Goal: Information Seeking & Learning: Find specific fact

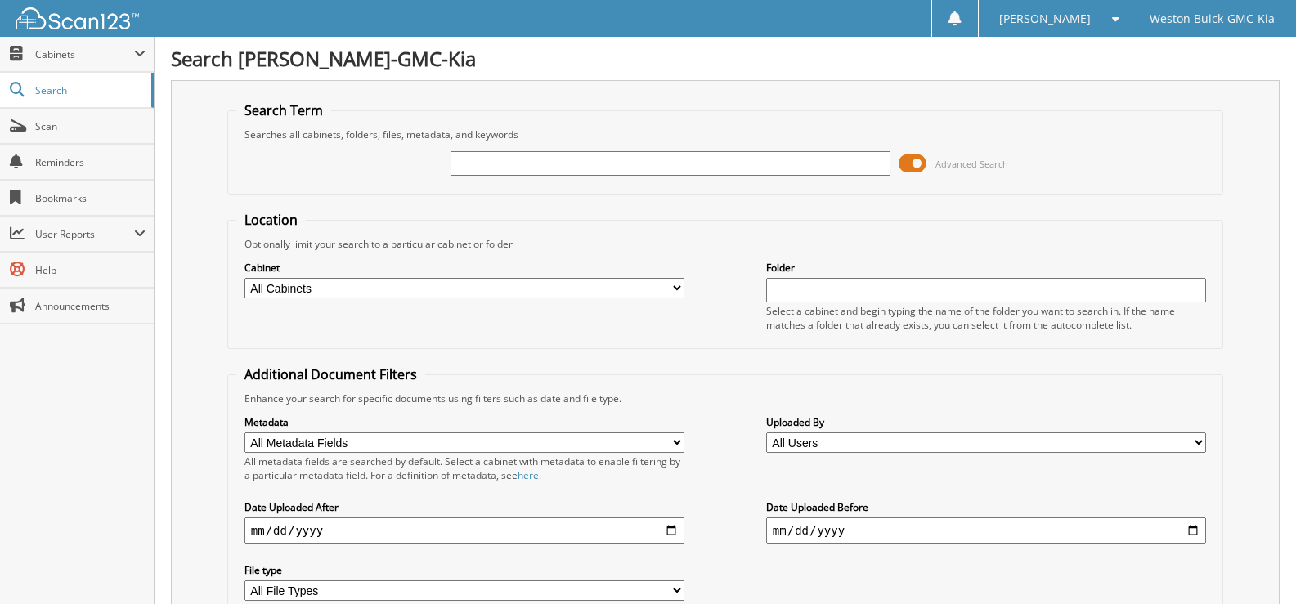
click at [486, 161] on input "text" at bounding box center [670, 163] width 440 height 25
click at [487, 166] on input "text" at bounding box center [670, 163] width 440 height 25
click at [670, 292] on select "All Cabinets ACCOUNTS PAYABLE DEAD DEALS PARTS INVOICE RESERVES SERVICE CONTRAC…" at bounding box center [464, 288] width 440 height 20
select select "4413"
click at [244, 278] on select "All Cabinets ACCOUNTS PAYABLE DEAD DEALS PARTS INVOICE RESERVES SERVICE CONTRAC…" at bounding box center [464, 288] width 440 height 20
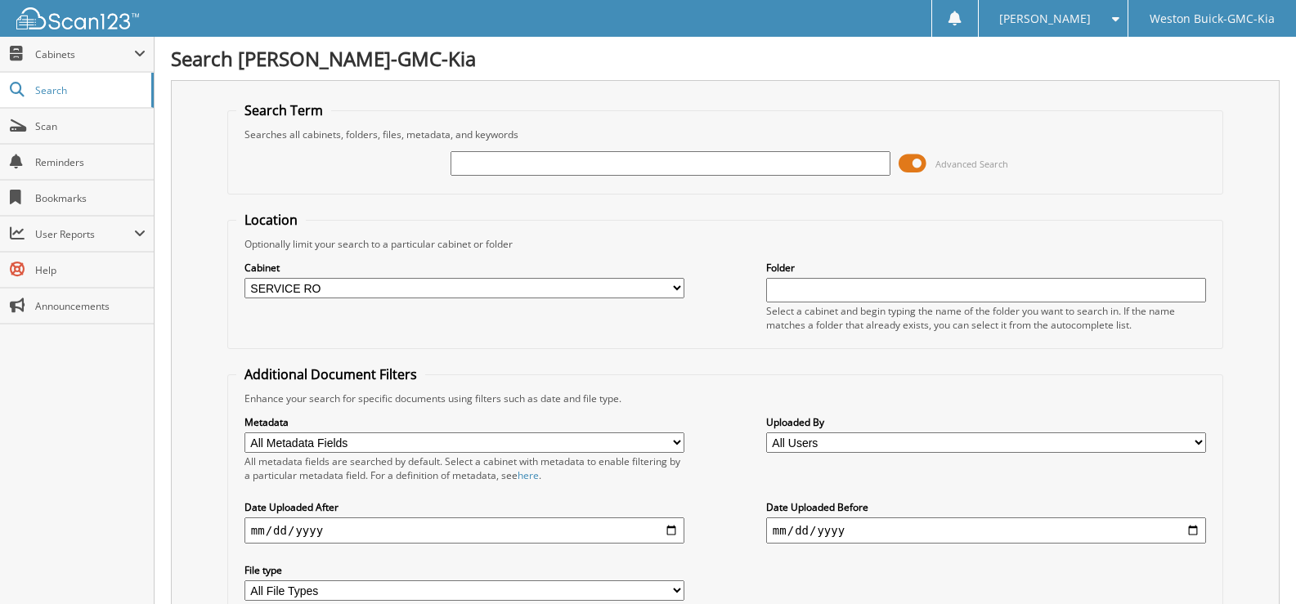
click at [462, 166] on input "text" at bounding box center [670, 163] width 440 height 25
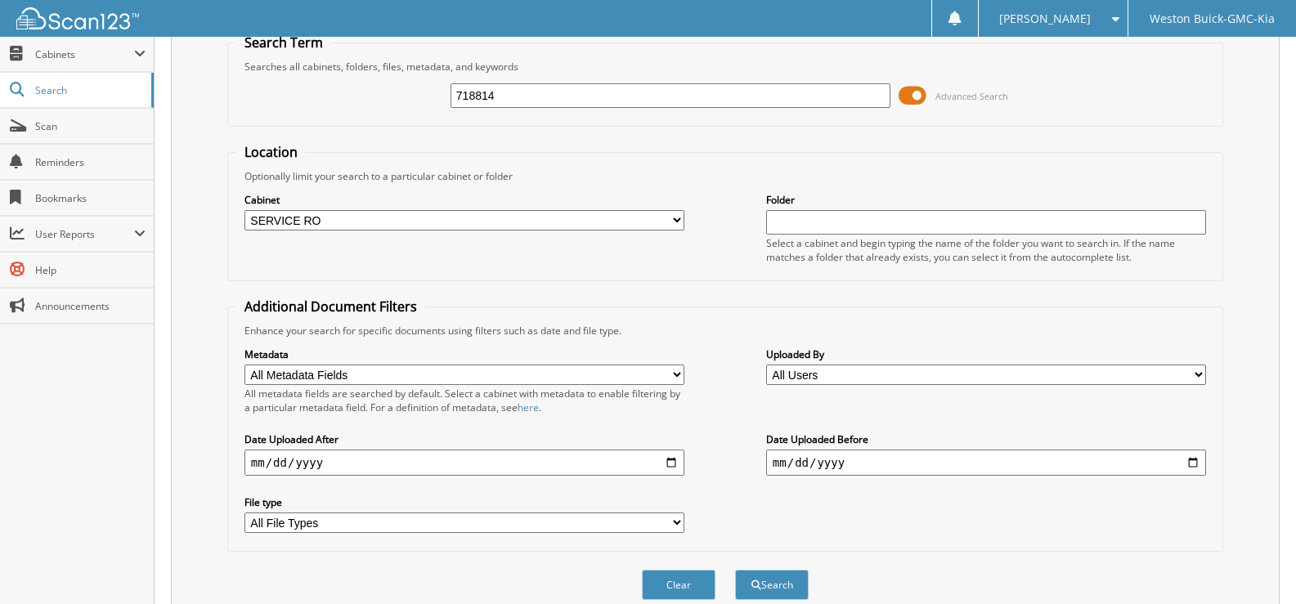
scroll to position [138, 0]
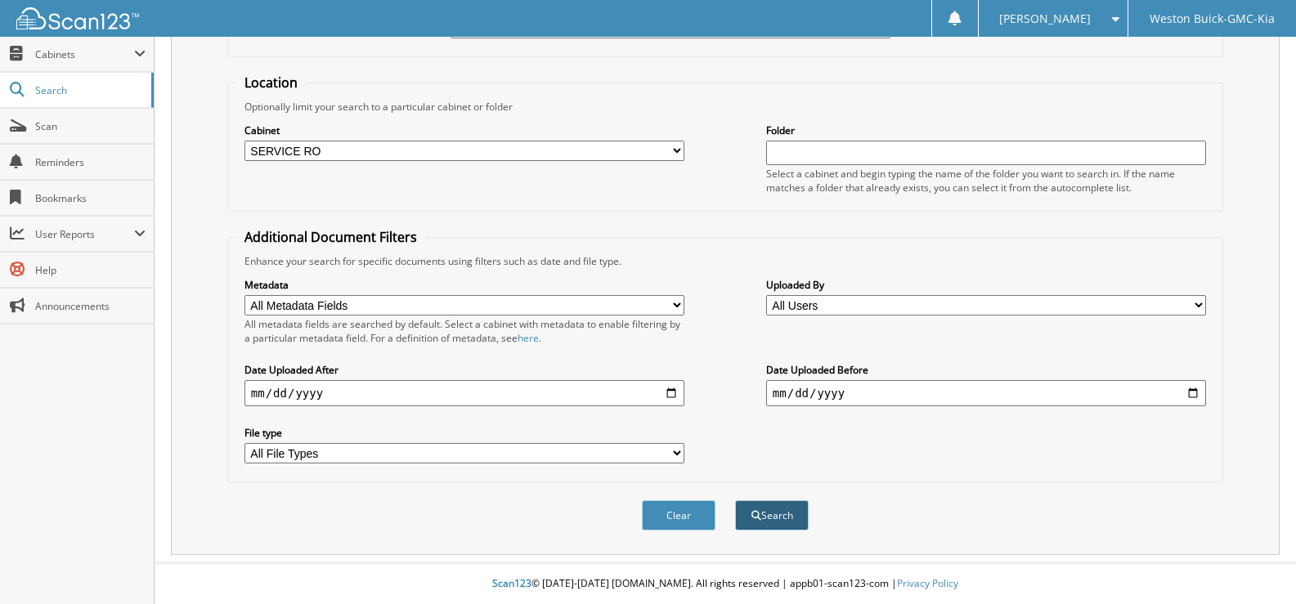
type input "718814"
click at [792, 514] on button "Search" at bounding box center [772, 515] width 74 height 30
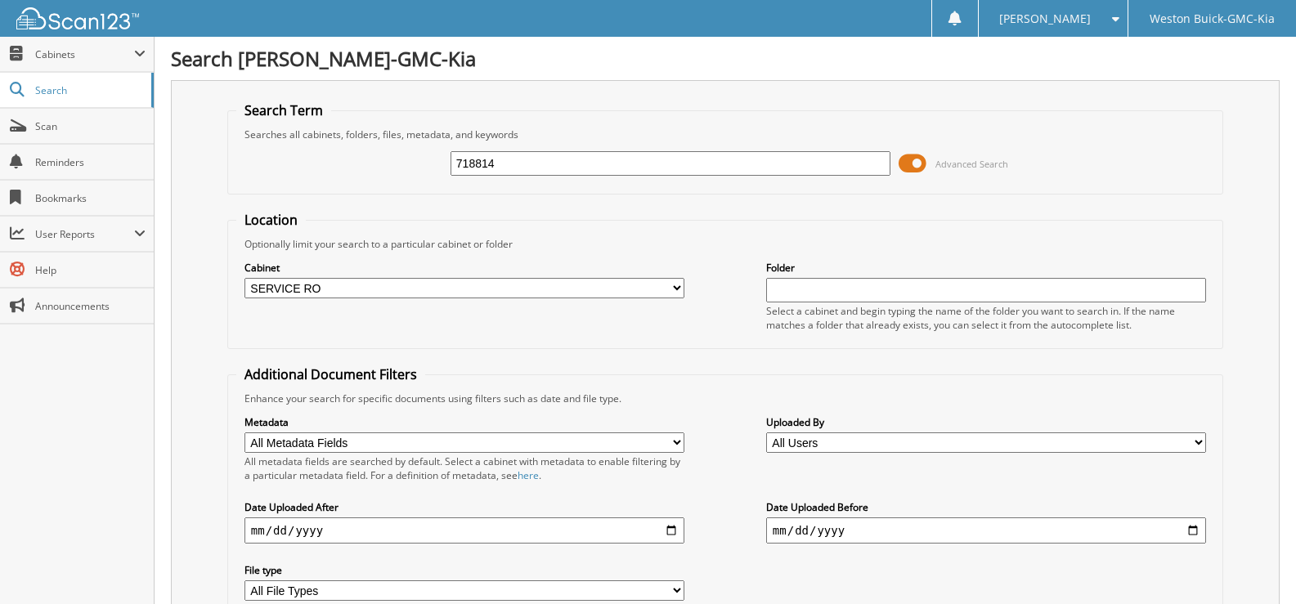
click at [1082, 16] on span "[PERSON_NAME]" at bounding box center [1045, 19] width 92 height 10
click at [942, 62] on h1 "Search [PERSON_NAME]-GMC-Kia" at bounding box center [725, 58] width 1109 height 27
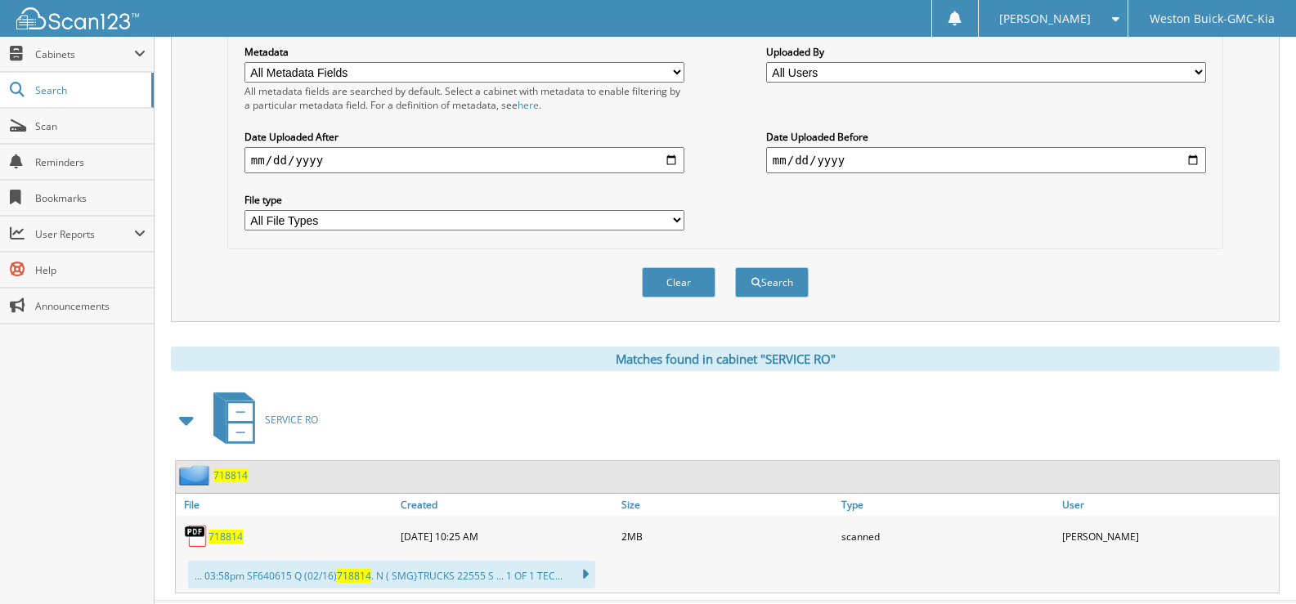
scroll to position [410, 0]
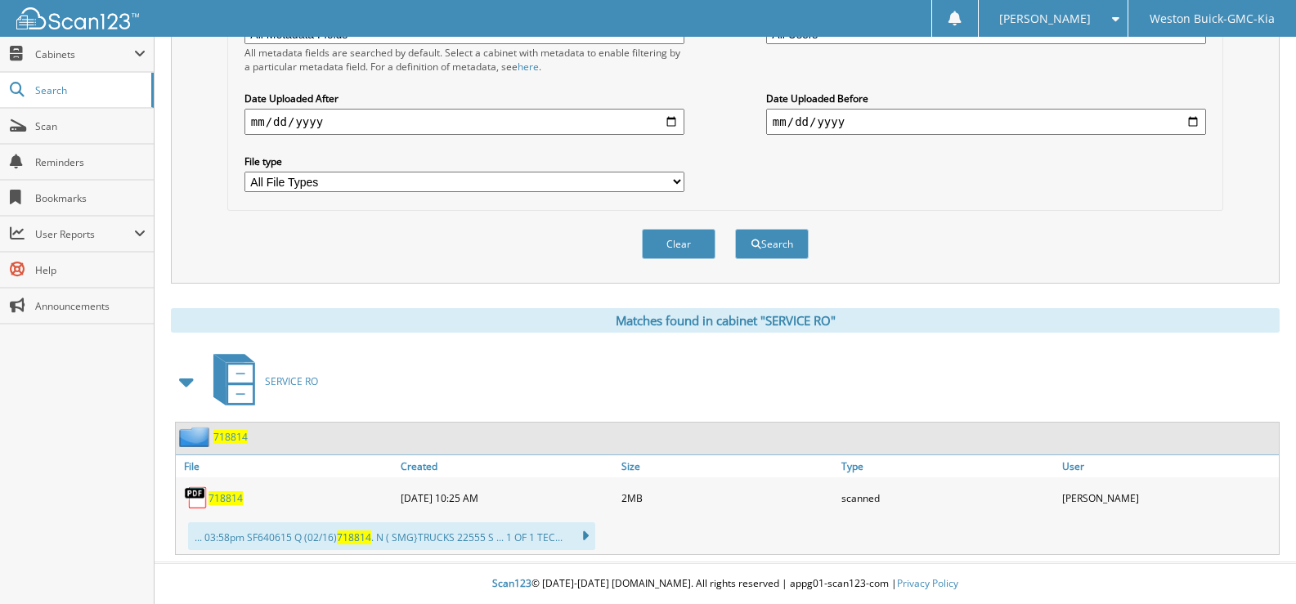
click at [226, 495] on span "718814" at bounding box center [225, 498] width 34 height 14
click at [686, 241] on button "Clear" at bounding box center [679, 244] width 74 height 30
select select
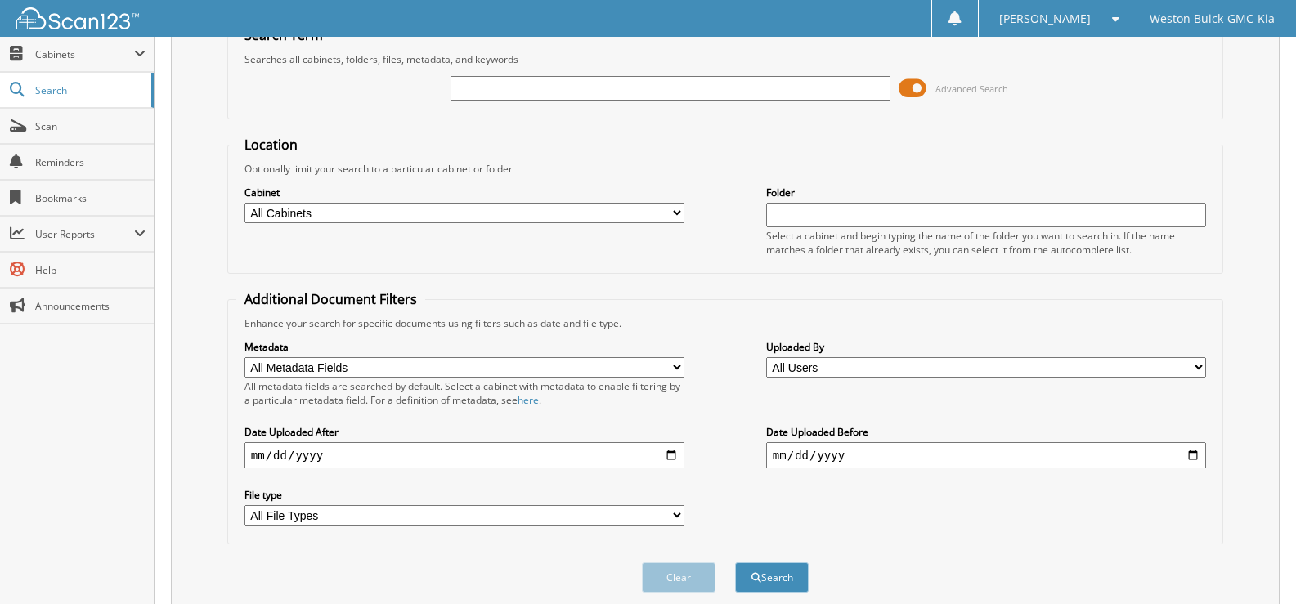
scroll to position [0, 0]
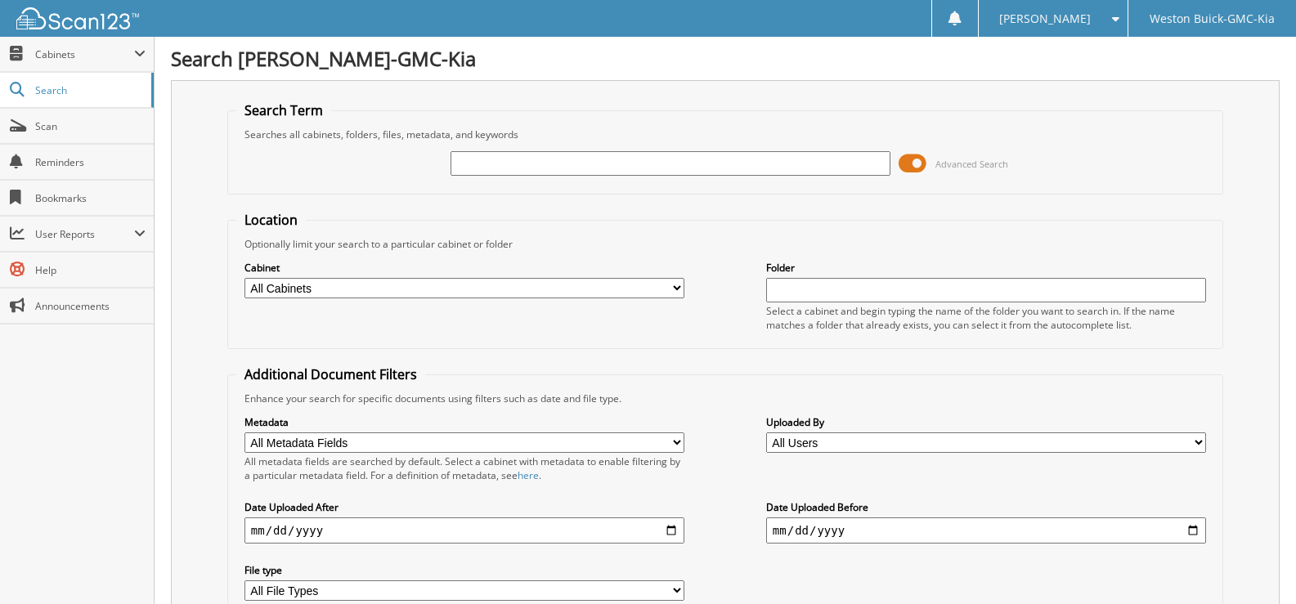
click at [487, 160] on input "text" at bounding box center [670, 163] width 440 height 25
type input "719722"
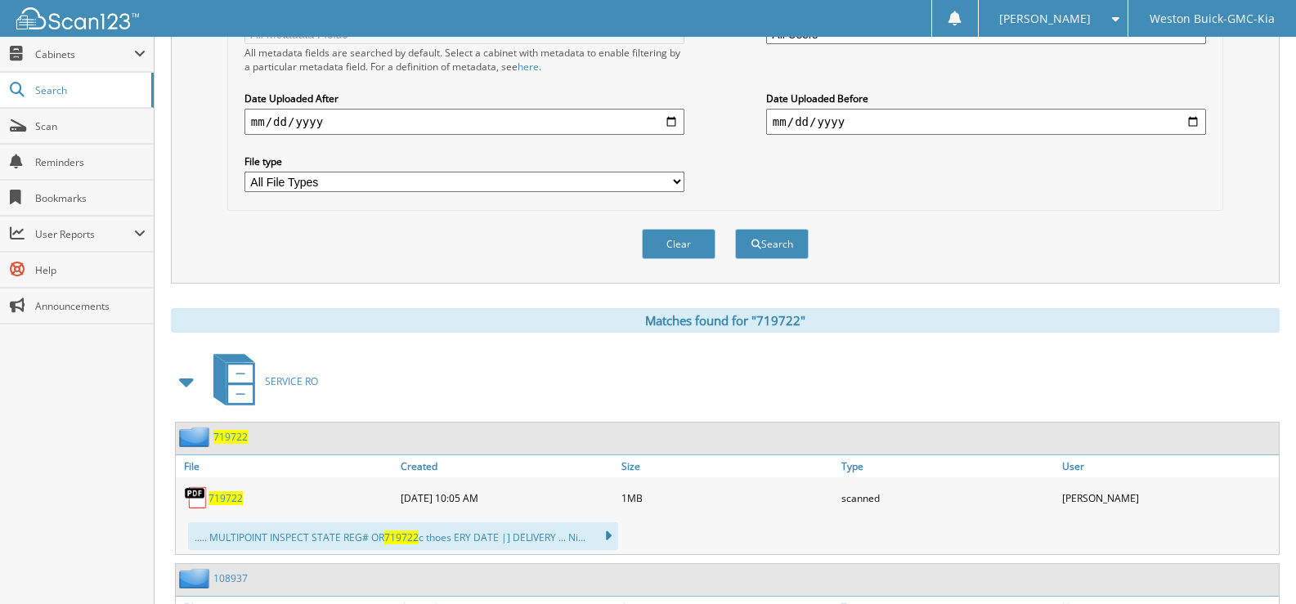
scroll to position [491, 0]
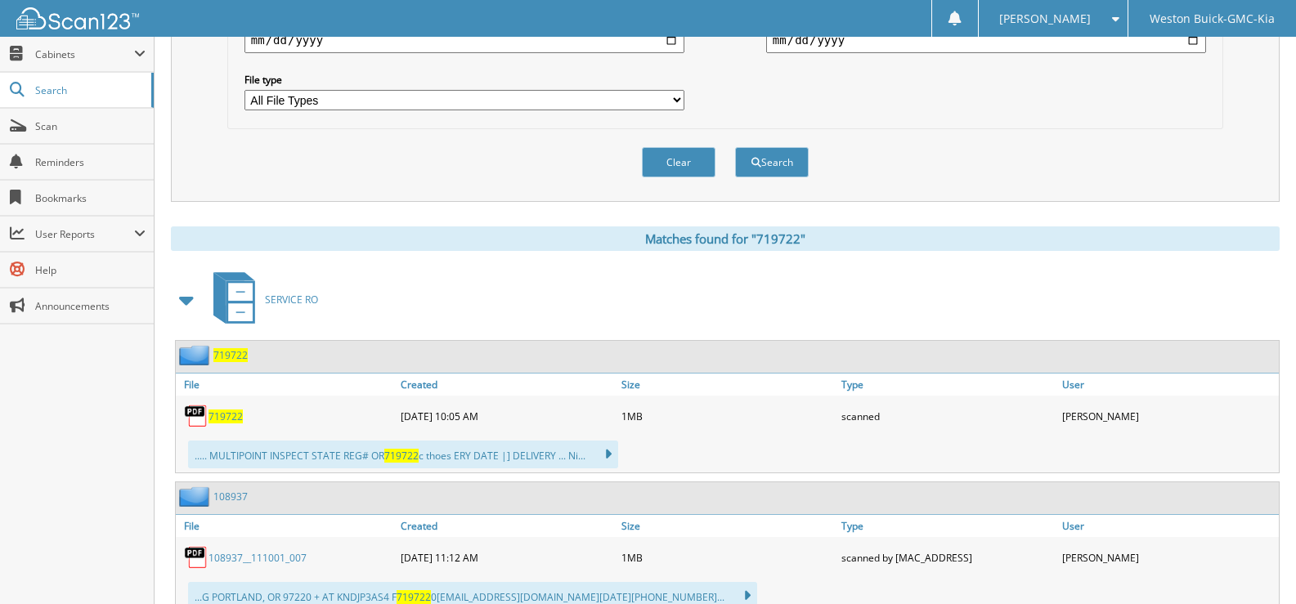
click at [221, 420] on span "719722" at bounding box center [225, 417] width 34 height 14
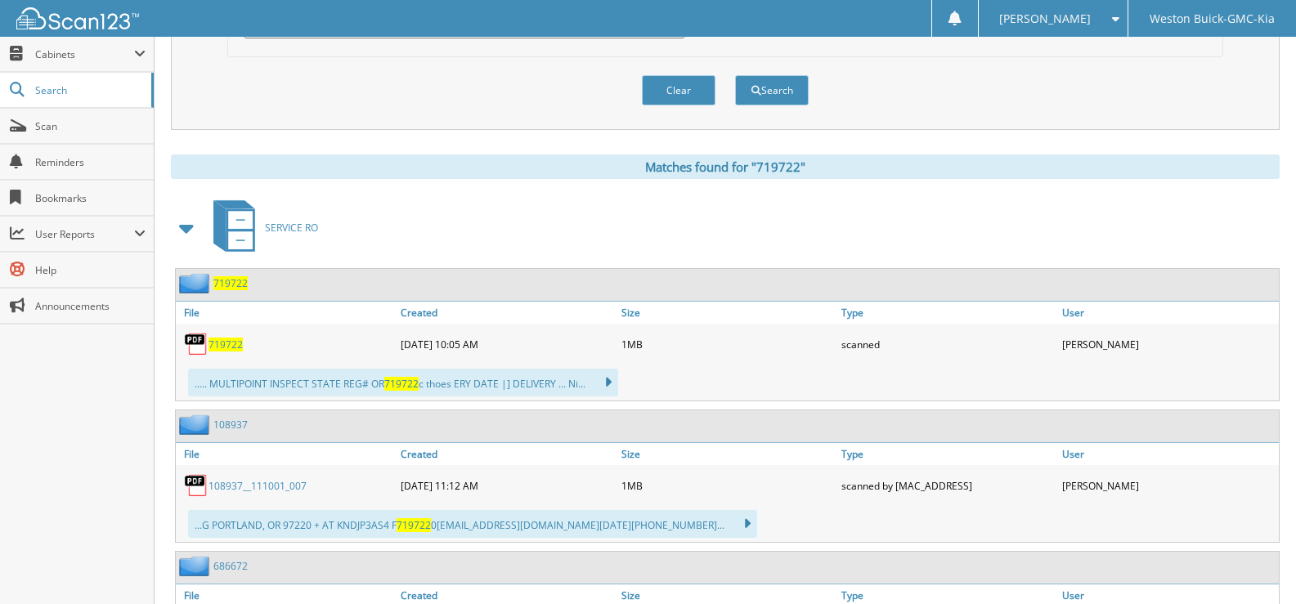
scroll to position [572, 0]
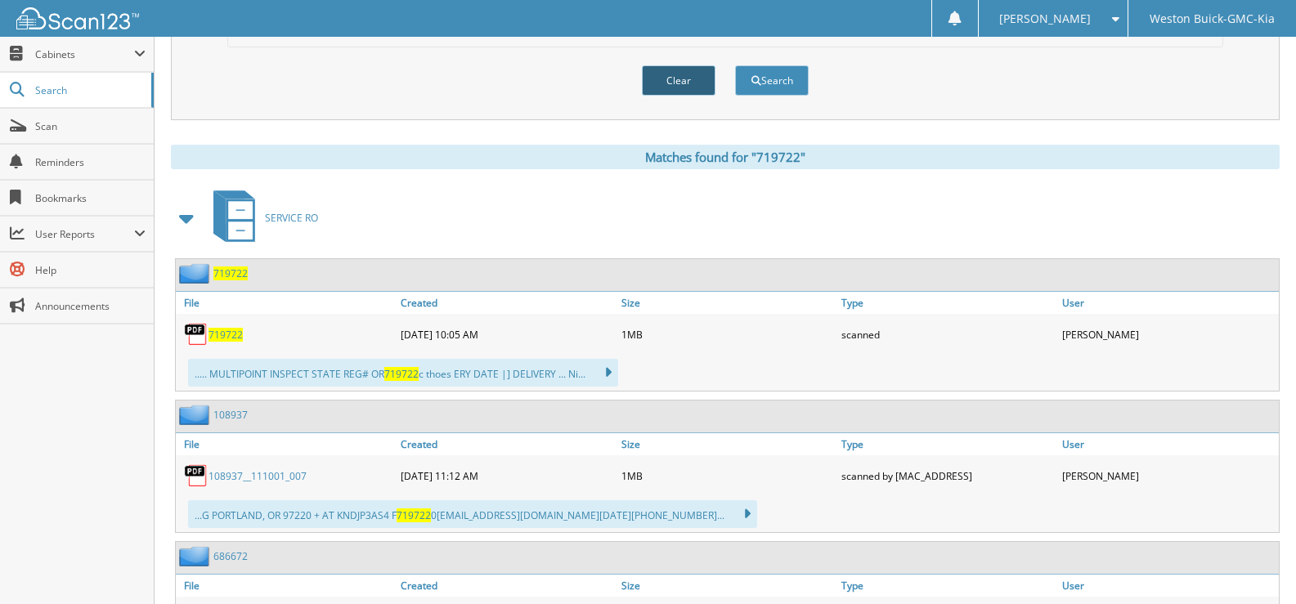
click at [670, 78] on button "Clear" at bounding box center [679, 80] width 74 height 30
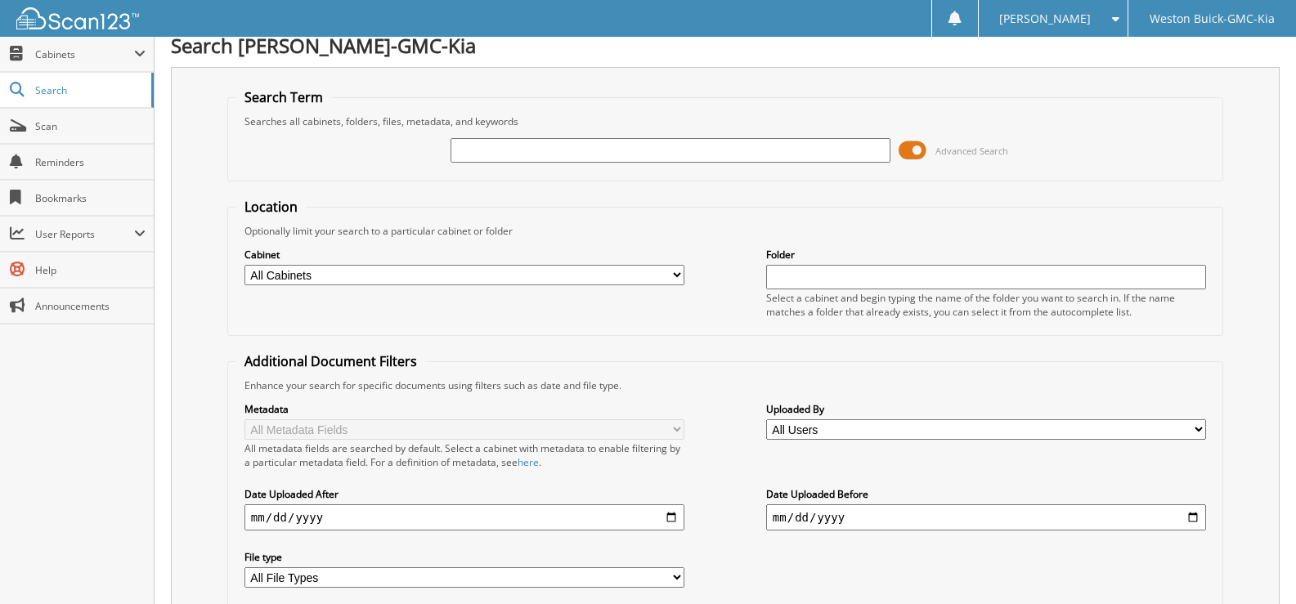
scroll to position [0, 0]
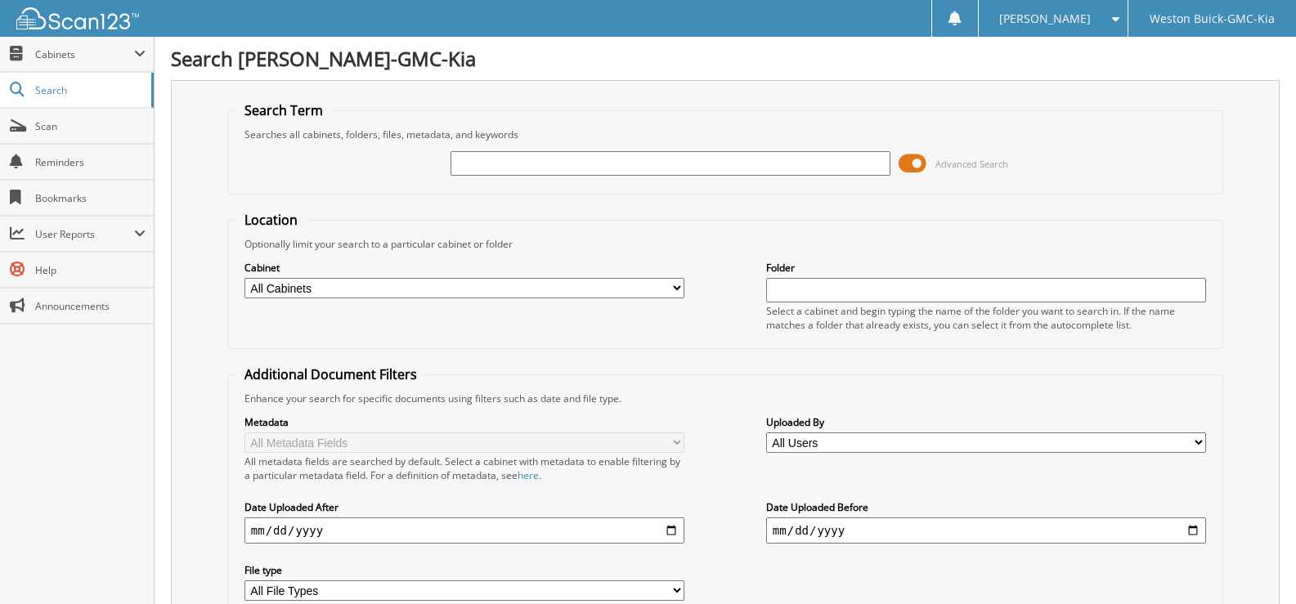
click at [471, 167] on input "text" at bounding box center [670, 163] width 440 height 25
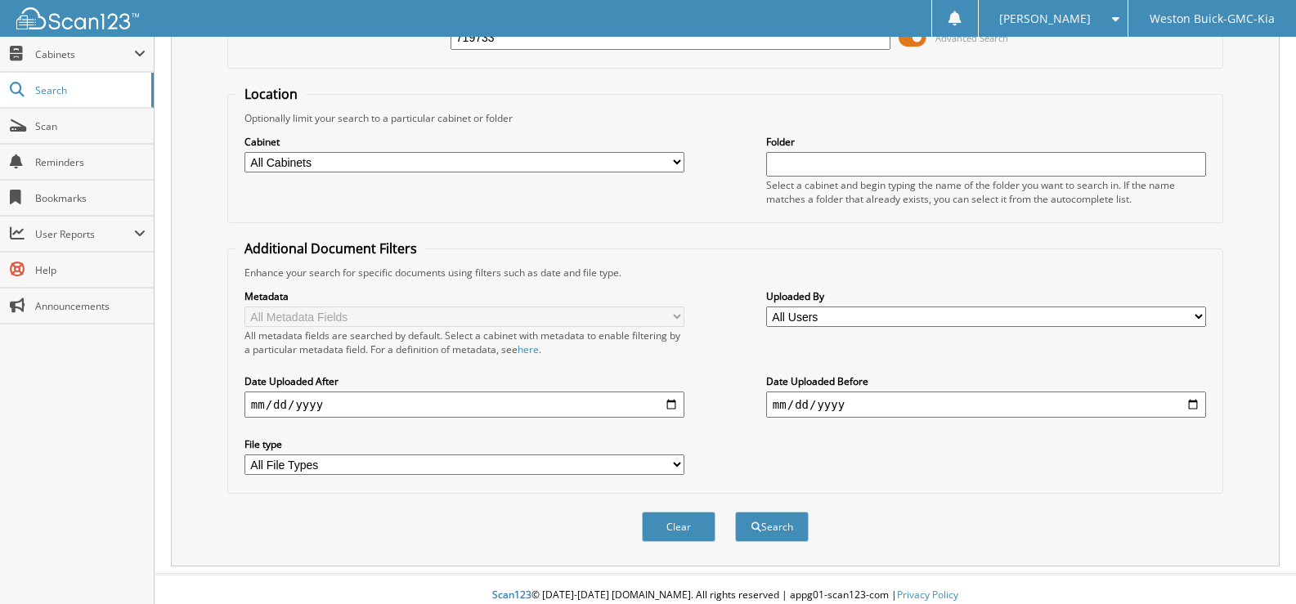
scroll to position [138, 0]
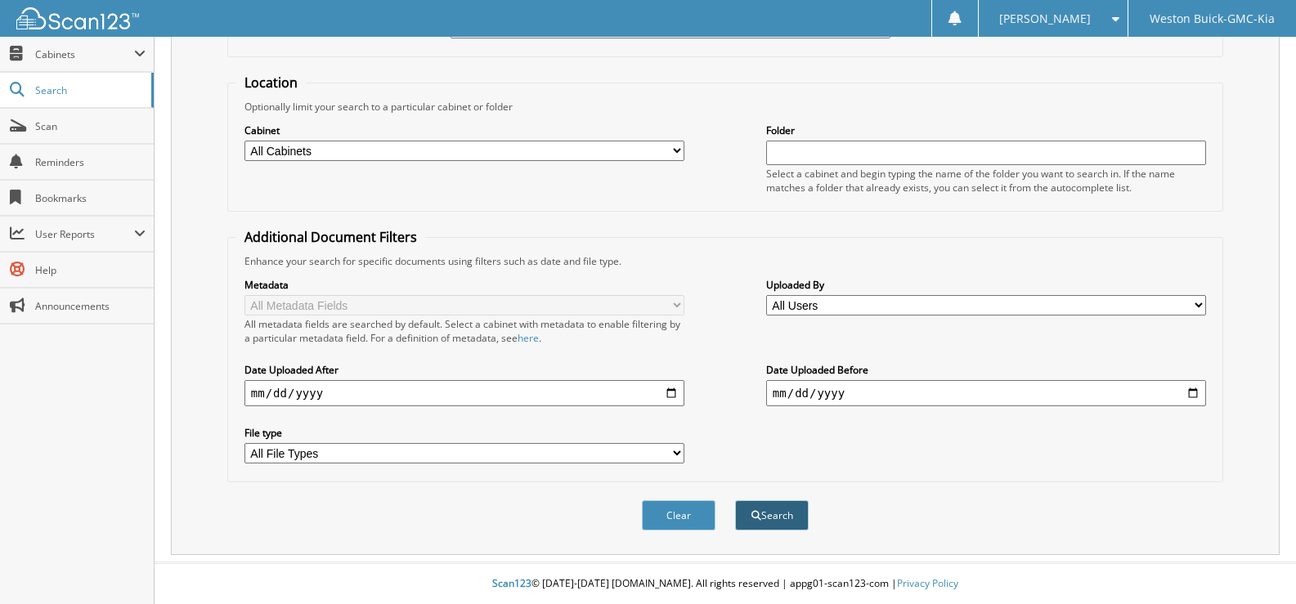
type input "719733"
click at [771, 514] on button "Search" at bounding box center [772, 515] width 74 height 30
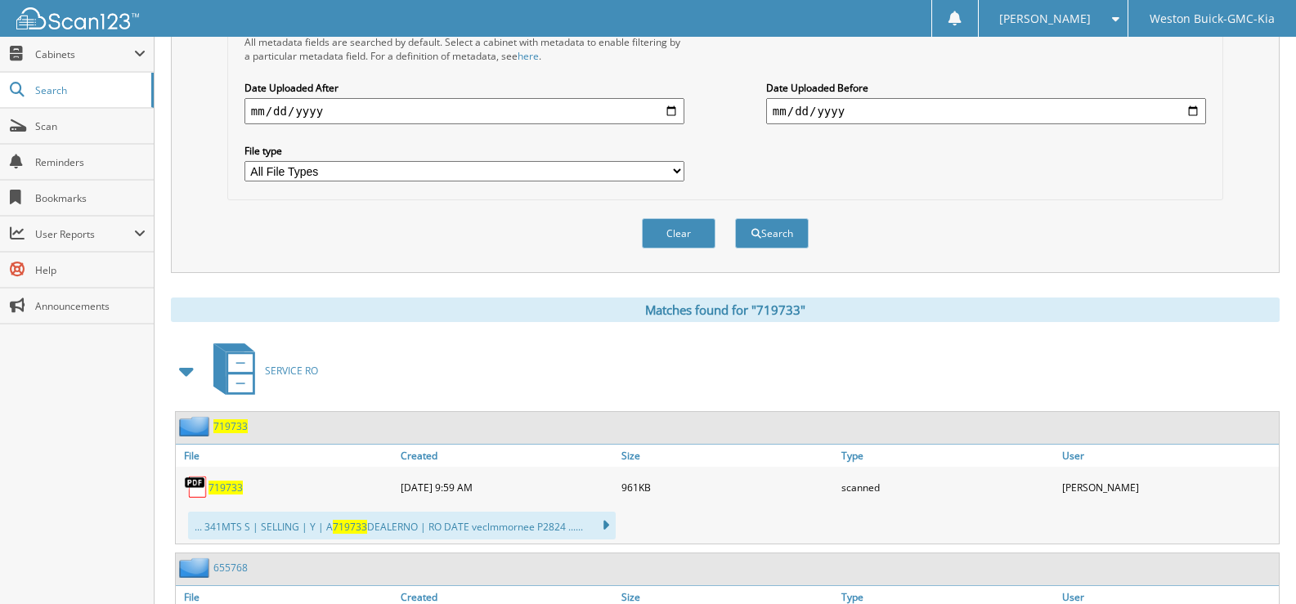
scroll to position [491, 0]
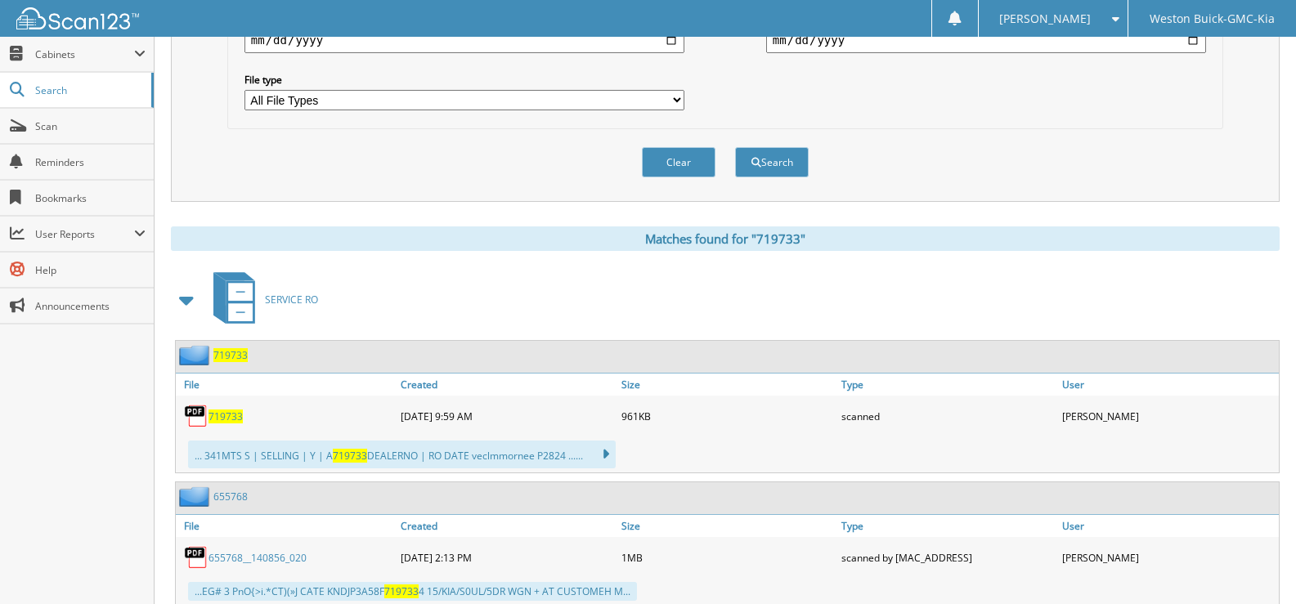
click at [230, 419] on span "719733" at bounding box center [225, 417] width 34 height 14
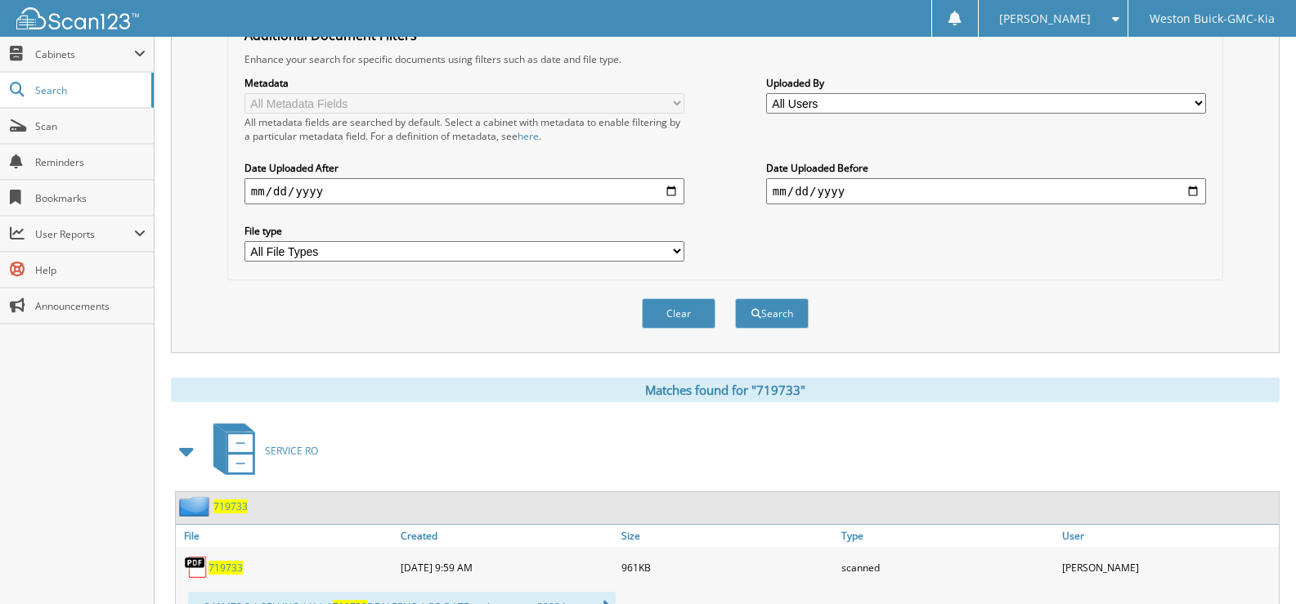
scroll to position [327, 0]
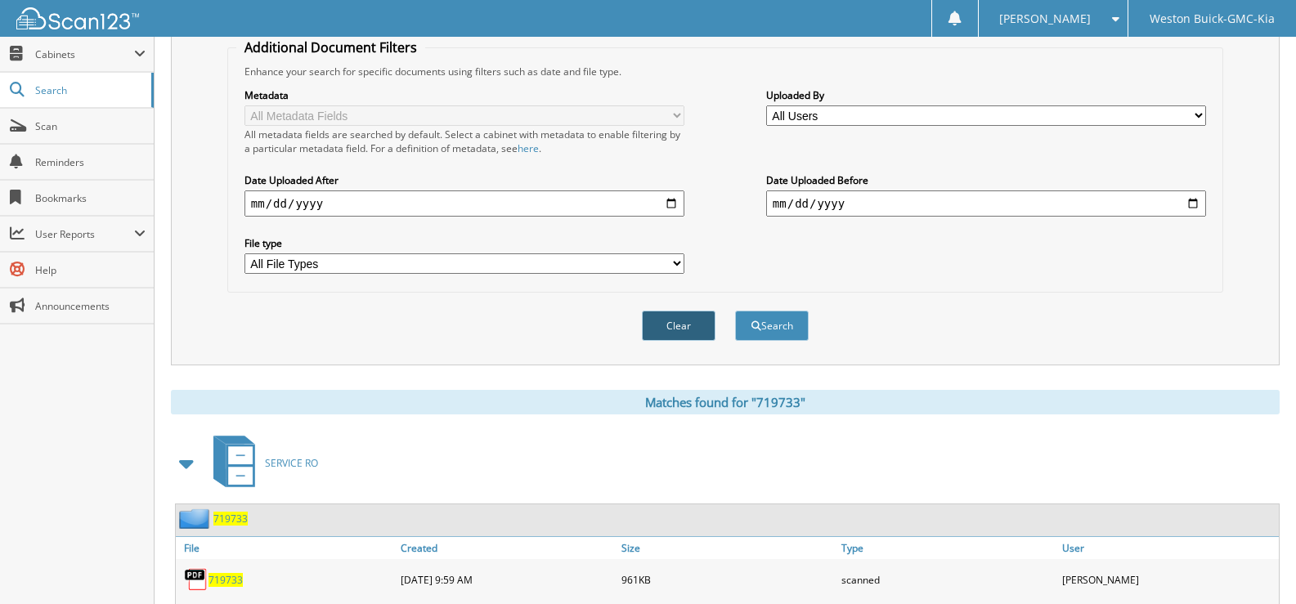
click at [672, 317] on button "Clear" at bounding box center [679, 326] width 74 height 30
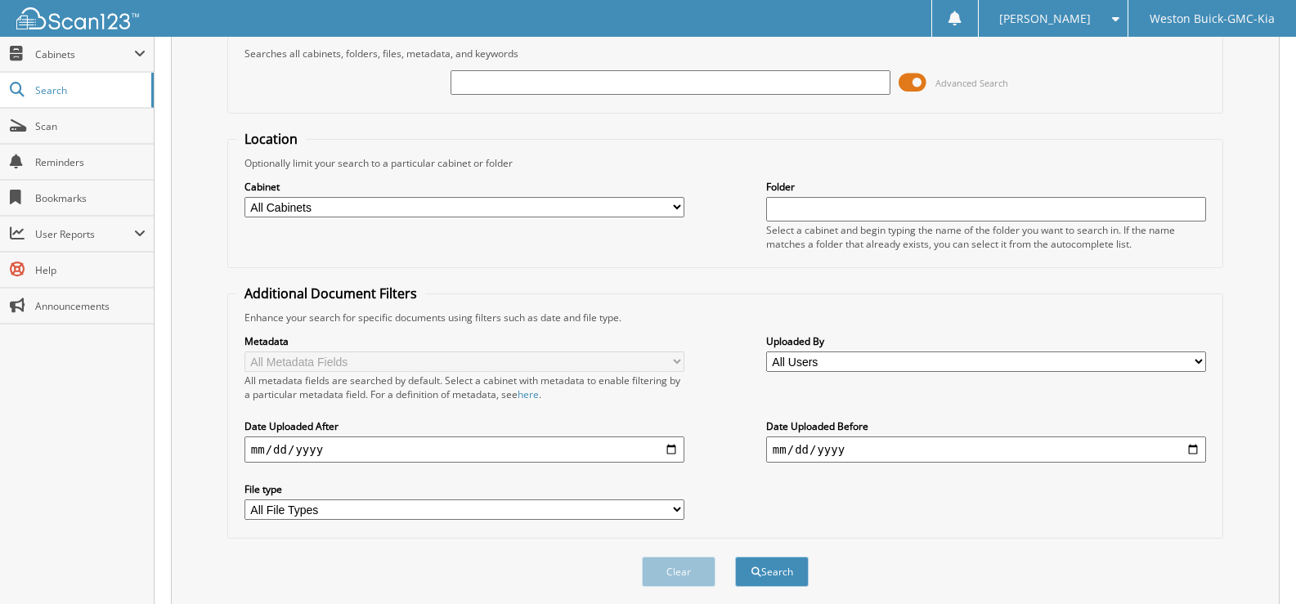
scroll to position [56, 0]
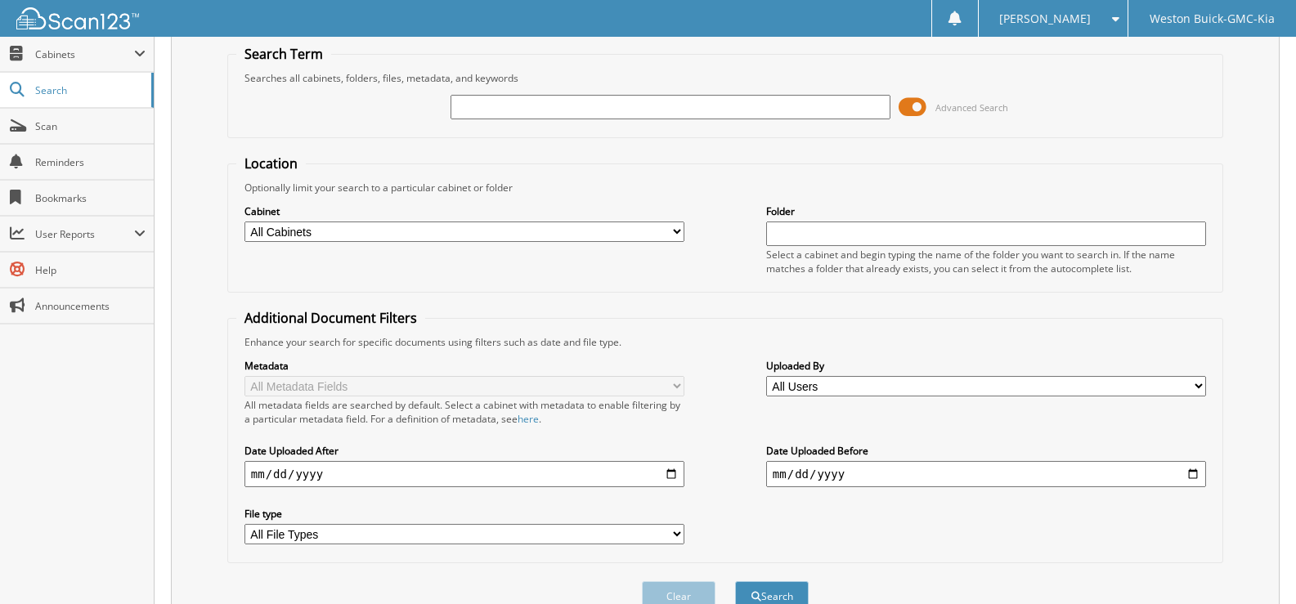
click at [676, 234] on select "All Cabinets ACCOUNTS PAYABLE DEAD DEALS PARTS INVOICE RESERVES SERVICE CONTRAC…" at bounding box center [464, 232] width 440 height 20
select select "4413"
click at [244, 222] on select "All Cabinets ACCOUNTS PAYABLE DEAD DEALS PARTS INVOICE RESERVES SERVICE CONTRAC…" at bounding box center [464, 232] width 440 height 20
click at [469, 112] on input "text" at bounding box center [670, 107] width 440 height 25
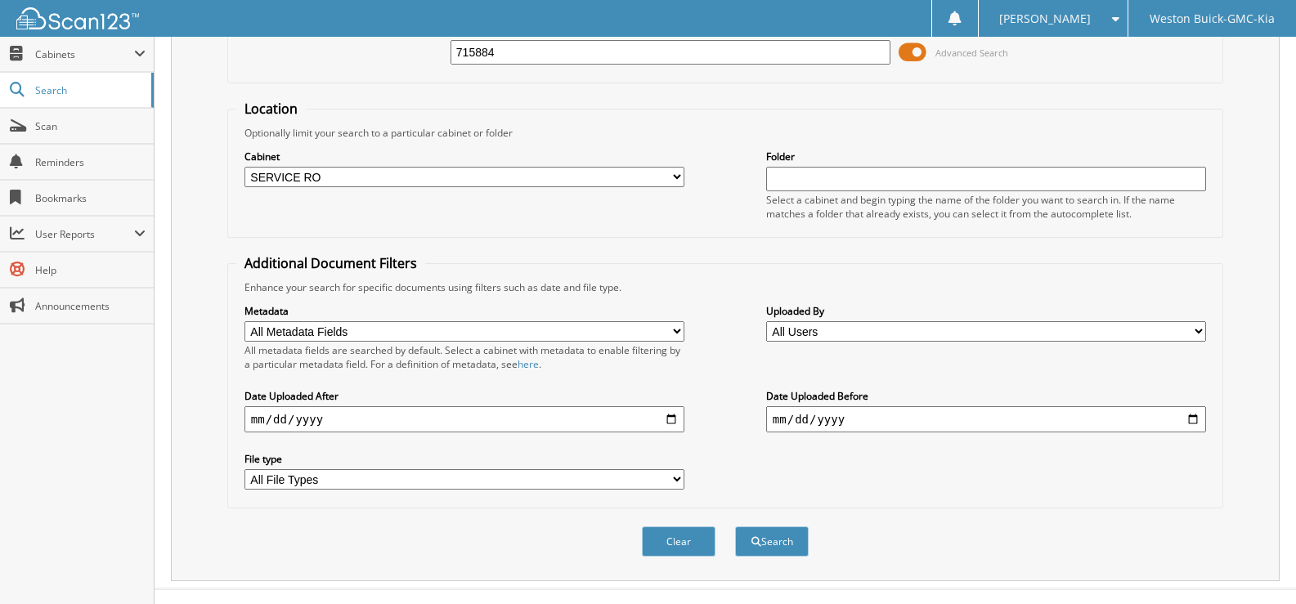
scroll to position [138, 0]
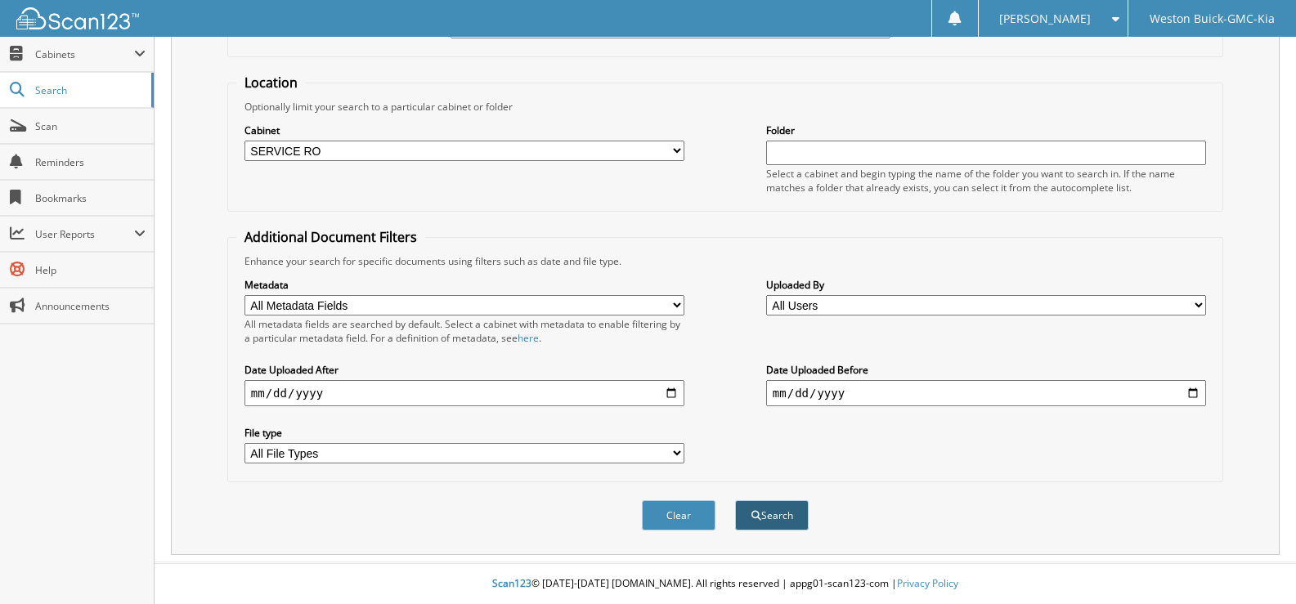
type input "715884"
click at [787, 514] on button "Search" at bounding box center [772, 515] width 74 height 30
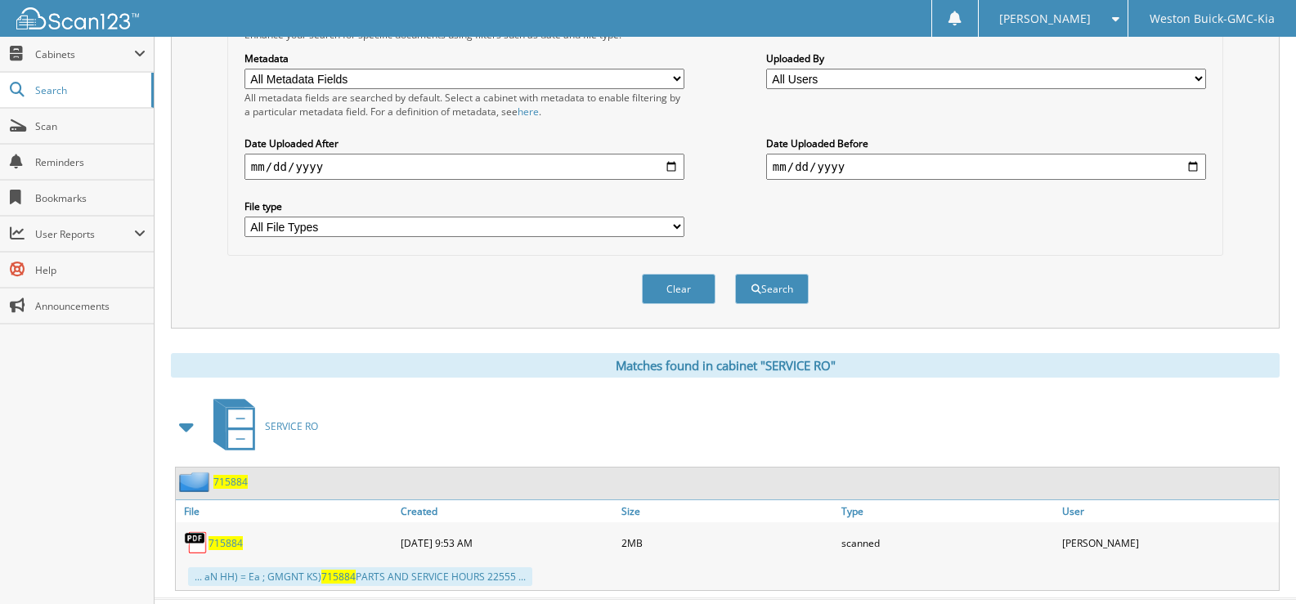
scroll to position [401, 0]
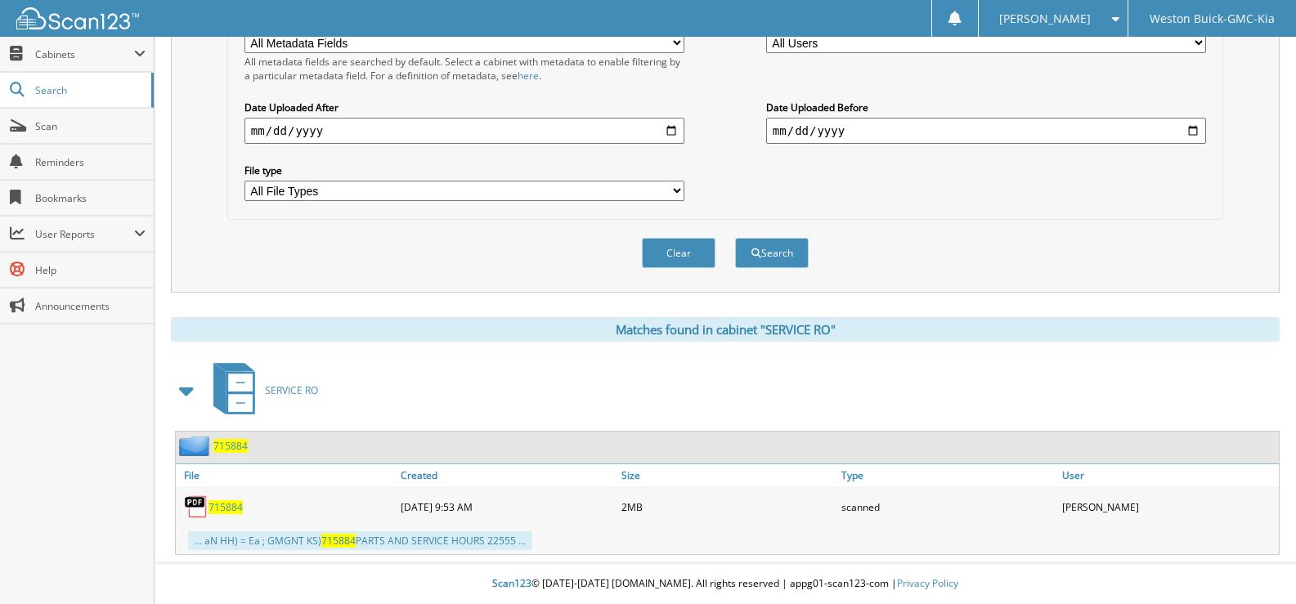
click at [227, 510] on span "715884" at bounding box center [225, 507] width 34 height 14
click at [699, 246] on button "Clear" at bounding box center [679, 253] width 74 height 30
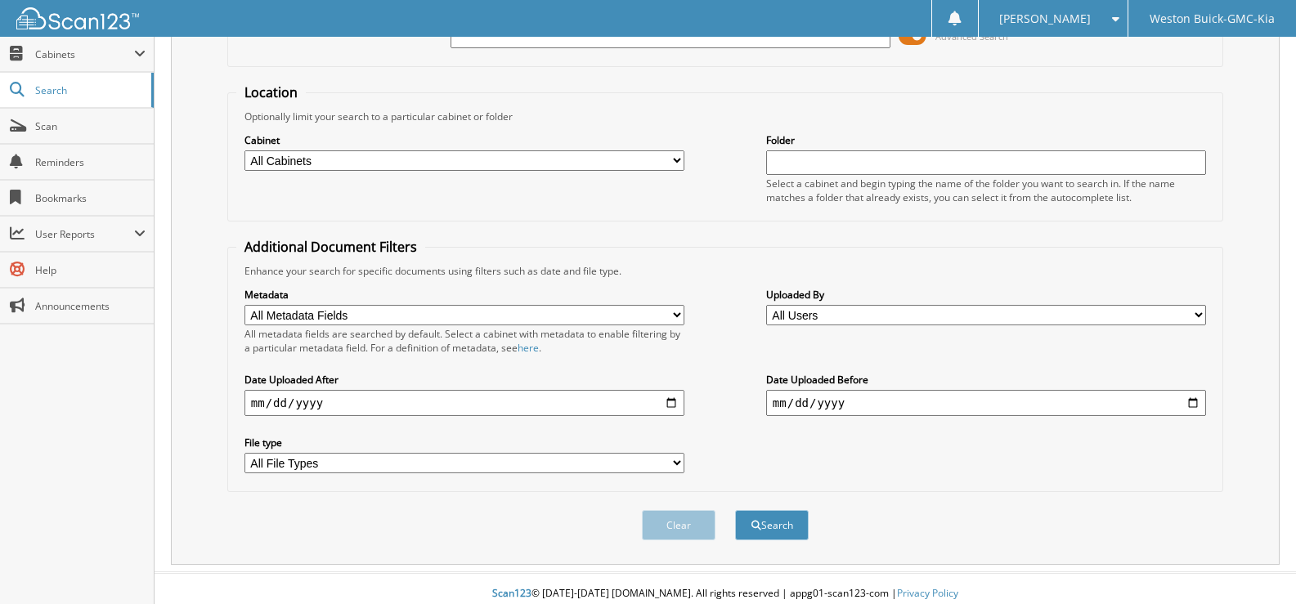
scroll to position [0, 0]
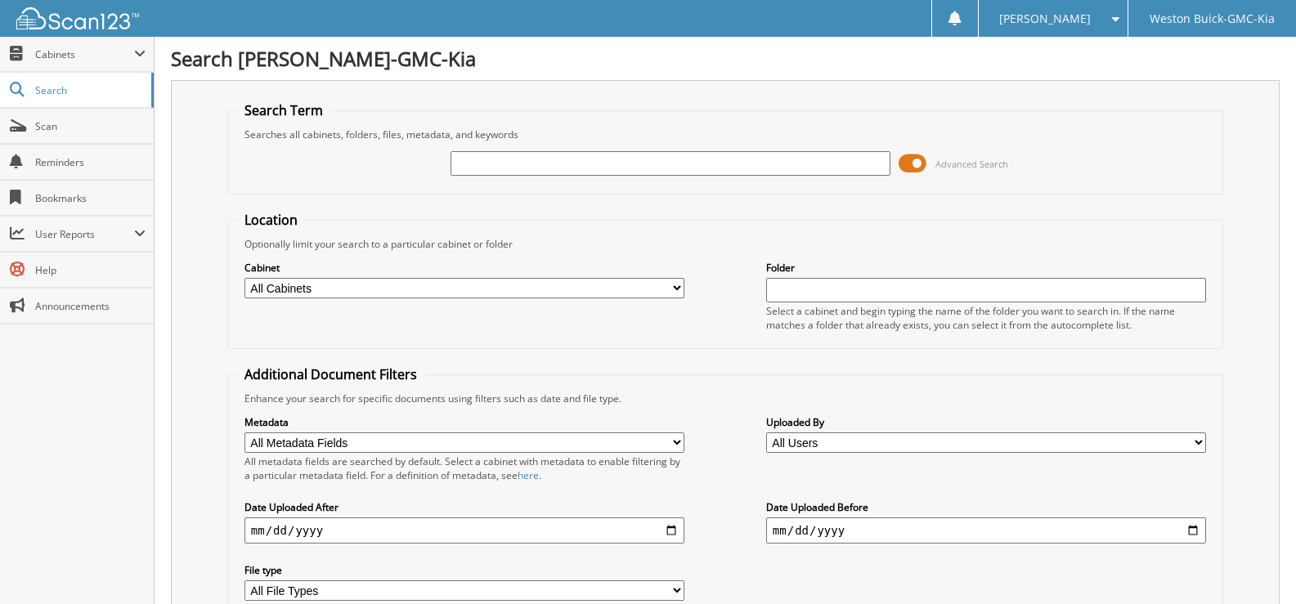
click at [671, 289] on select "All Cabinets ACCOUNTS PAYABLE DEAD DEALS PARTS INVOICE RESERVES SERVICE CONTRAC…" at bounding box center [464, 288] width 440 height 20
select select "4413"
click at [244, 278] on select "All Cabinets ACCOUNTS PAYABLE DEAD DEALS PARTS INVOICE RESERVES SERVICE CONTRAC…" at bounding box center [464, 288] width 440 height 20
click at [482, 160] on input "text" at bounding box center [670, 163] width 440 height 25
click at [488, 170] on input "text" at bounding box center [670, 163] width 440 height 25
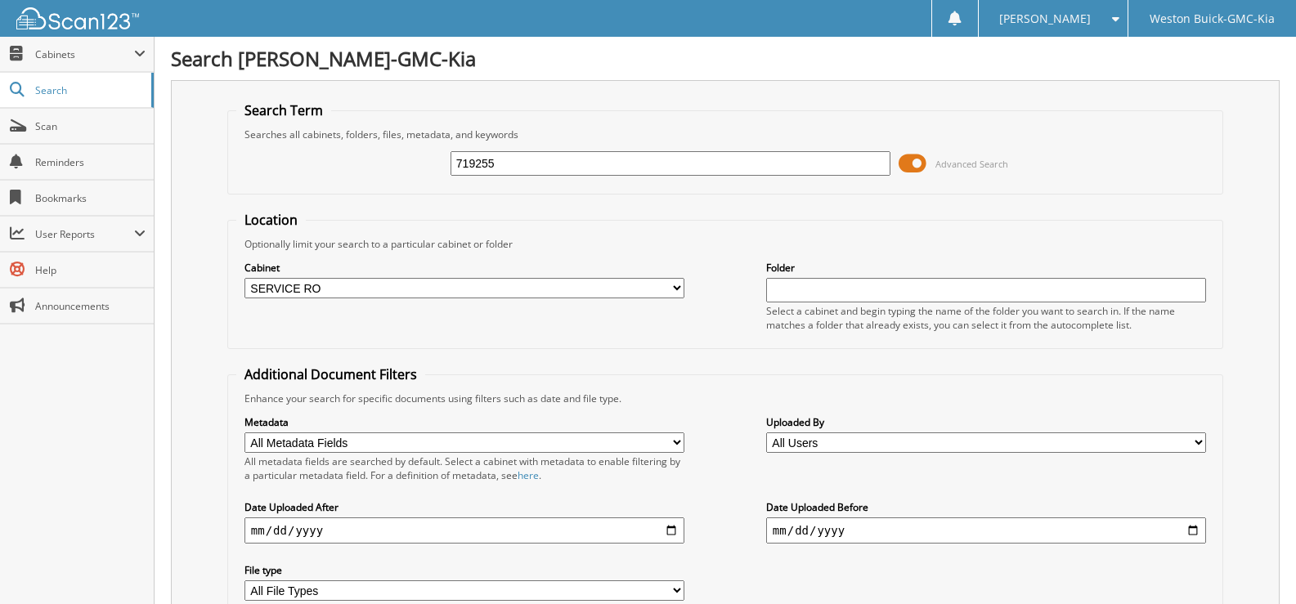
scroll to position [138, 0]
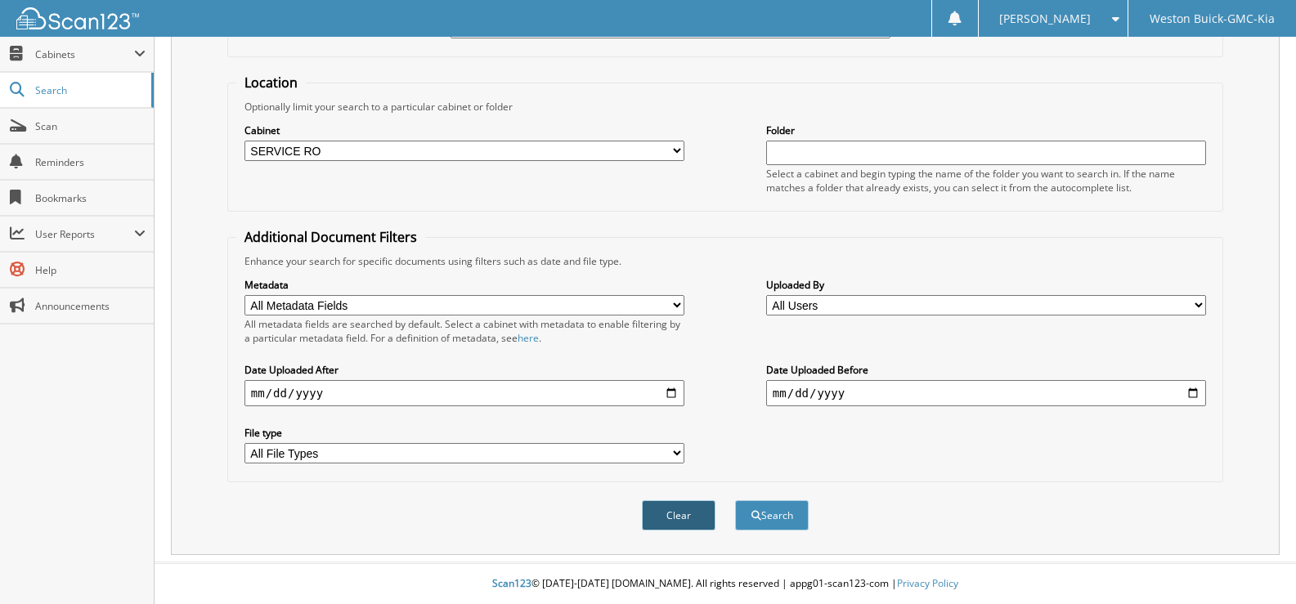
type input "719255"
click at [697, 510] on button "Clear" at bounding box center [679, 515] width 74 height 30
select select
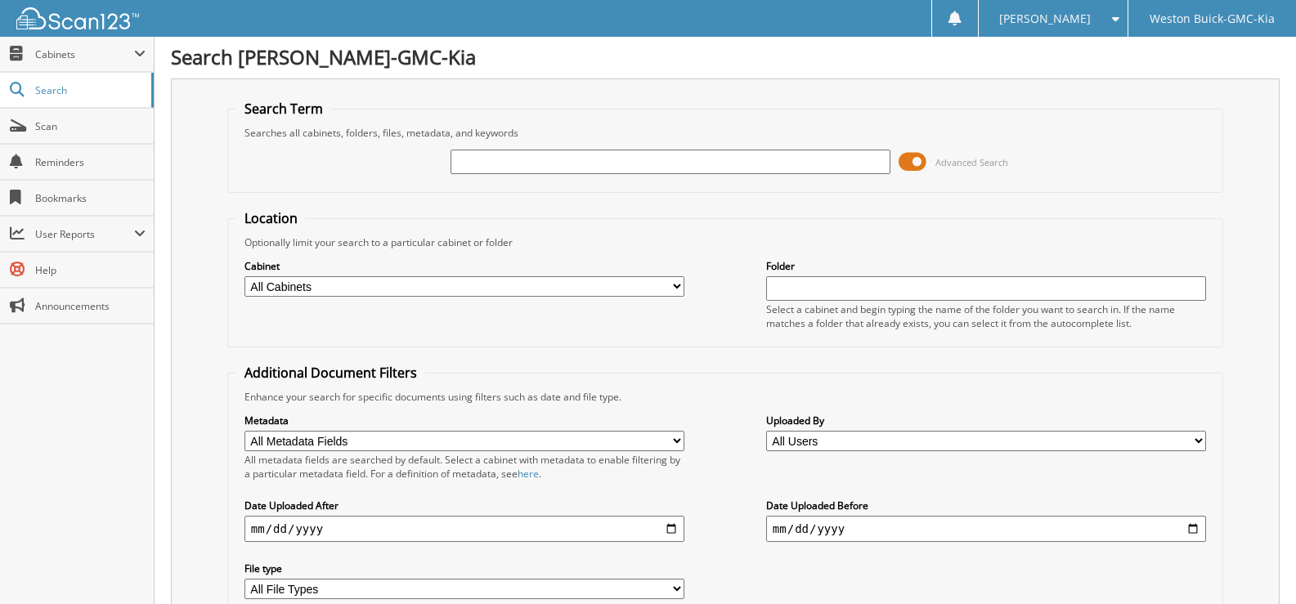
scroll to position [0, 0]
click at [491, 167] on input "text" at bounding box center [670, 163] width 440 height 25
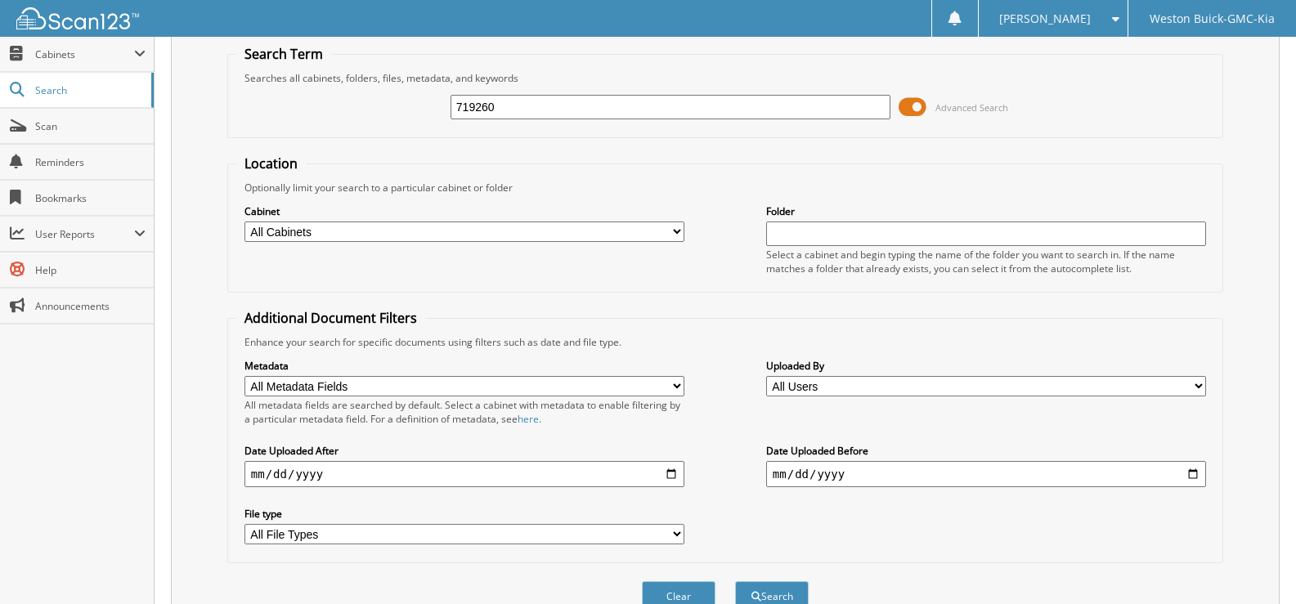
scroll to position [138, 0]
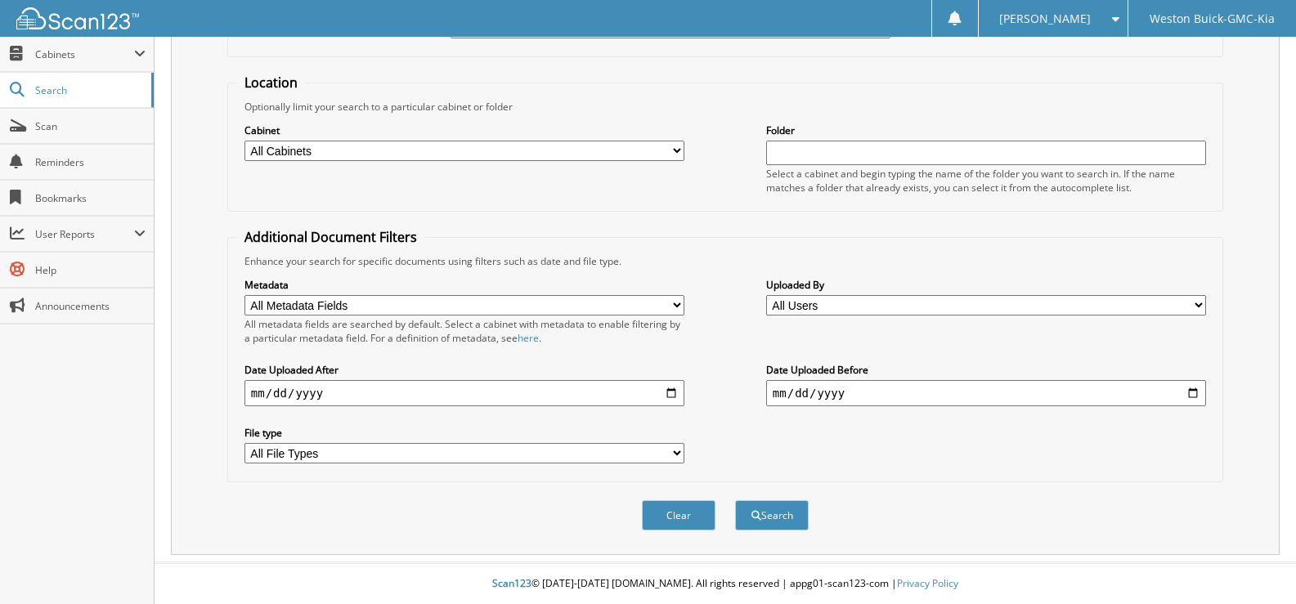
type input "719260"
click at [674, 149] on select "All Cabinets ACCOUNTS PAYABLE DEAD DEALS PARTS INVOICE RESERVES SERVICE CONTRAC…" at bounding box center [464, 151] width 440 height 20
select select "4413"
click at [244, 141] on select "All Cabinets ACCOUNTS PAYABLE DEAD DEALS PARTS INVOICE RESERVES SERVICE CONTRAC…" at bounding box center [464, 151] width 440 height 20
click at [757, 509] on button "Search" at bounding box center [772, 515] width 74 height 30
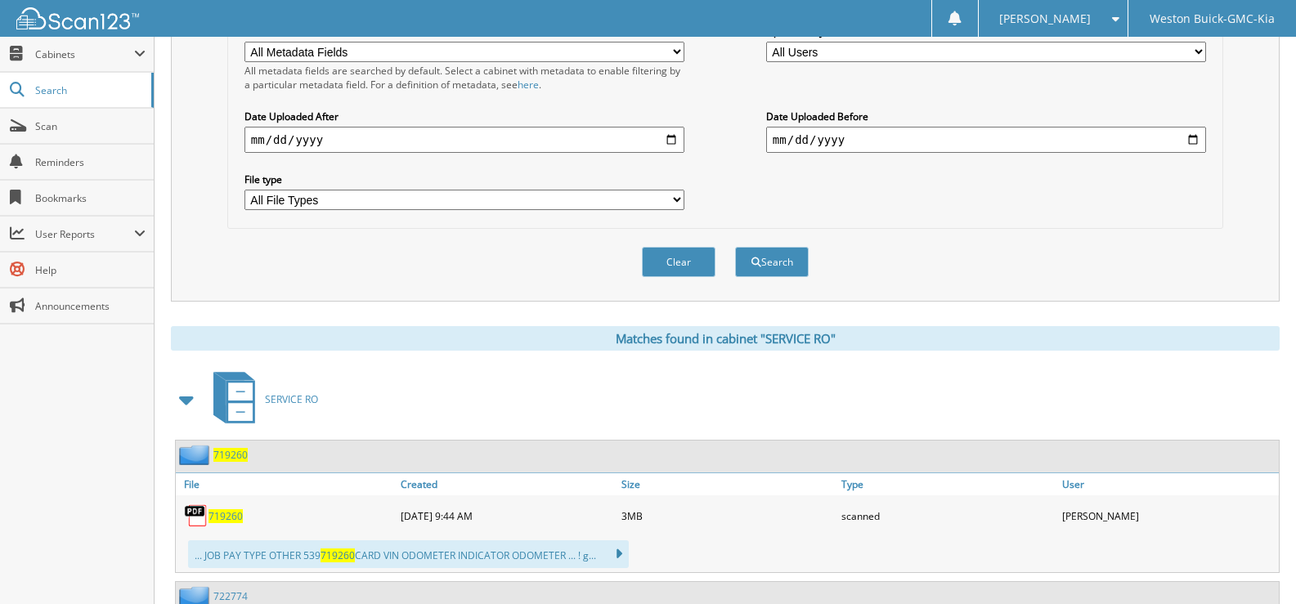
scroll to position [409, 0]
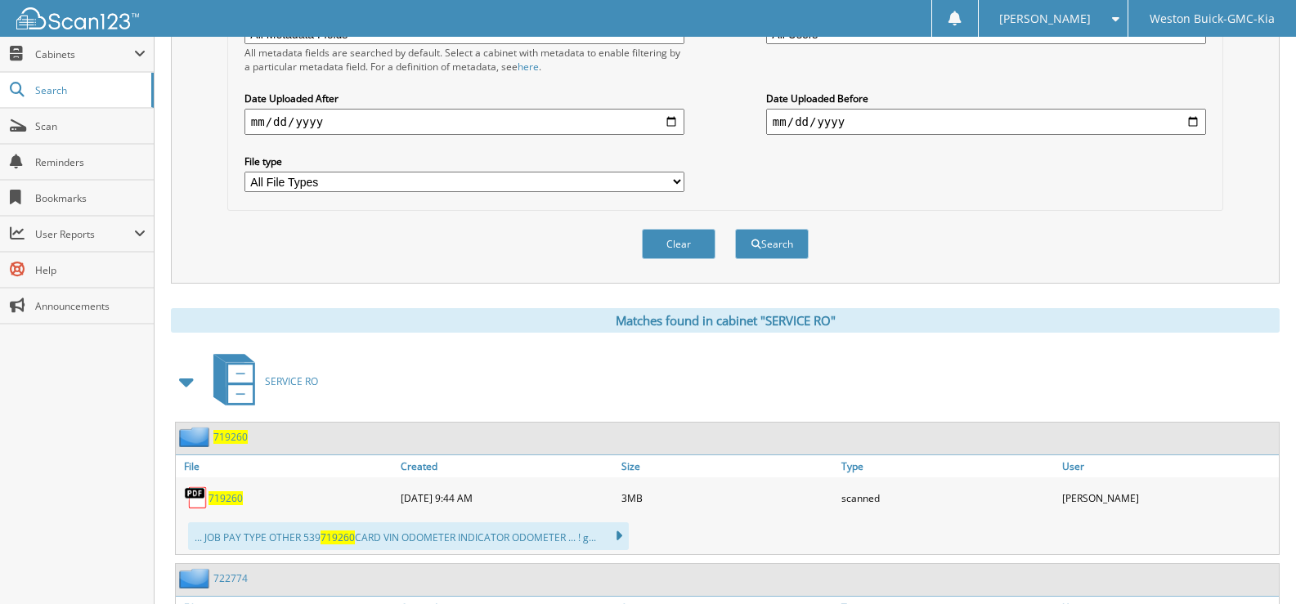
click at [229, 496] on span "719260" at bounding box center [225, 498] width 34 height 14
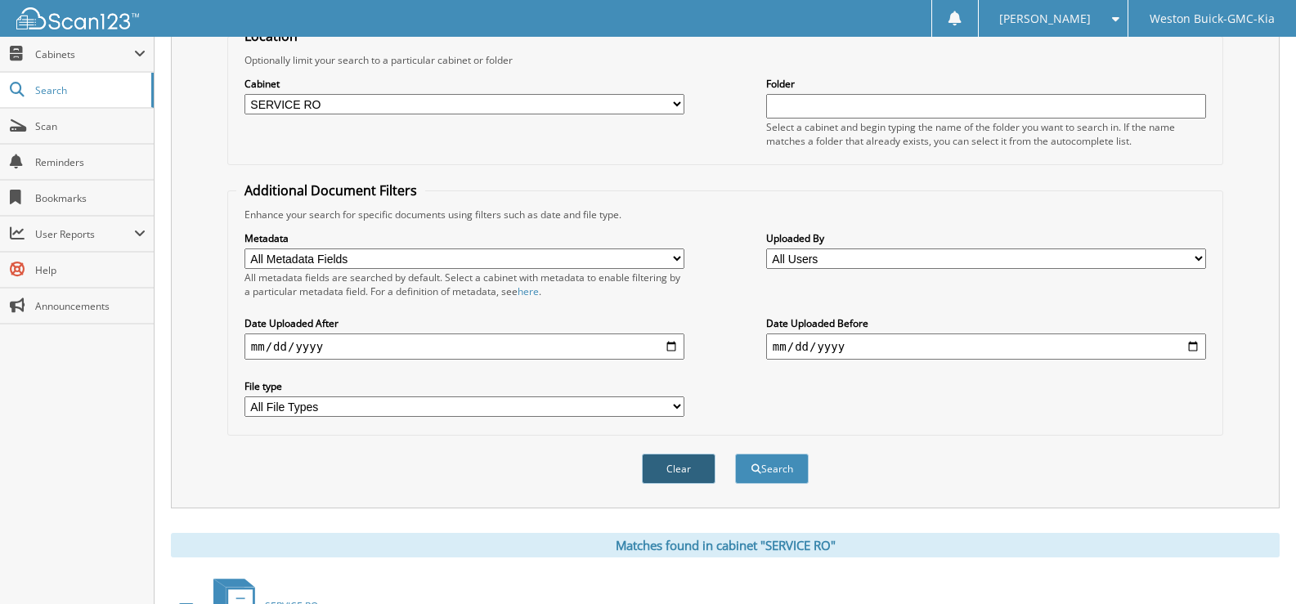
scroll to position [327, 0]
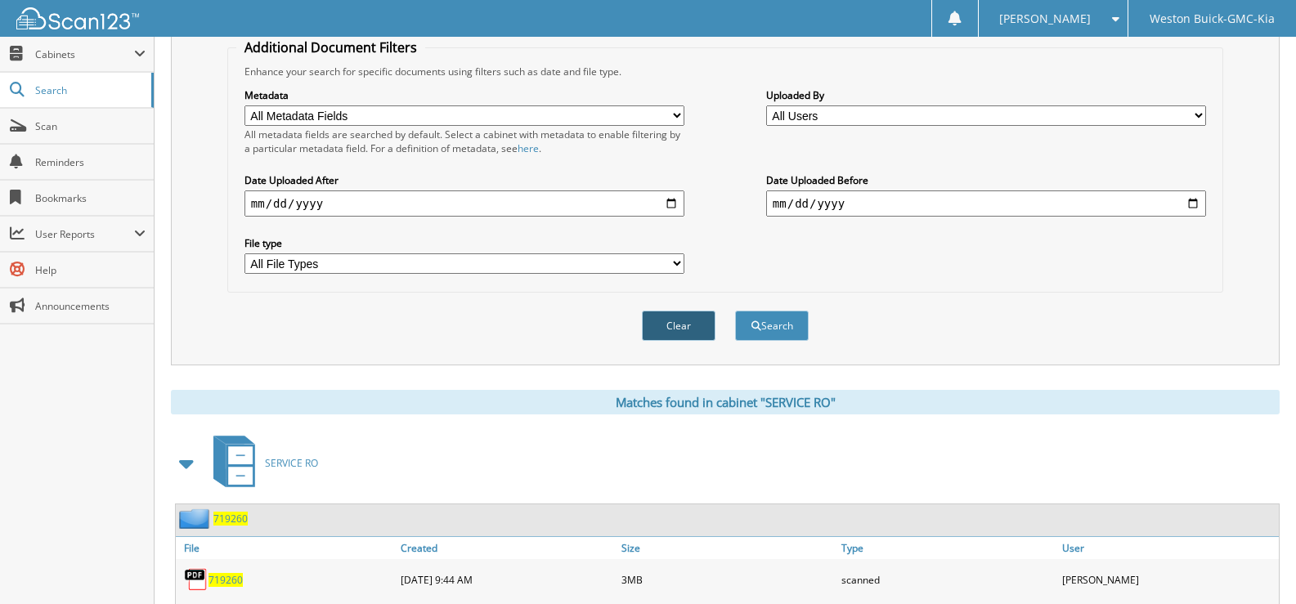
click at [679, 326] on button "Clear" at bounding box center [679, 326] width 74 height 30
select select
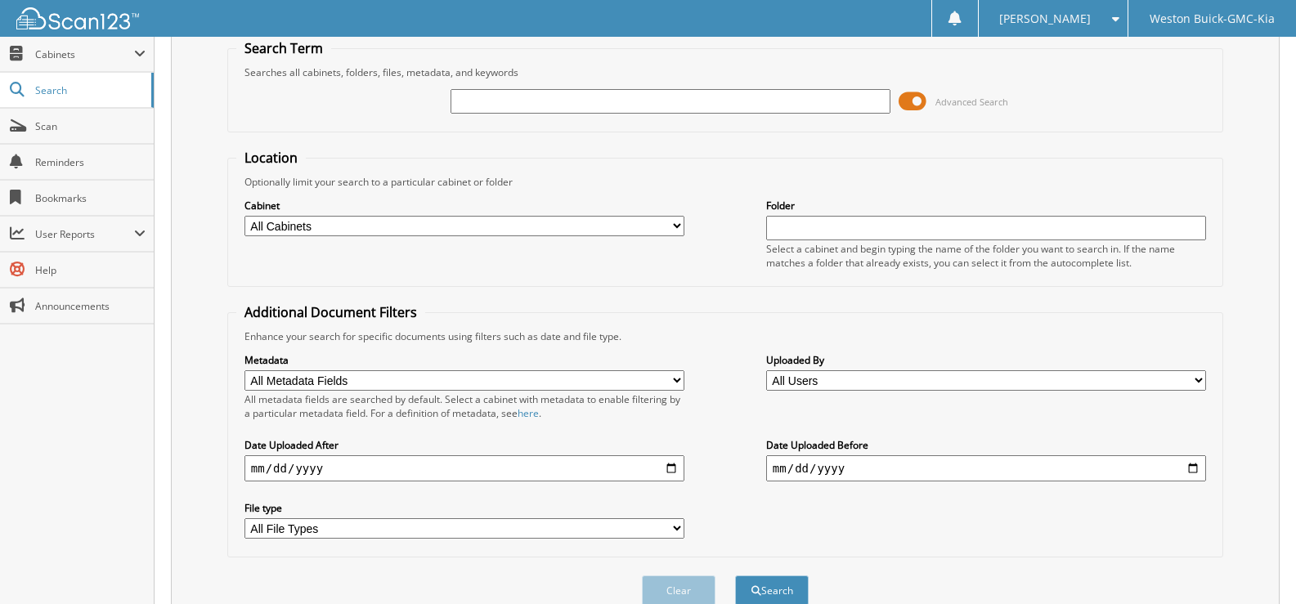
scroll to position [0, 0]
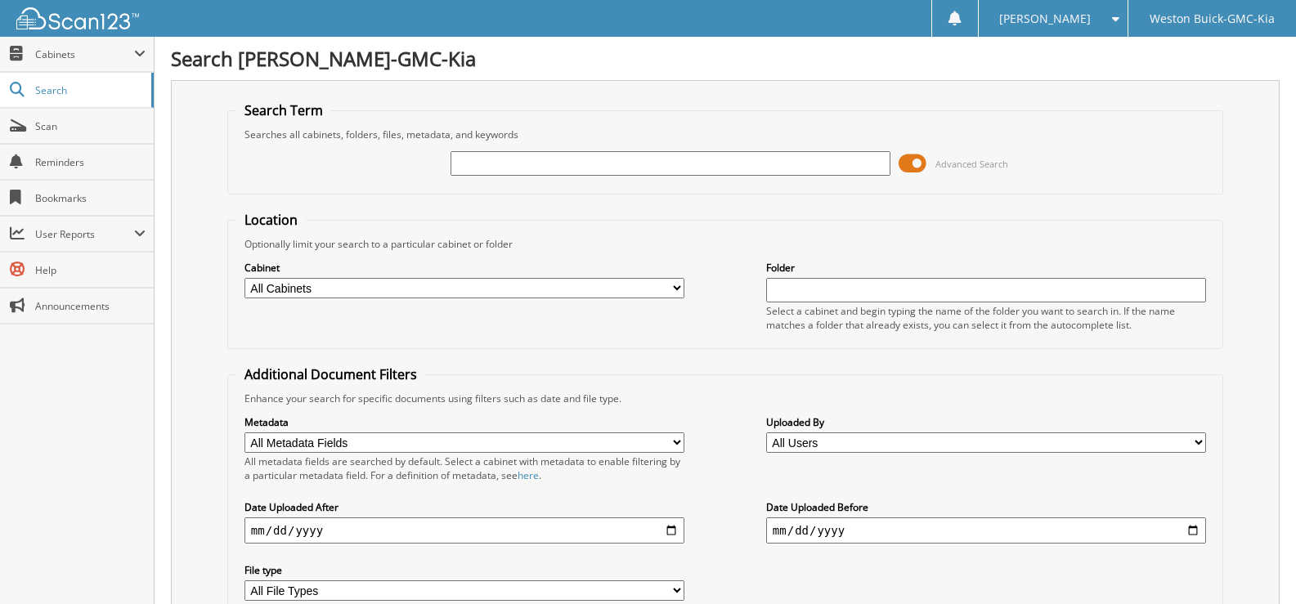
click at [518, 163] on input "text" at bounding box center [670, 163] width 440 height 25
type input "719705"
click at [329, 294] on select "All Cabinets ACCOUNTS PAYABLE DEAD DEALS PARTS INVOICE RESERVES SERVICE CONTRAC…" at bounding box center [464, 288] width 440 height 20
select select "4413"
click at [244, 278] on select "All Cabinets ACCOUNTS PAYABLE DEAD DEALS PARTS INVOICE RESERVES SERVICE CONTRAC…" at bounding box center [464, 288] width 440 height 20
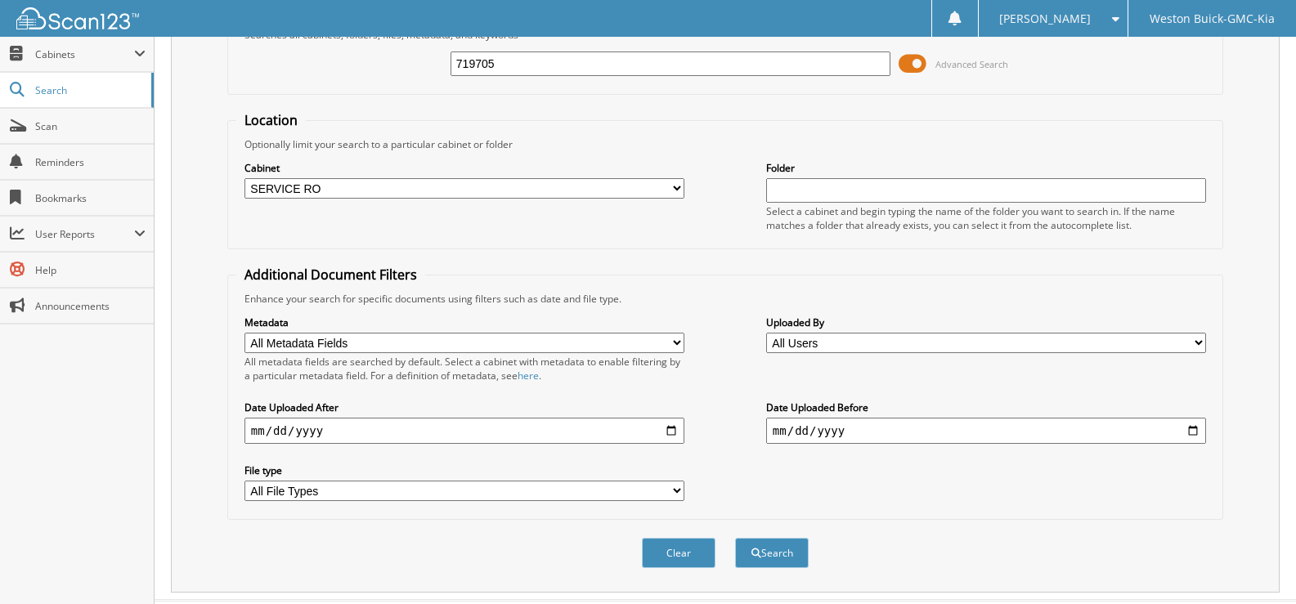
scroll to position [138, 0]
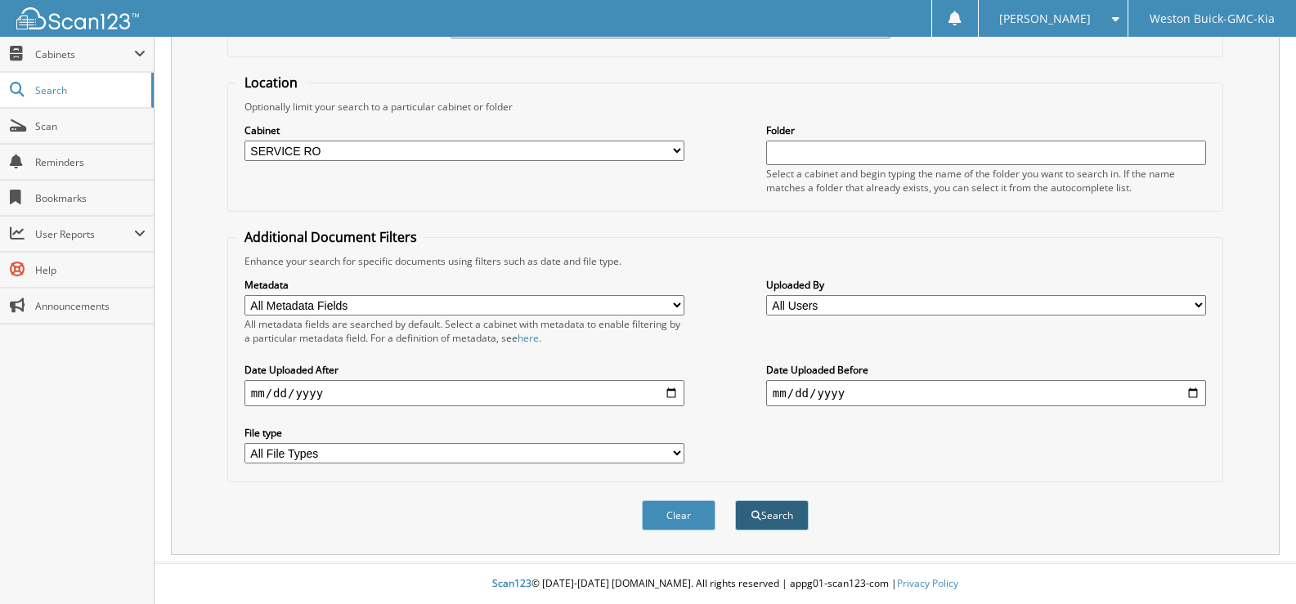
click at [769, 517] on button "Search" at bounding box center [772, 515] width 74 height 30
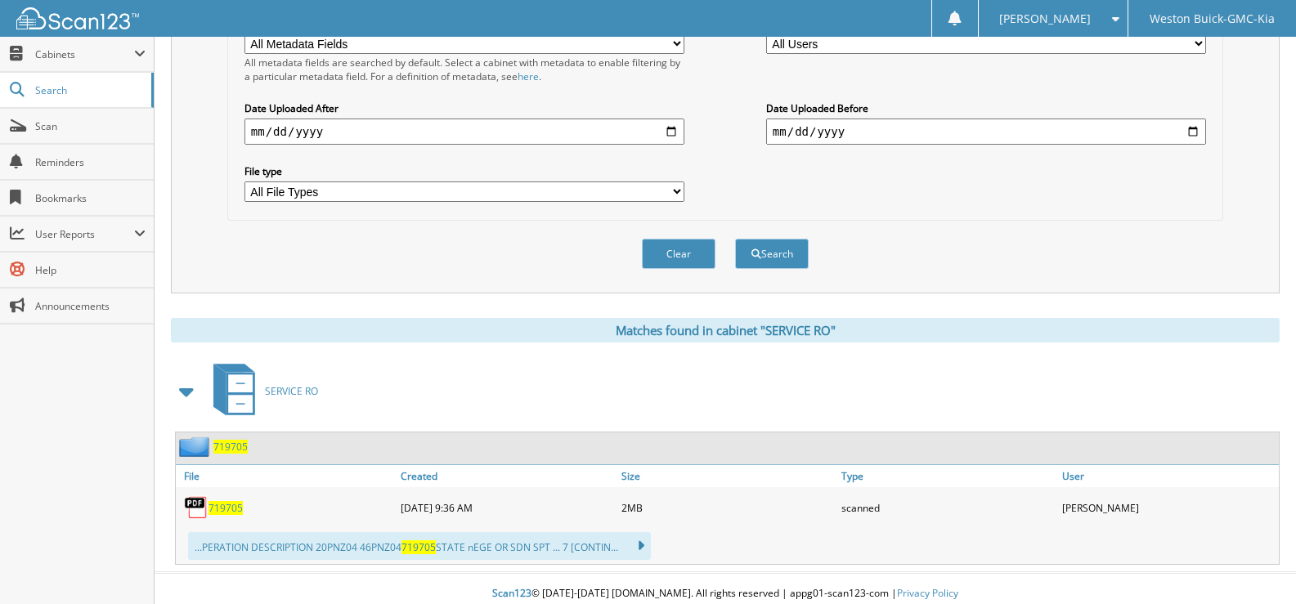
scroll to position [409, 0]
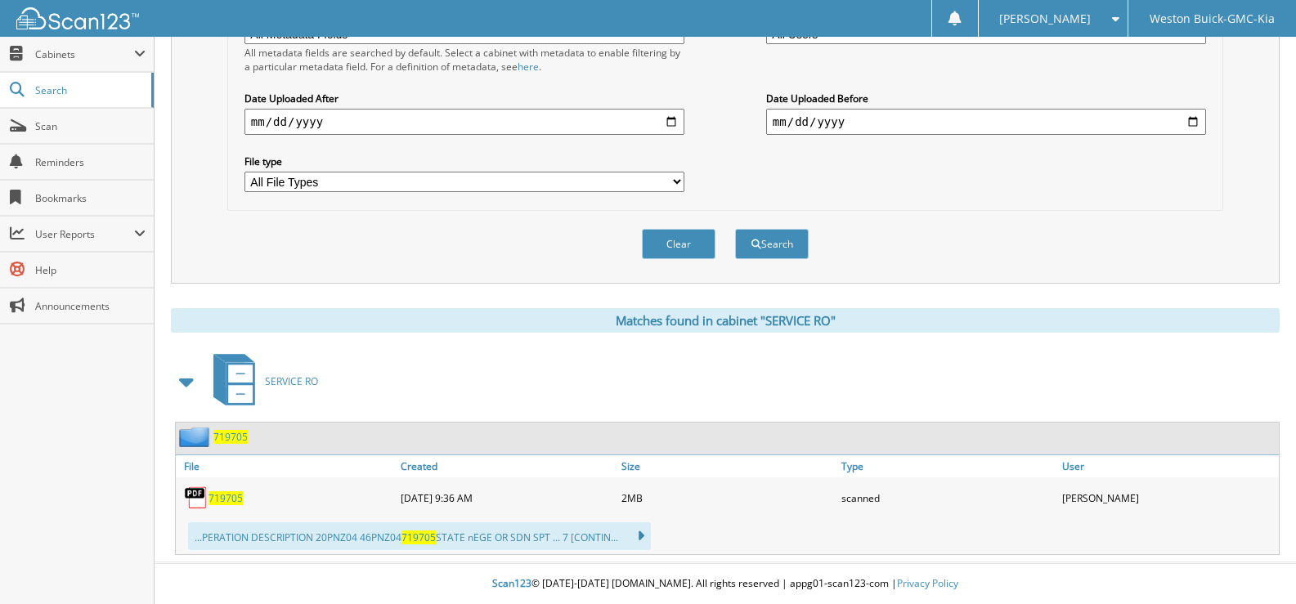
click at [231, 500] on span "719705" at bounding box center [225, 498] width 34 height 14
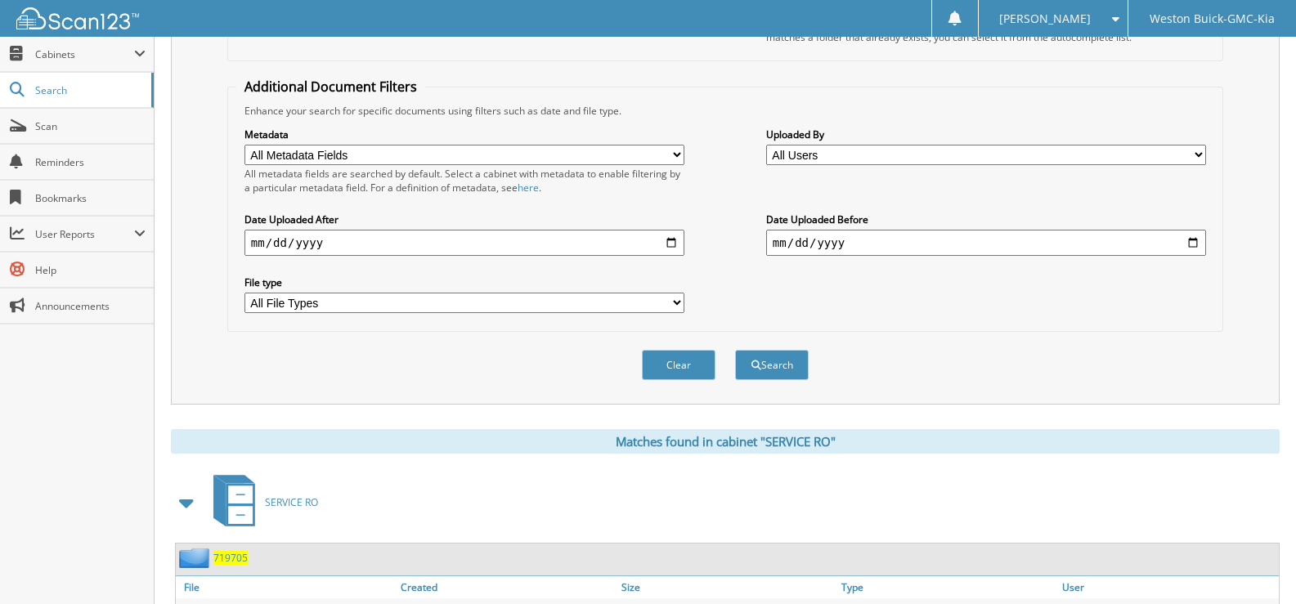
scroll to position [245, 0]
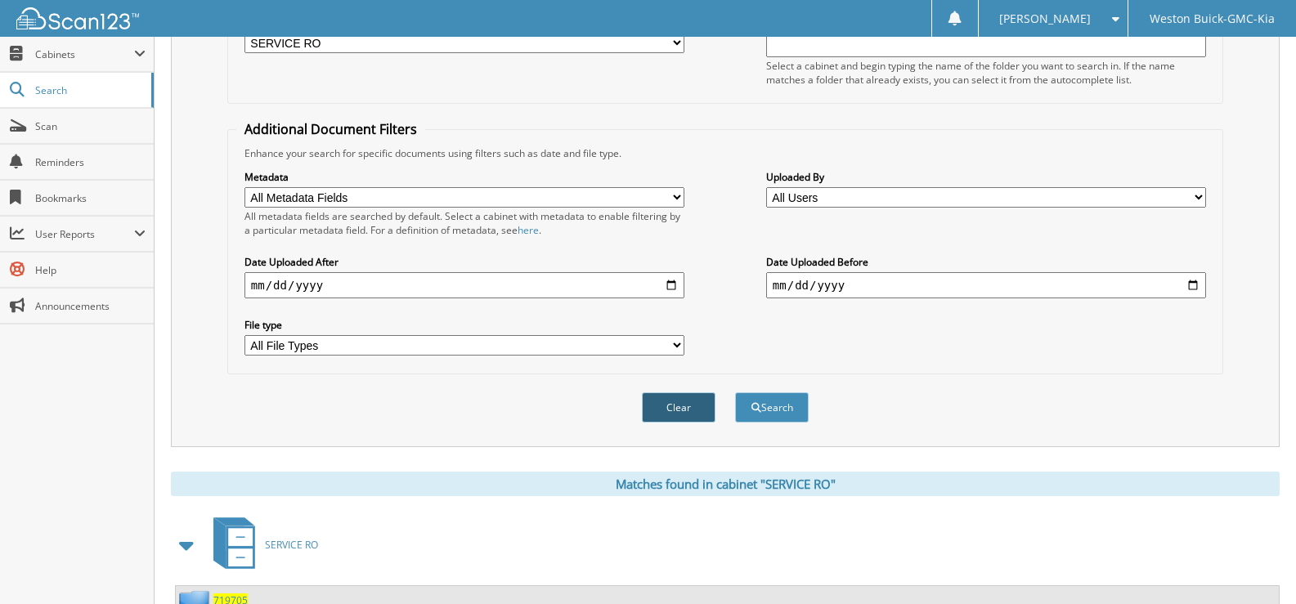
click at [684, 403] on button "Clear" at bounding box center [679, 407] width 74 height 30
select select
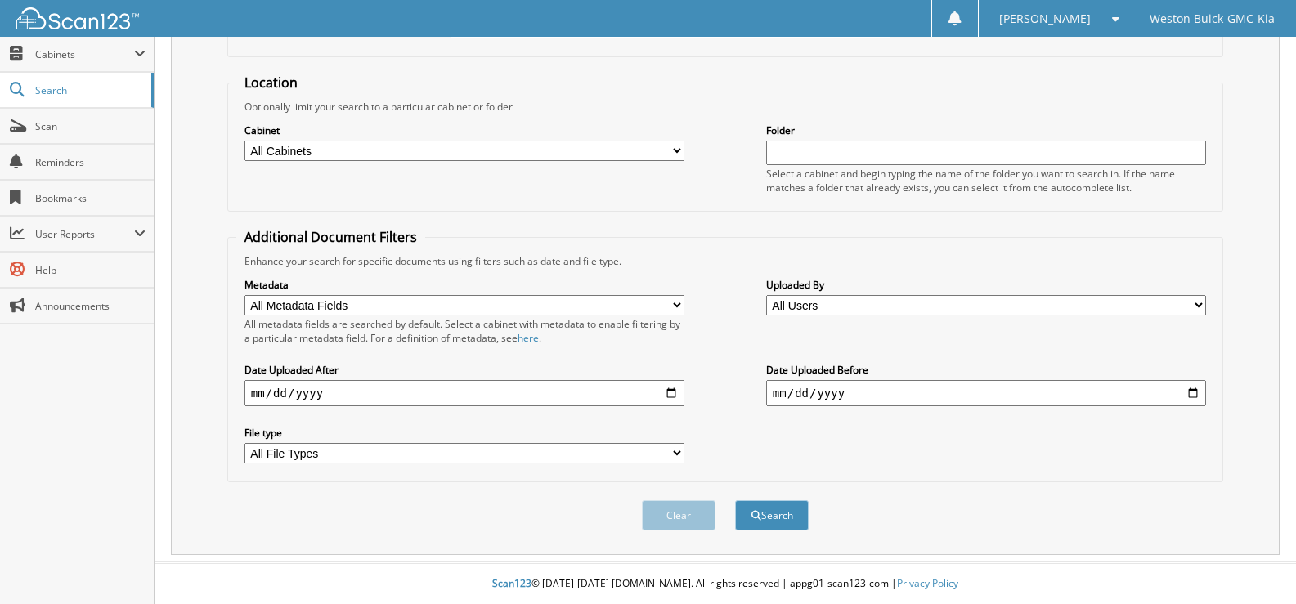
scroll to position [0, 0]
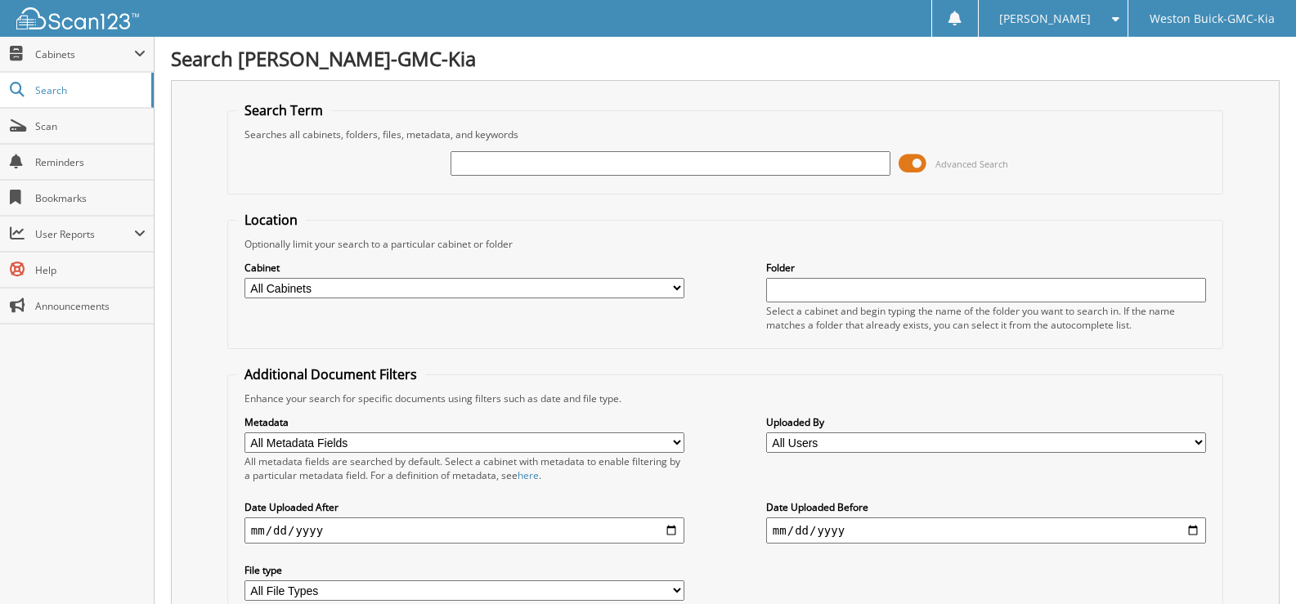
click at [500, 154] on input "text" at bounding box center [670, 163] width 440 height 25
drag, startPoint x: 474, startPoint y: 168, endPoint x: 455, endPoint y: 146, distance: 28.9
click at [474, 167] on input "text" at bounding box center [670, 163] width 440 height 25
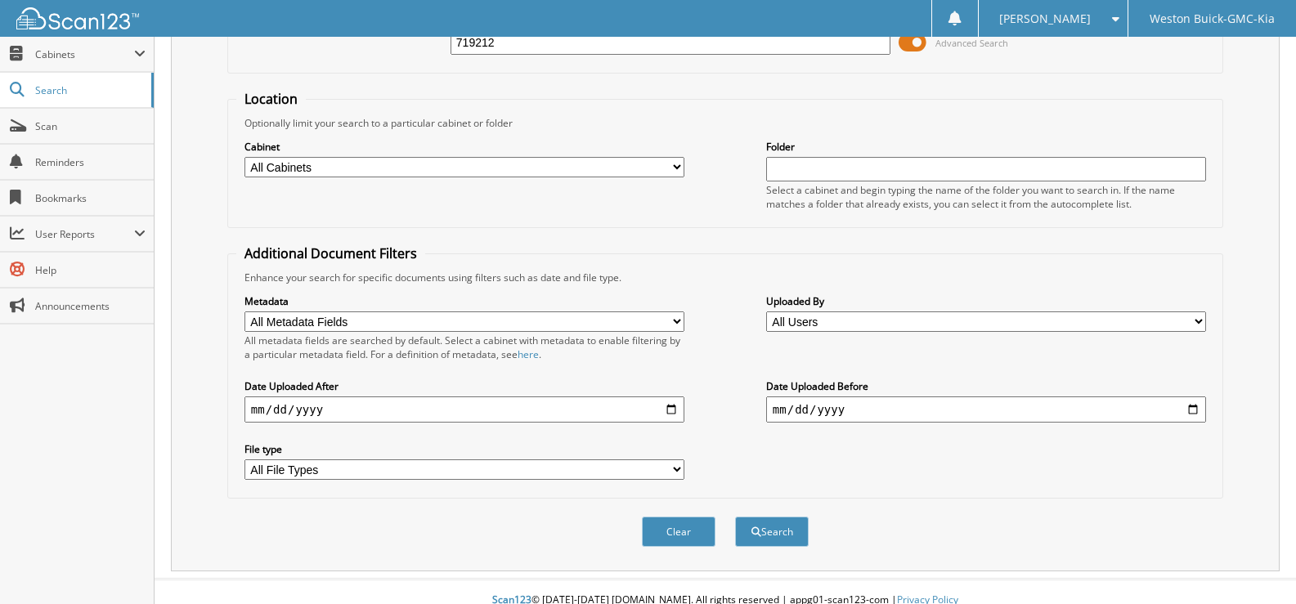
scroll to position [138, 0]
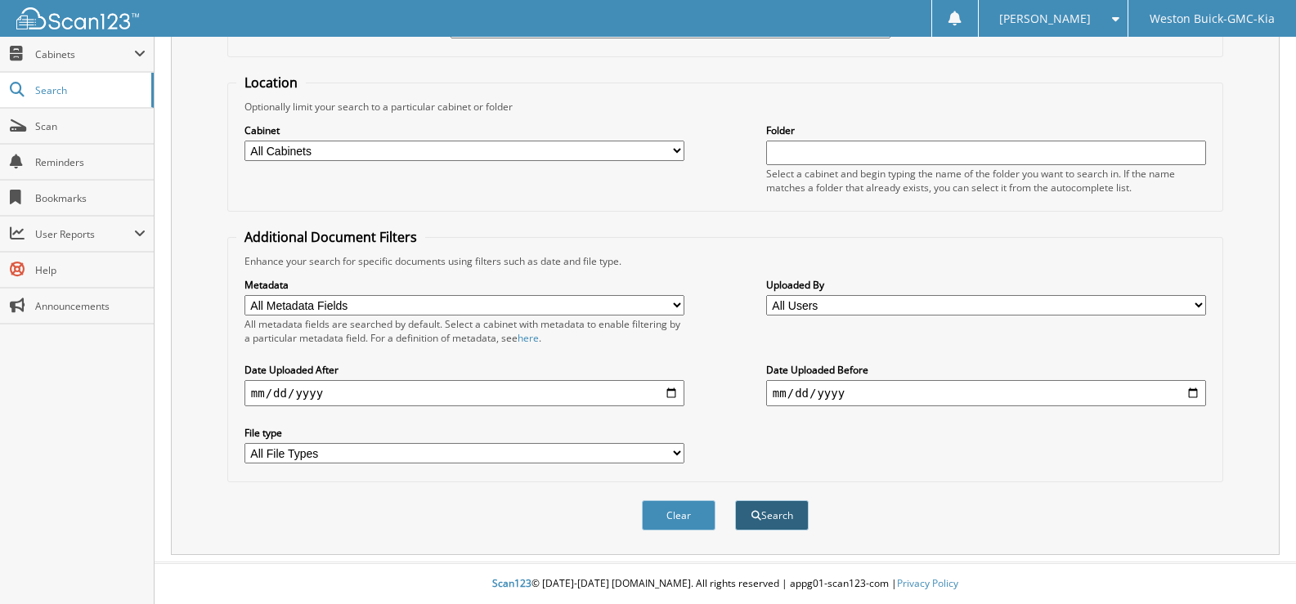
type input "719212"
click at [777, 513] on button "Search" at bounding box center [772, 515] width 74 height 30
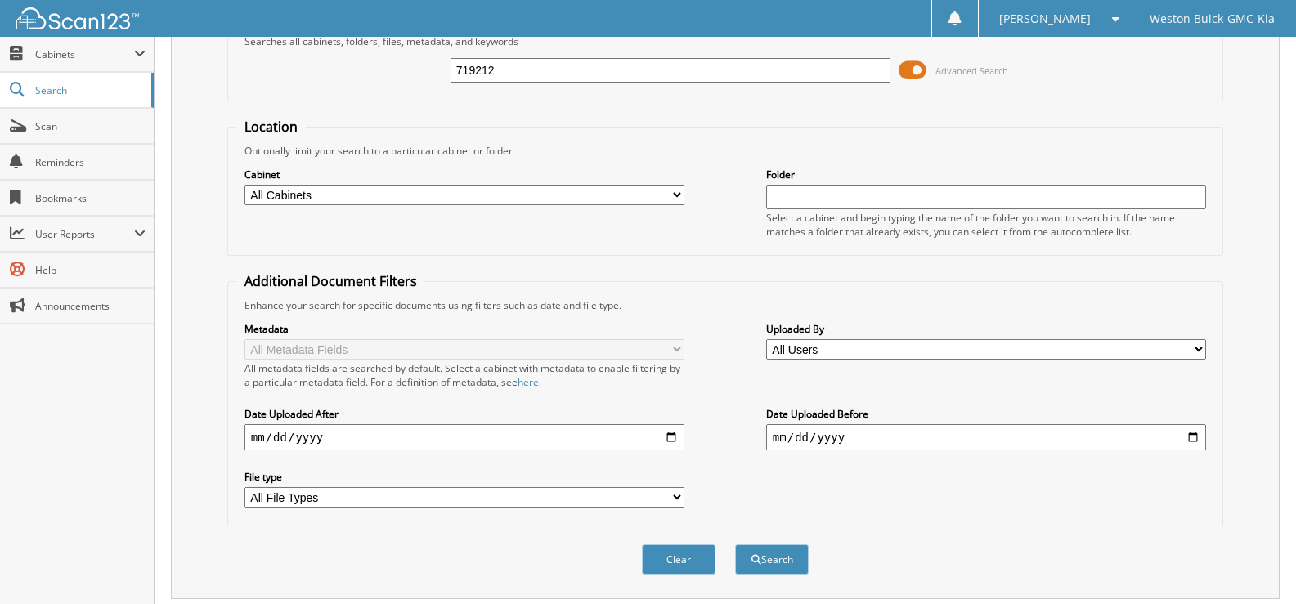
scroll to position [82, 0]
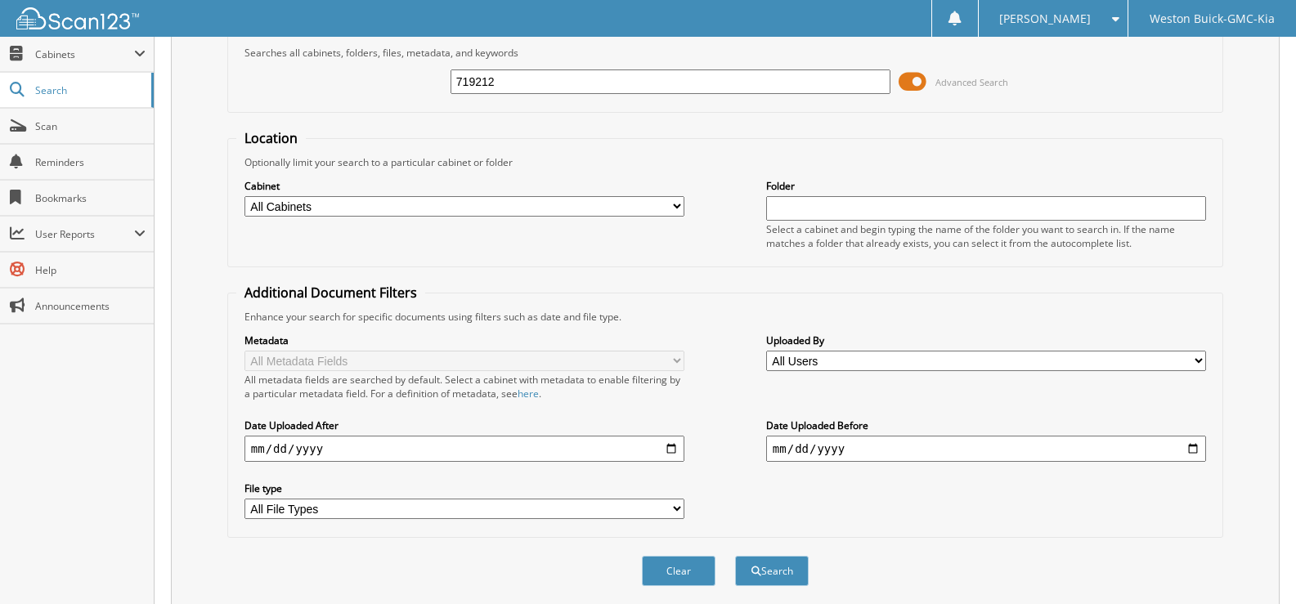
click at [672, 207] on select "All Cabinets ACCOUNTS PAYABLE DEAD DEALS PARTS INVOICE RESERVES SERVICE CONTRAC…" at bounding box center [464, 206] width 440 height 20
select select "4413"
click at [244, 196] on select "All Cabinets ACCOUNTS PAYABLE DEAD DEALS PARTS INVOICE RESERVES SERVICE CONTRAC…" at bounding box center [464, 206] width 440 height 20
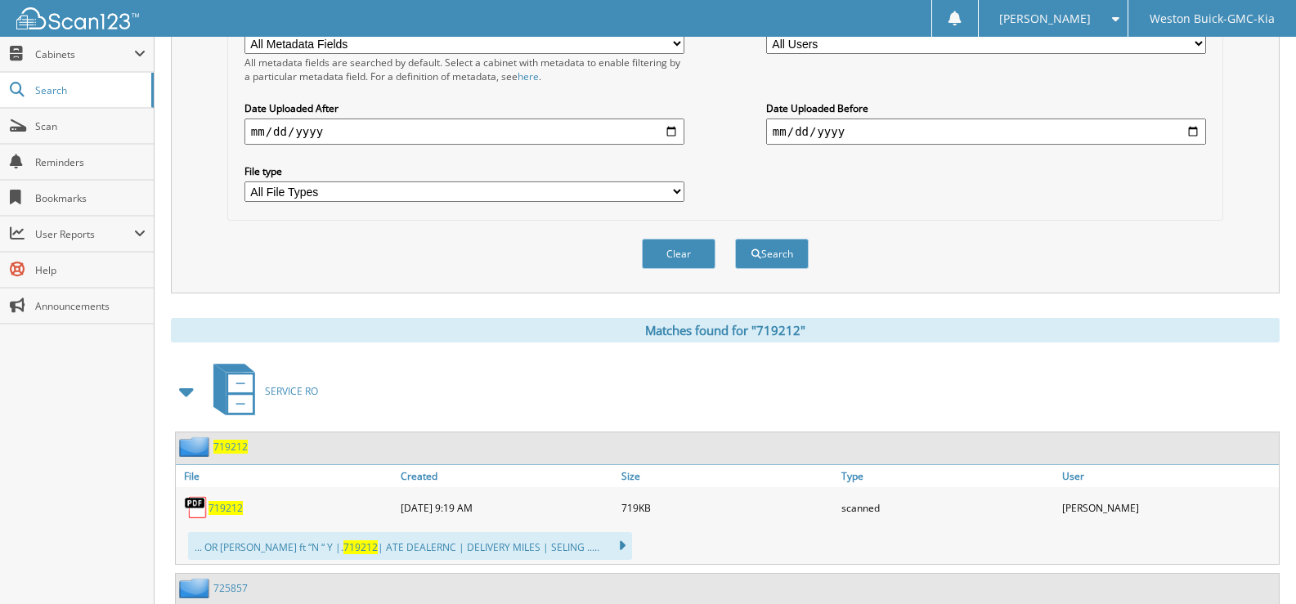
scroll to position [491, 0]
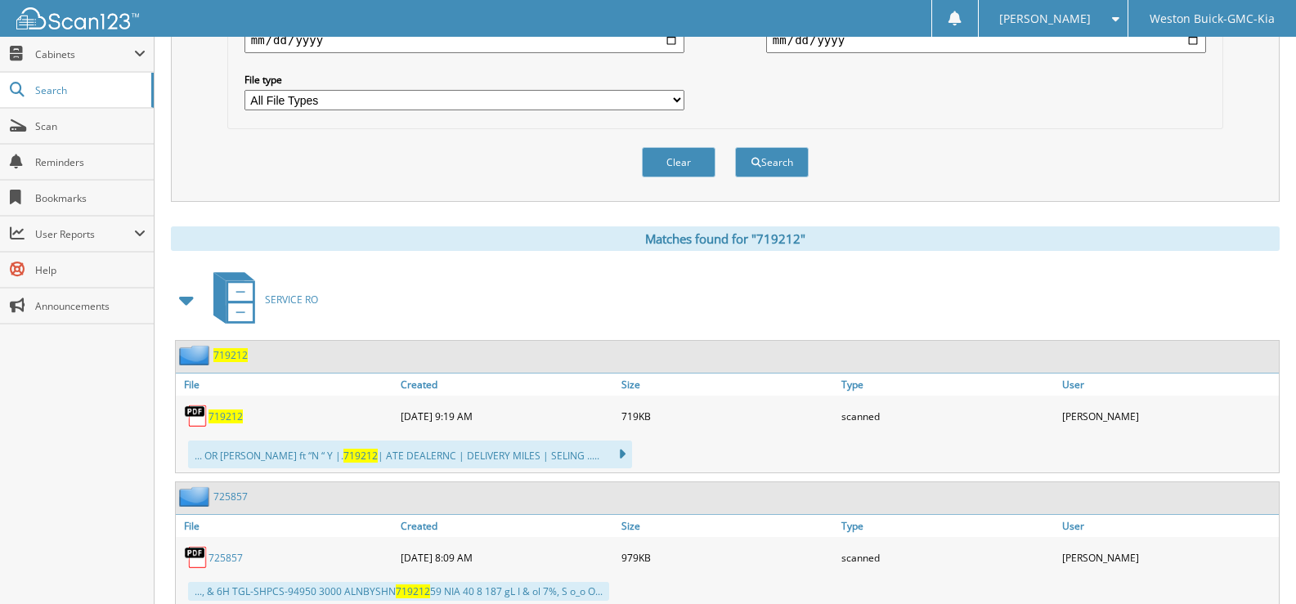
click at [231, 417] on span "719212" at bounding box center [225, 417] width 34 height 14
click at [675, 155] on button "Clear" at bounding box center [679, 162] width 74 height 30
select select
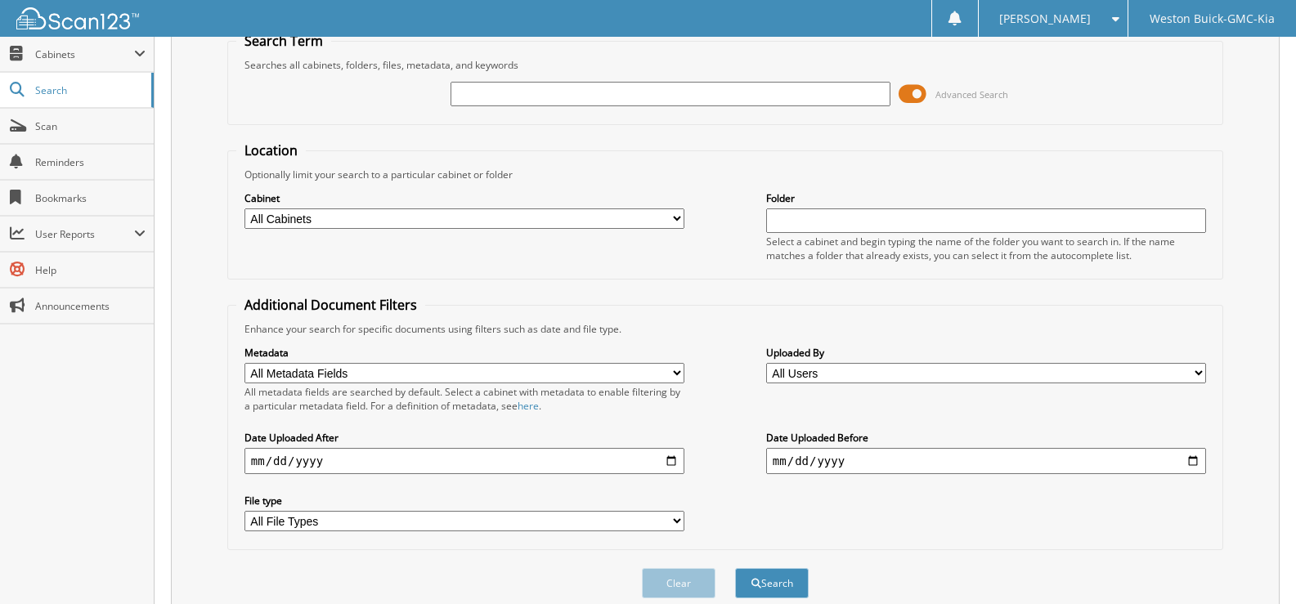
scroll to position [0, 0]
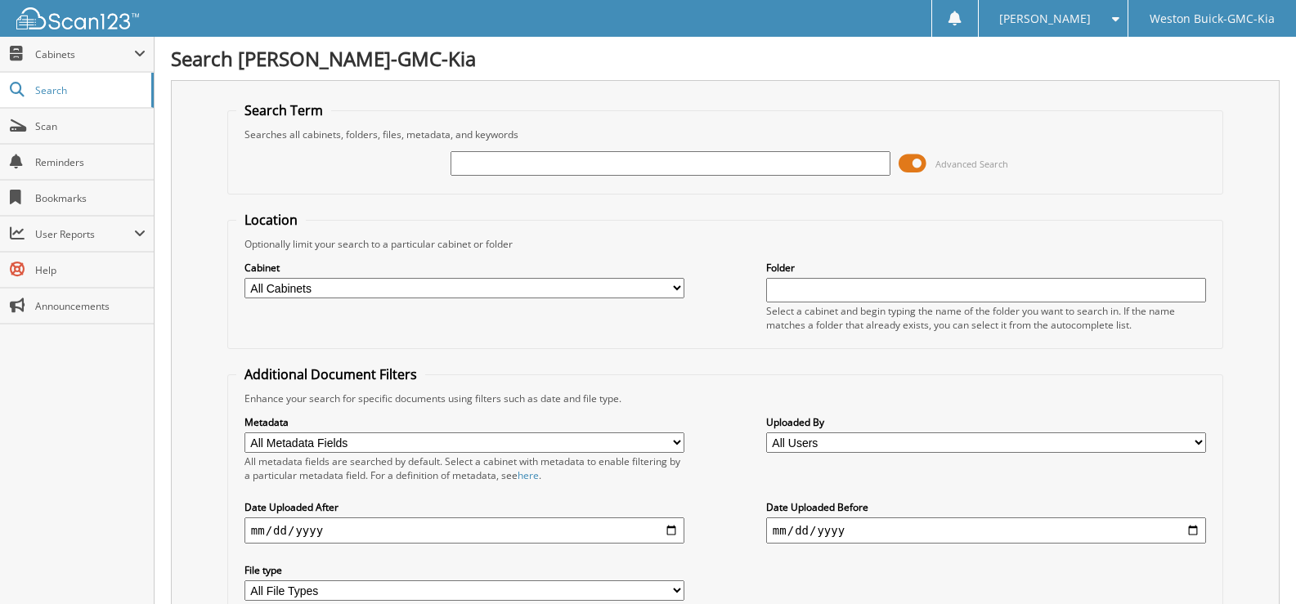
click at [558, 159] on input "text" at bounding box center [670, 163] width 440 height 25
type input "719193"
click at [679, 287] on select "All Cabinets ACCOUNTS PAYABLE DEAD DEALS PARTS INVOICE RESERVES SERVICE CONTRAC…" at bounding box center [464, 288] width 440 height 20
select select "4413"
click at [244, 278] on select "All Cabinets ACCOUNTS PAYABLE DEAD DEALS PARTS INVOICE RESERVES SERVICE CONTRAC…" at bounding box center [464, 288] width 440 height 20
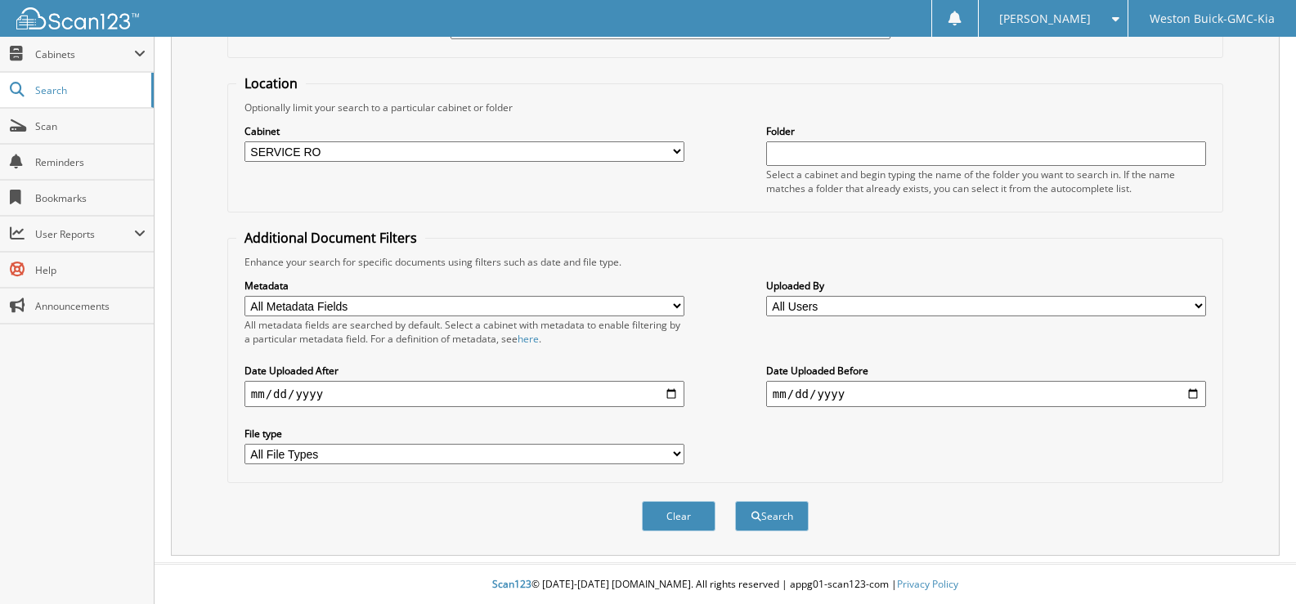
scroll to position [138, 0]
click at [772, 518] on button "Search" at bounding box center [772, 515] width 74 height 30
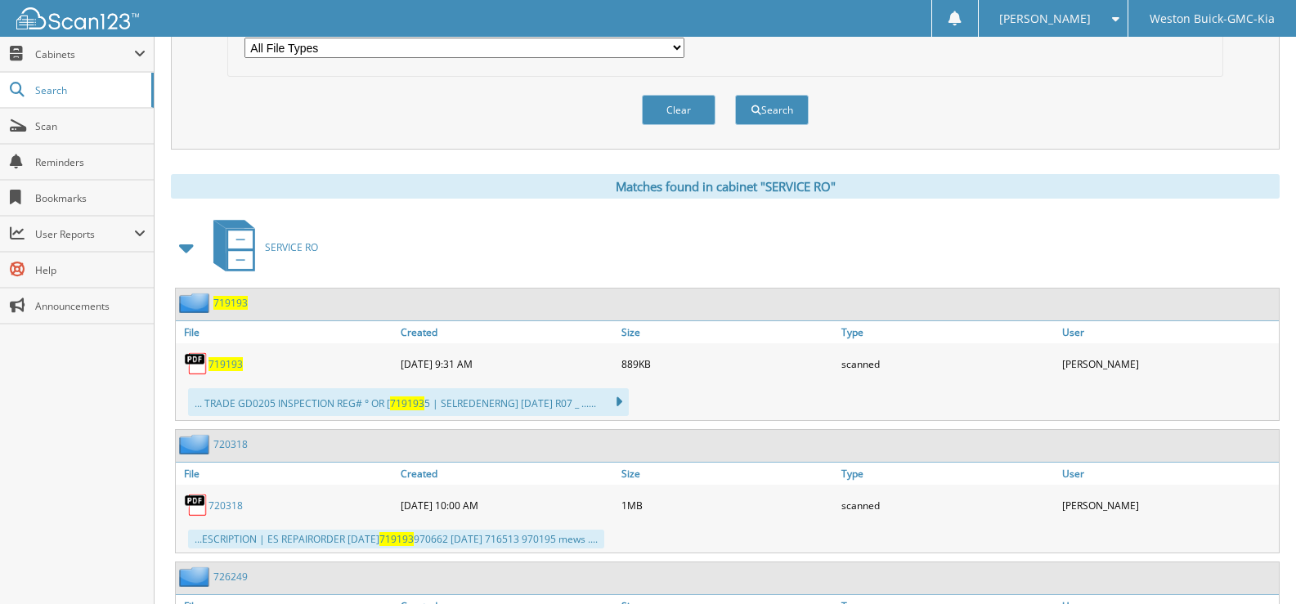
scroll to position [572, 0]
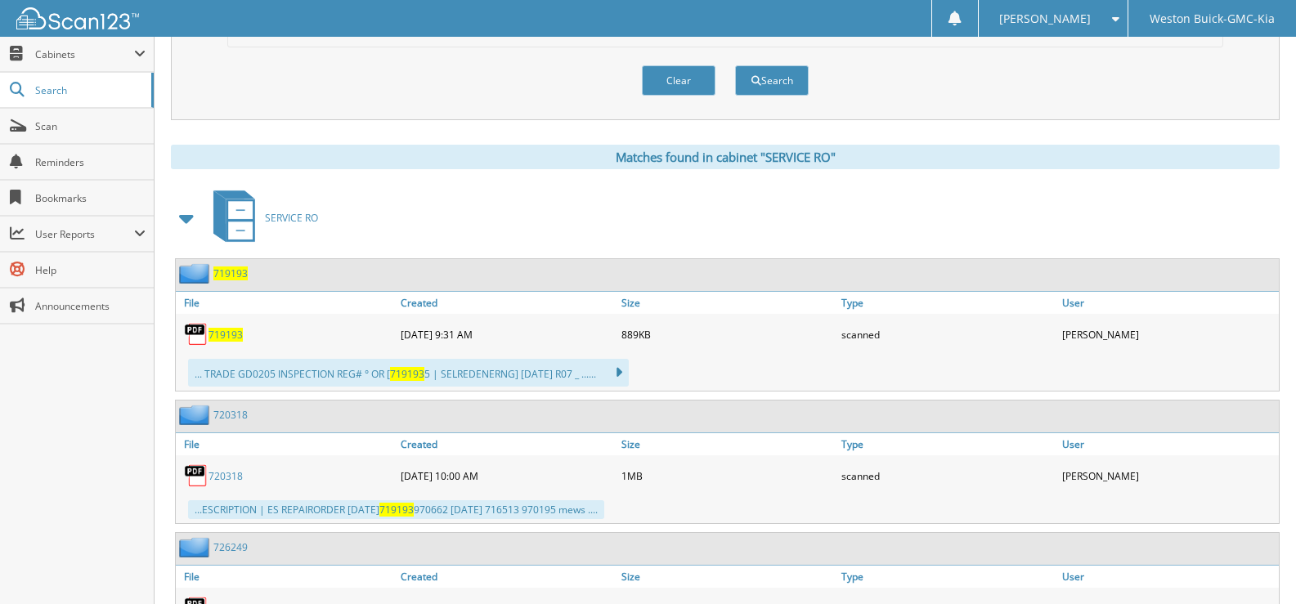
click at [228, 333] on span "719193" at bounding box center [225, 335] width 34 height 14
click at [693, 69] on button "Clear" at bounding box center [679, 80] width 74 height 30
select select
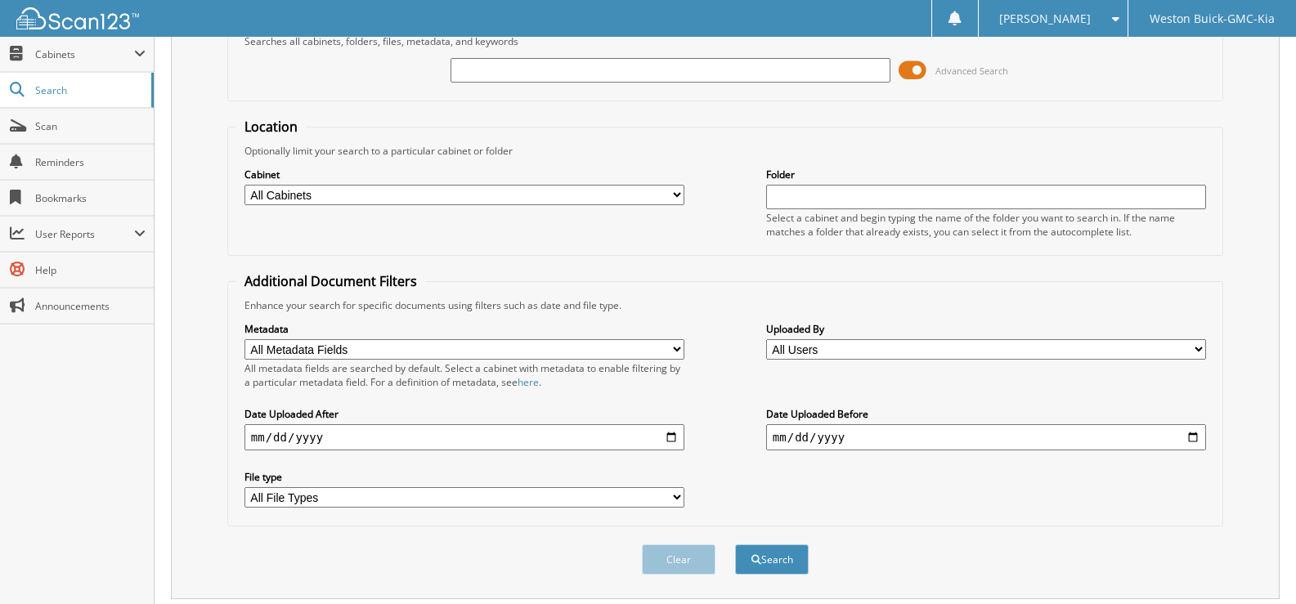
scroll to position [0, 0]
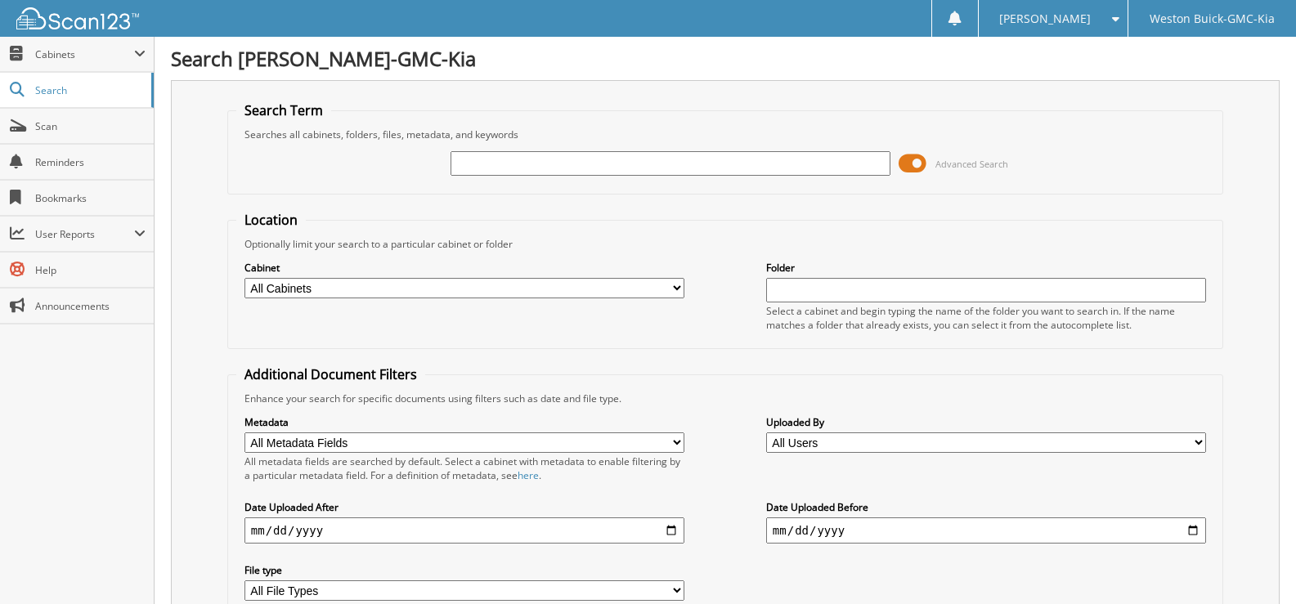
click at [489, 164] on input "text" at bounding box center [670, 163] width 440 height 25
click at [465, 161] on input "text" at bounding box center [670, 163] width 440 height 25
type input "719732"
click at [675, 290] on select "All Cabinets ACCOUNTS PAYABLE DEAD DEALS PARTS INVOICE RESERVES SERVICE CONTRAC…" at bounding box center [464, 288] width 440 height 20
select select "4413"
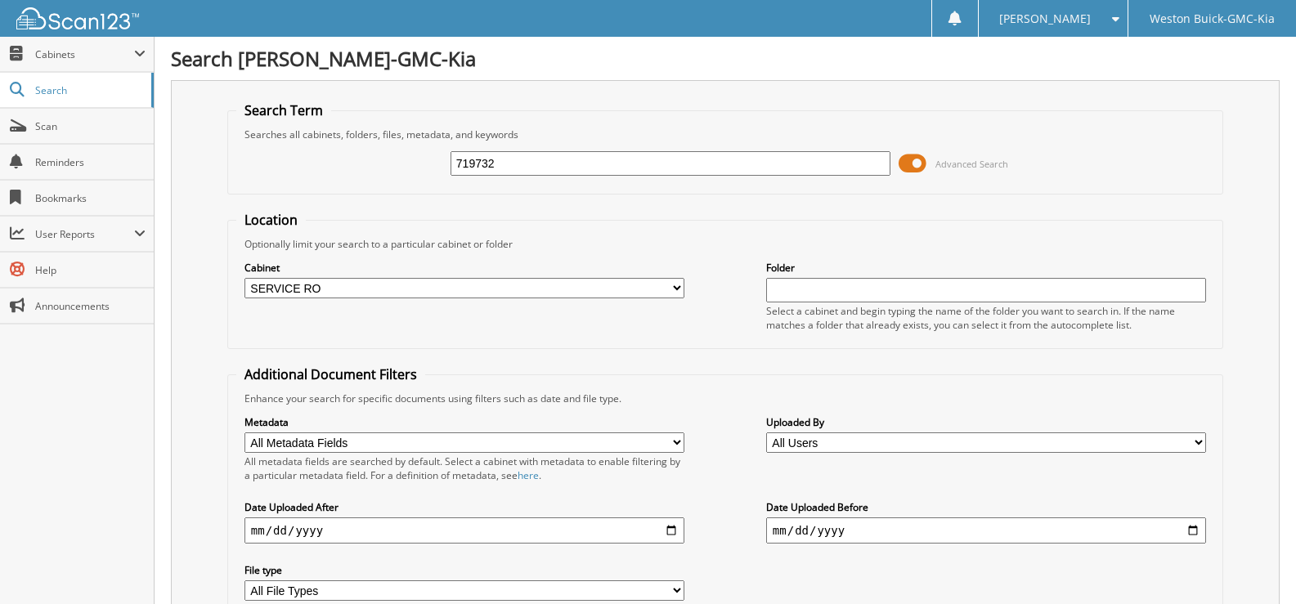
click at [244, 278] on select "All Cabinets ACCOUNTS PAYABLE DEAD DEALS PARTS INVOICE RESERVES SERVICE CONTRAC…" at bounding box center [464, 288] width 440 height 20
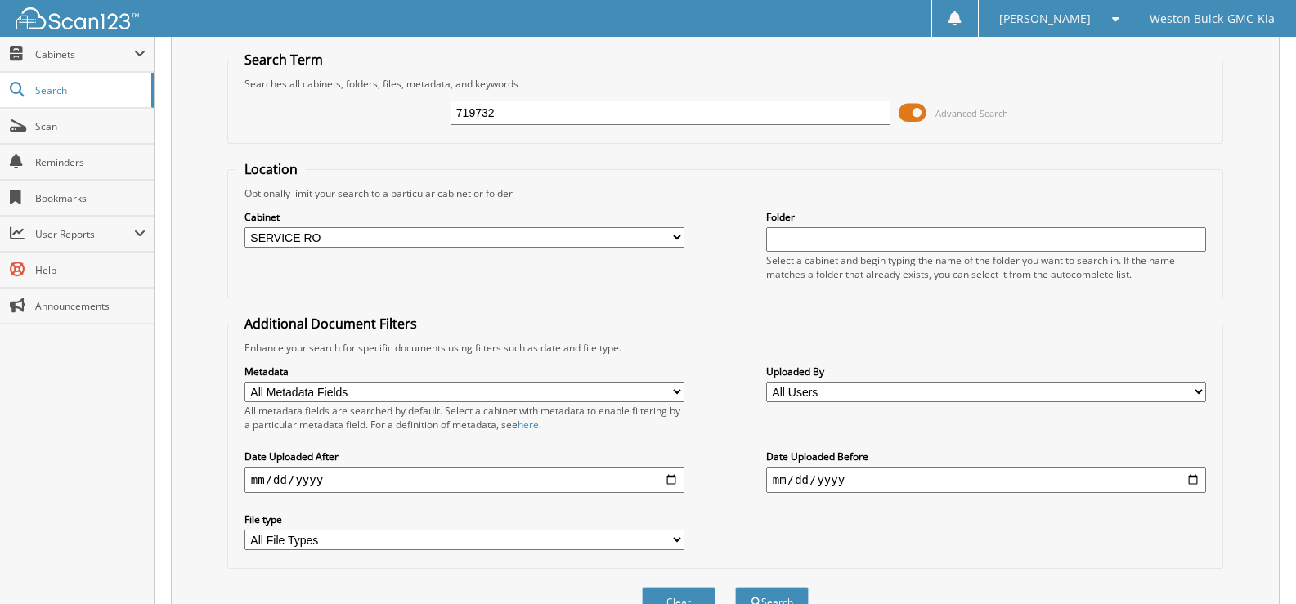
scroll to position [138, 0]
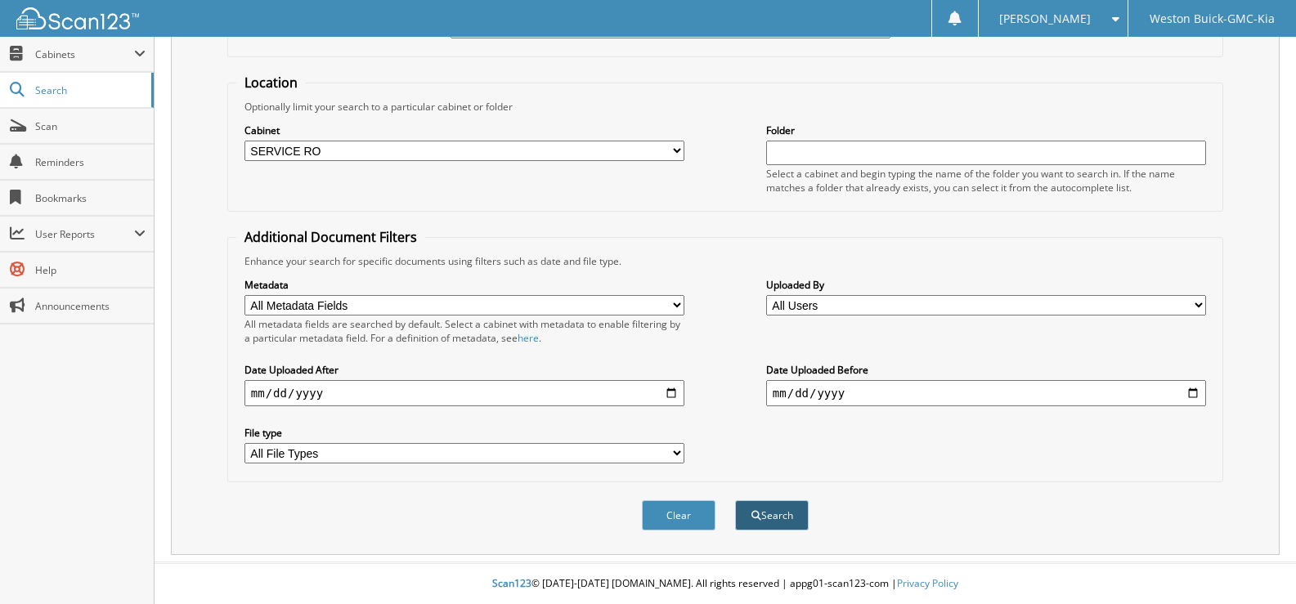
click at [754, 513] on span "submit" at bounding box center [756, 516] width 10 height 10
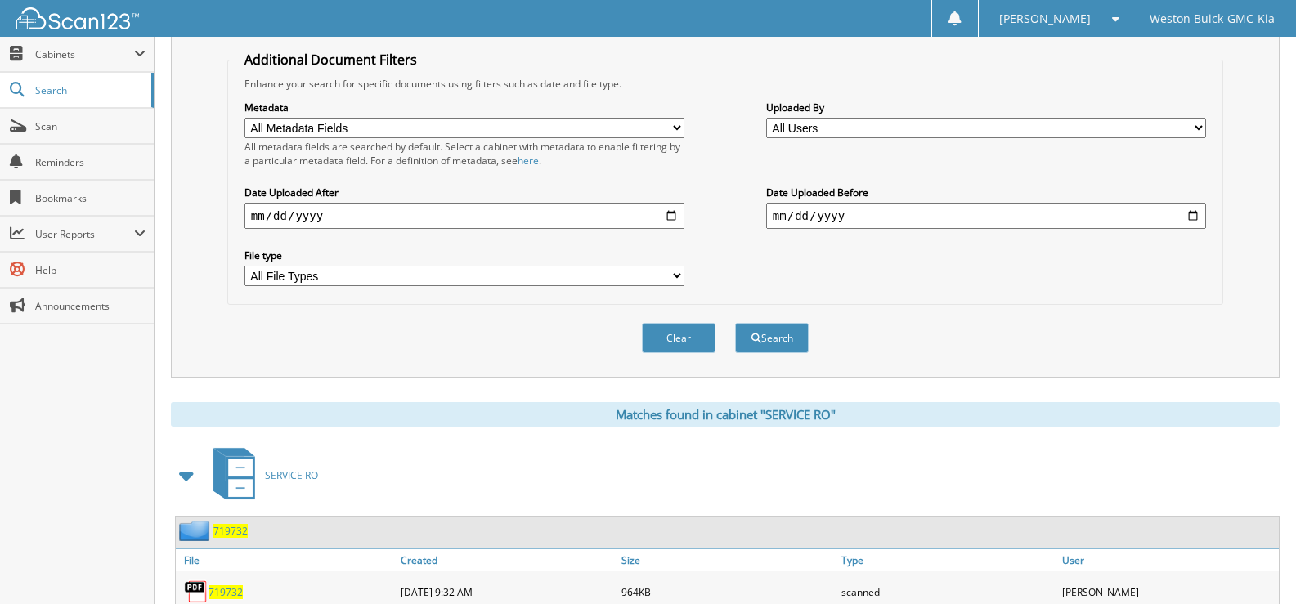
scroll to position [409, 0]
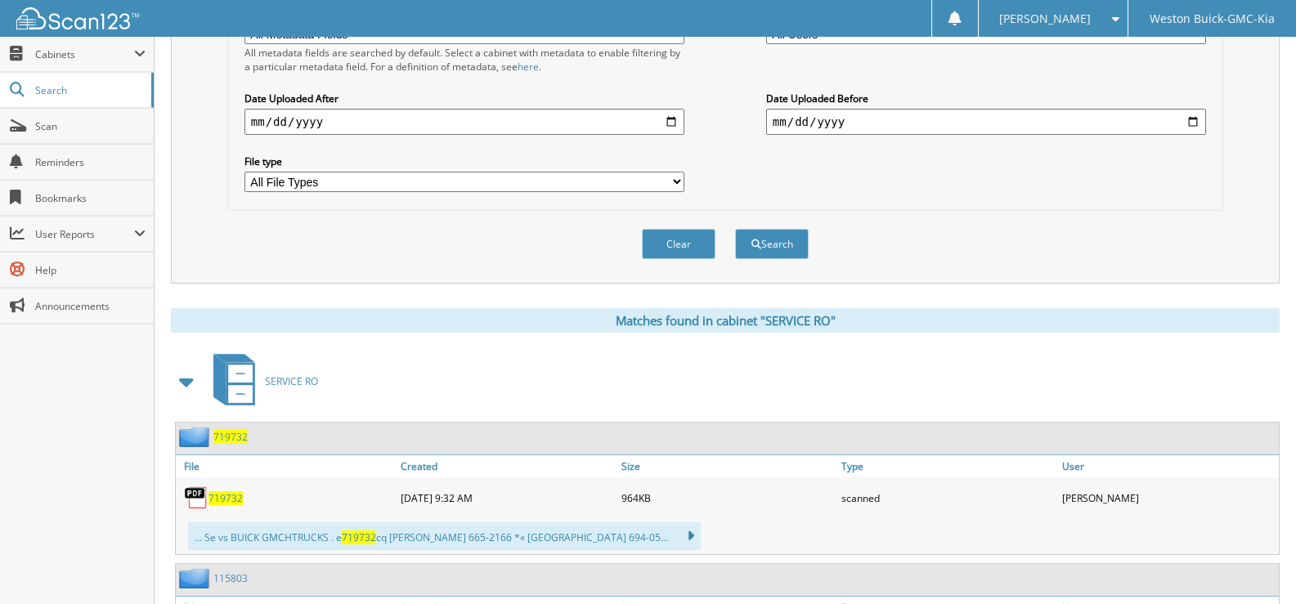
click at [224, 501] on span "719732" at bounding box center [225, 498] width 34 height 14
click at [671, 245] on button "Clear" at bounding box center [679, 244] width 74 height 30
select select
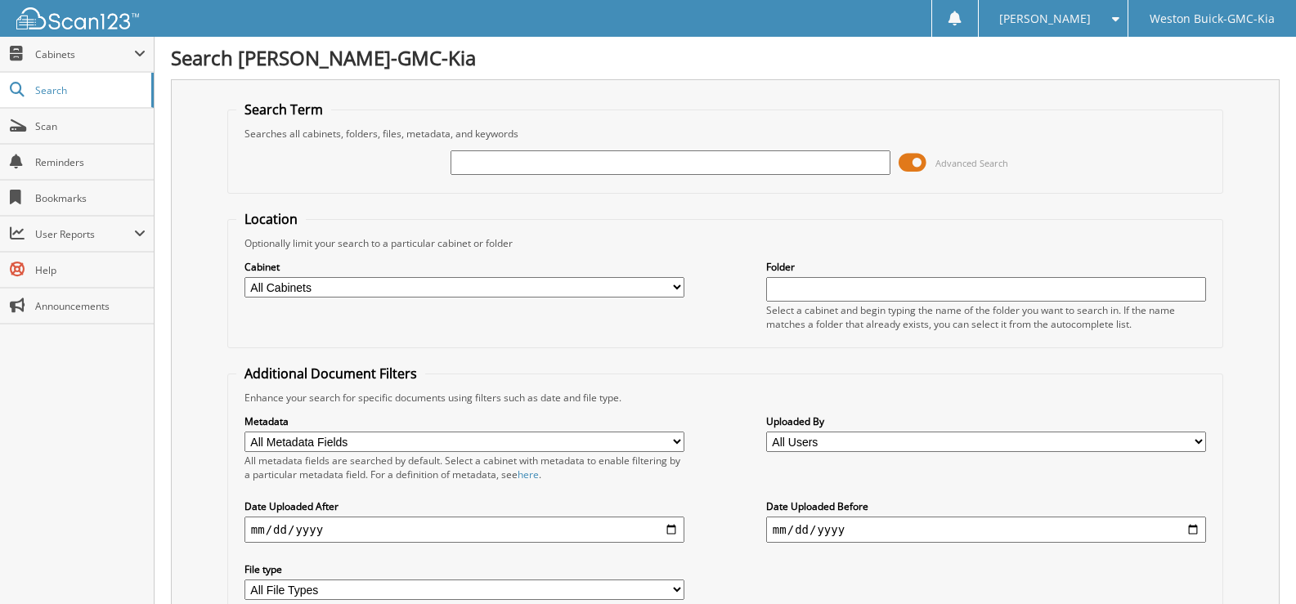
scroll to position [0, 0]
click at [496, 165] on input "text" at bounding box center [670, 163] width 440 height 25
type input "709725"
click at [678, 286] on select "All Cabinets ACCOUNTS PAYABLE DEAD DEALS PARTS INVOICE RESERVES SERVICE CONTRAC…" at bounding box center [464, 288] width 440 height 20
select select "4413"
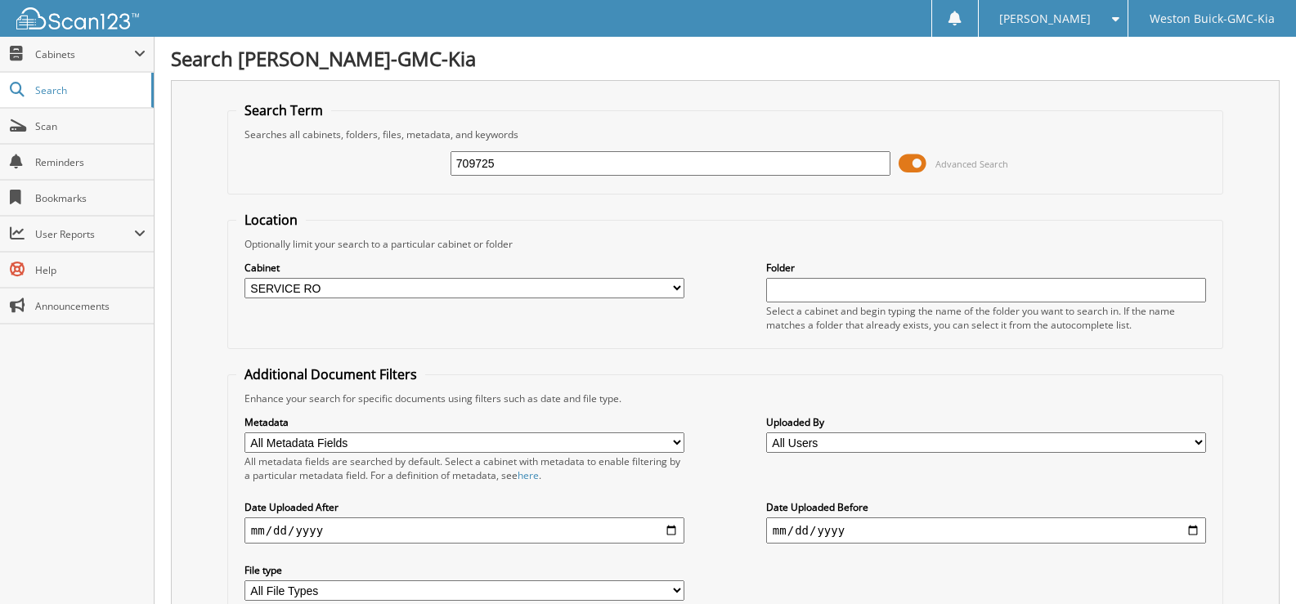
click at [244, 278] on select "All Cabinets ACCOUNTS PAYABLE DEAD DEALS PARTS INVOICE RESERVES SERVICE CONTRAC…" at bounding box center [464, 288] width 440 height 20
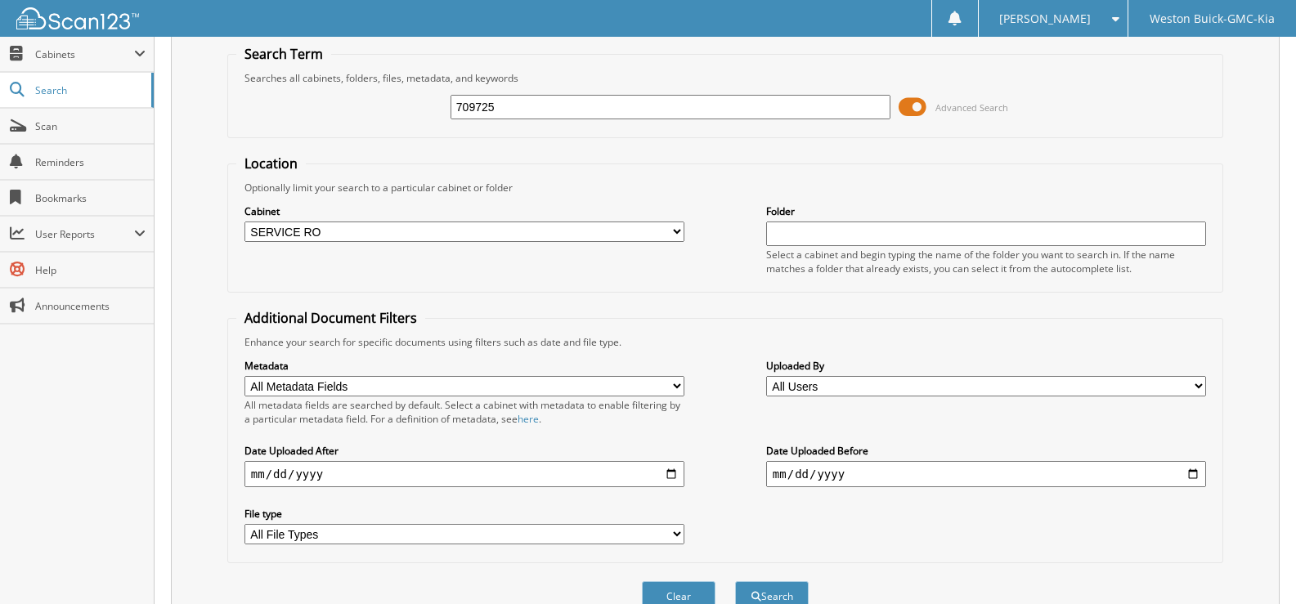
scroll to position [138, 0]
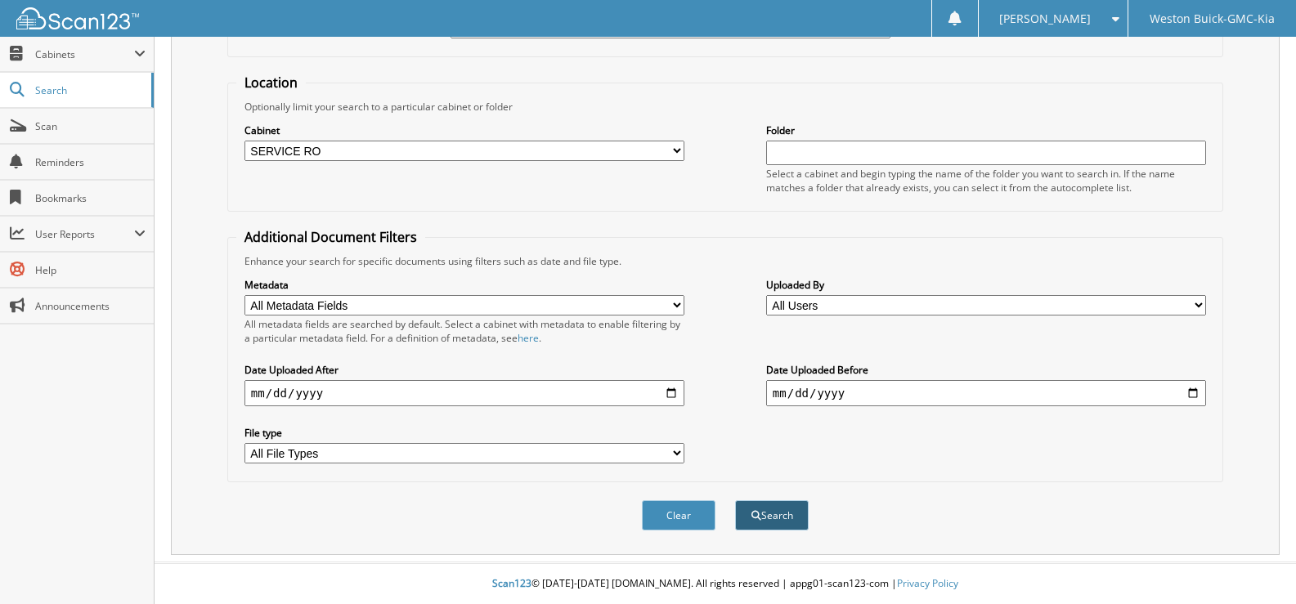
click at [775, 516] on button "Search" at bounding box center [772, 515] width 74 height 30
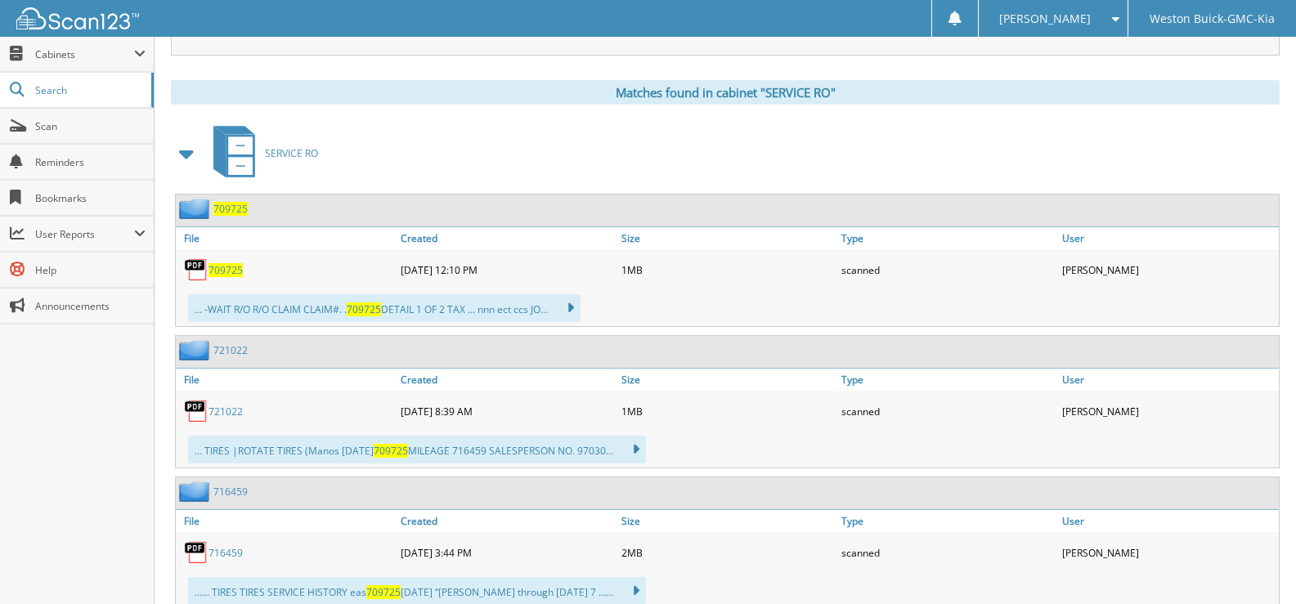
scroll to position [654, 0]
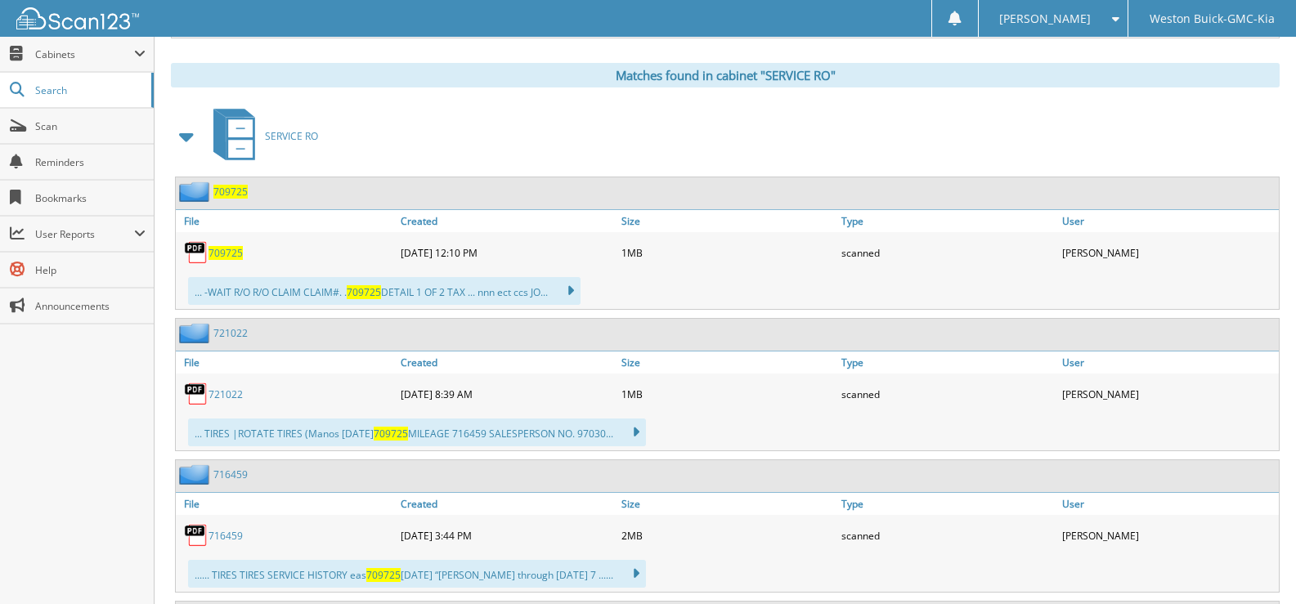
click at [220, 245] on div "709725" at bounding box center [286, 252] width 221 height 33
click at [220, 257] on span "709725" at bounding box center [225, 253] width 34 height 14
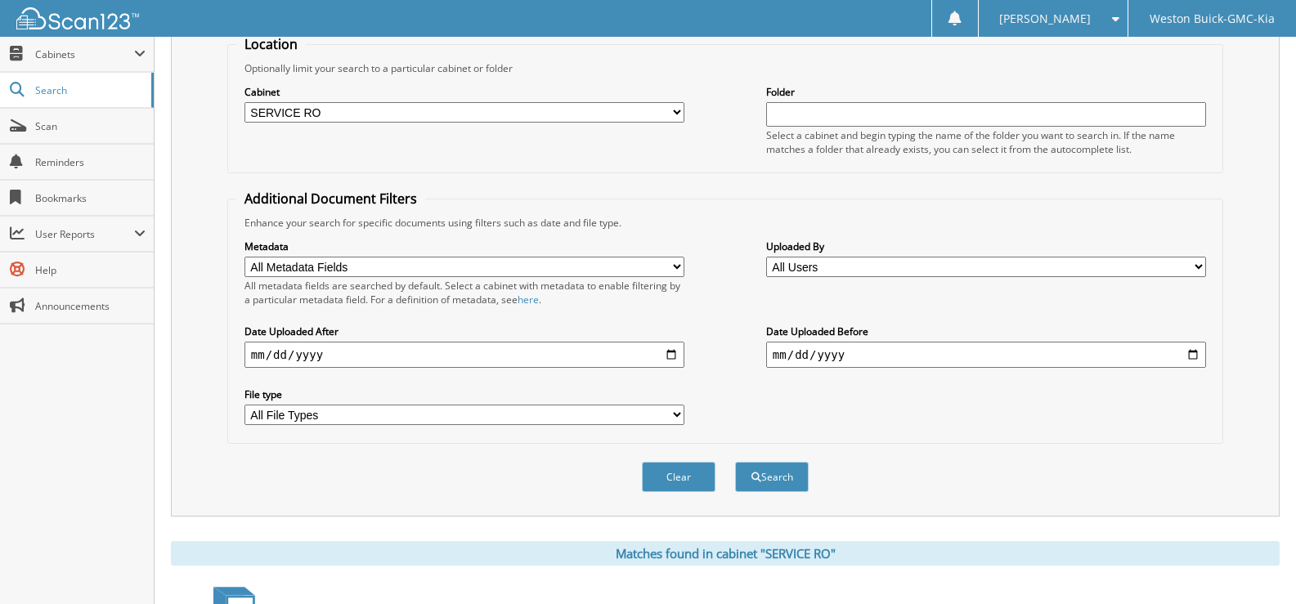
scroll to position [82, 0]
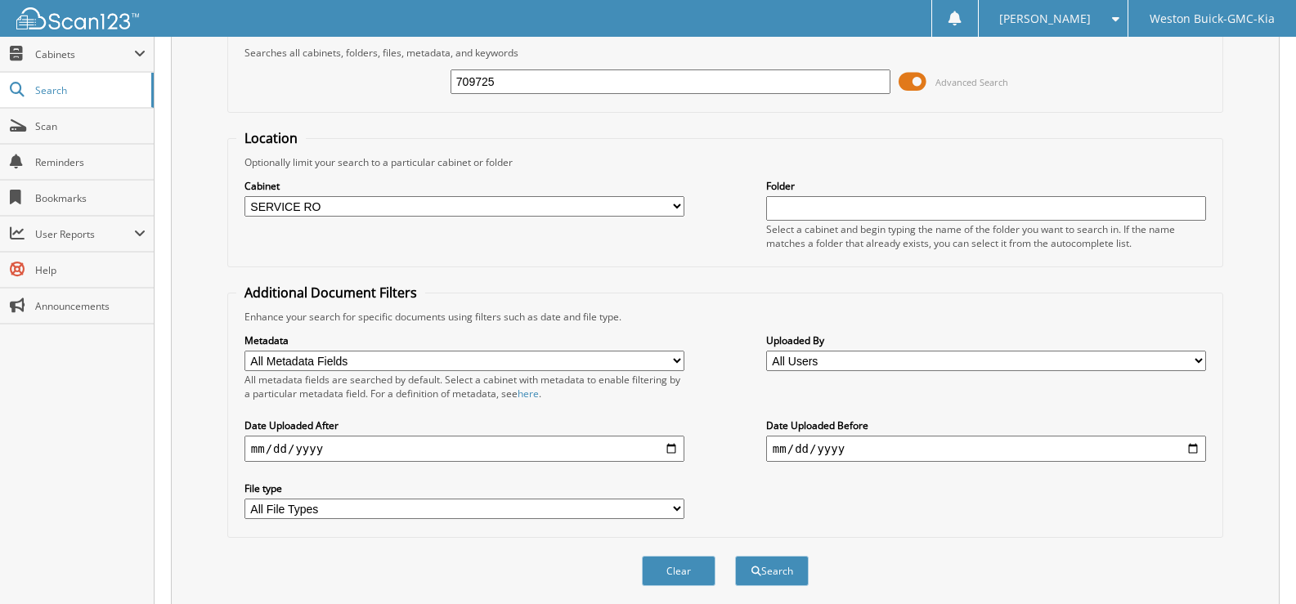
drag, startPoint x: 471, startPoint y: 77, endPoint x: 459, endPoint y: 81, distance: 12.9
click at [459, 81] on input "709725" at bounding box center [670, 81] width 440 height 25
click at [508, 82] on input "719725" at bounding box center [670, 81] width 440 height 25
type input "719725"
click at [767, 574] on button "Search" at bounding box center [772, 571] width 74 height 30
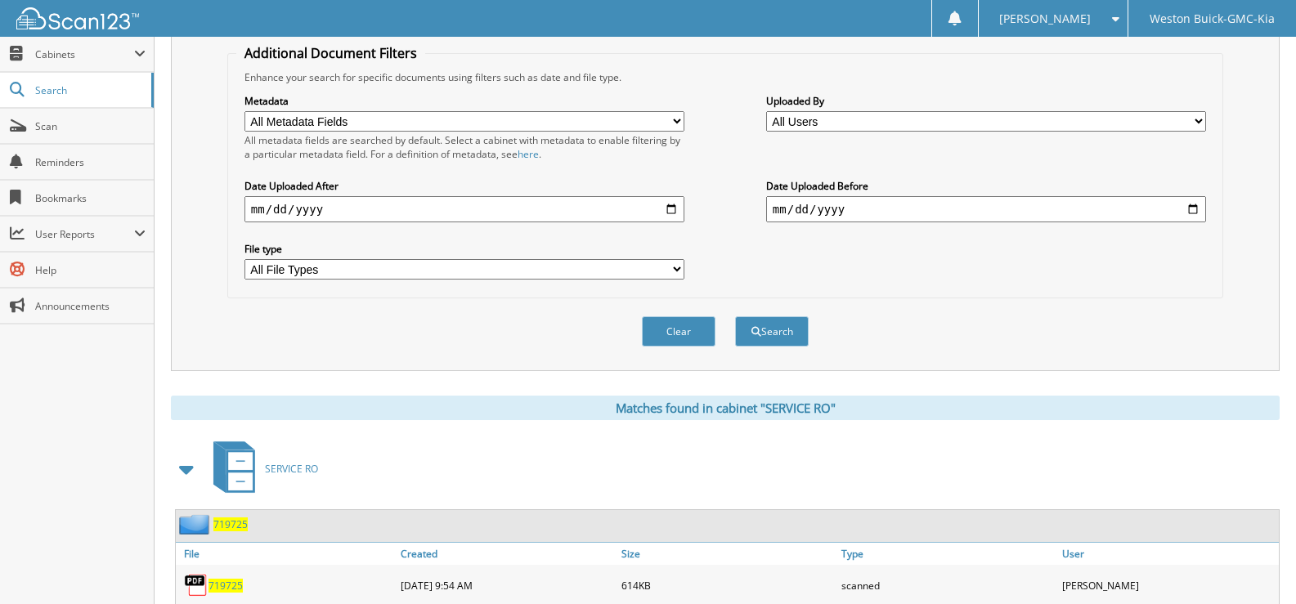
scroll to position [409, 0]
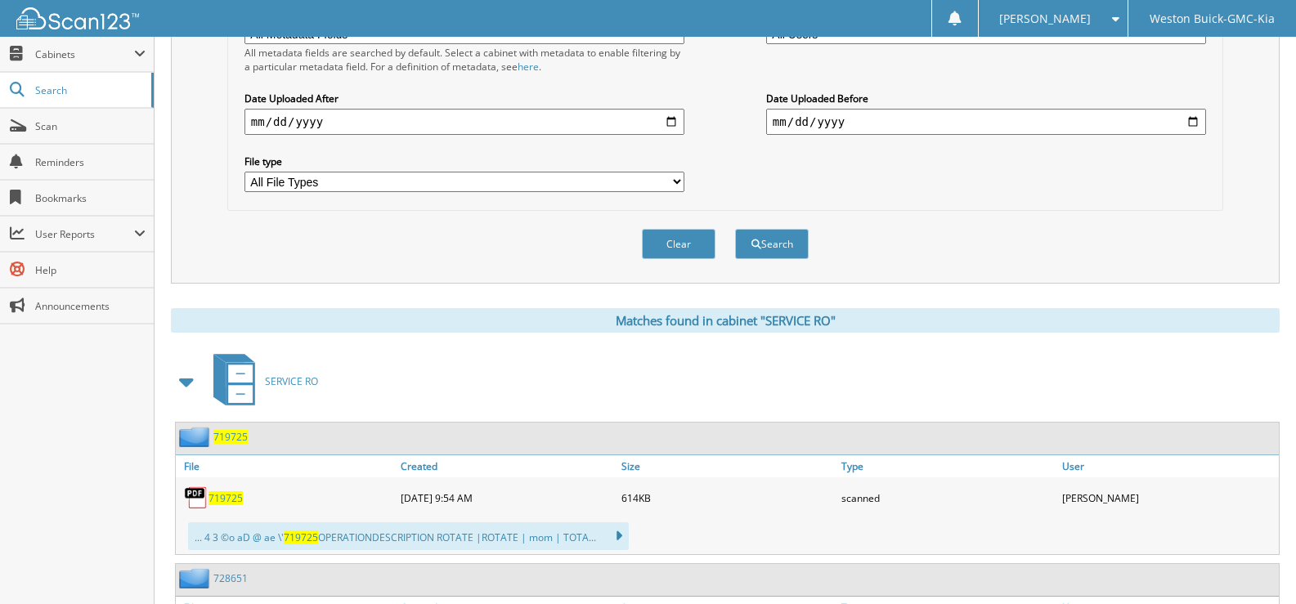
click at [232, 498] on span "719725" at bounding box center [225, 498] width 34 height 14
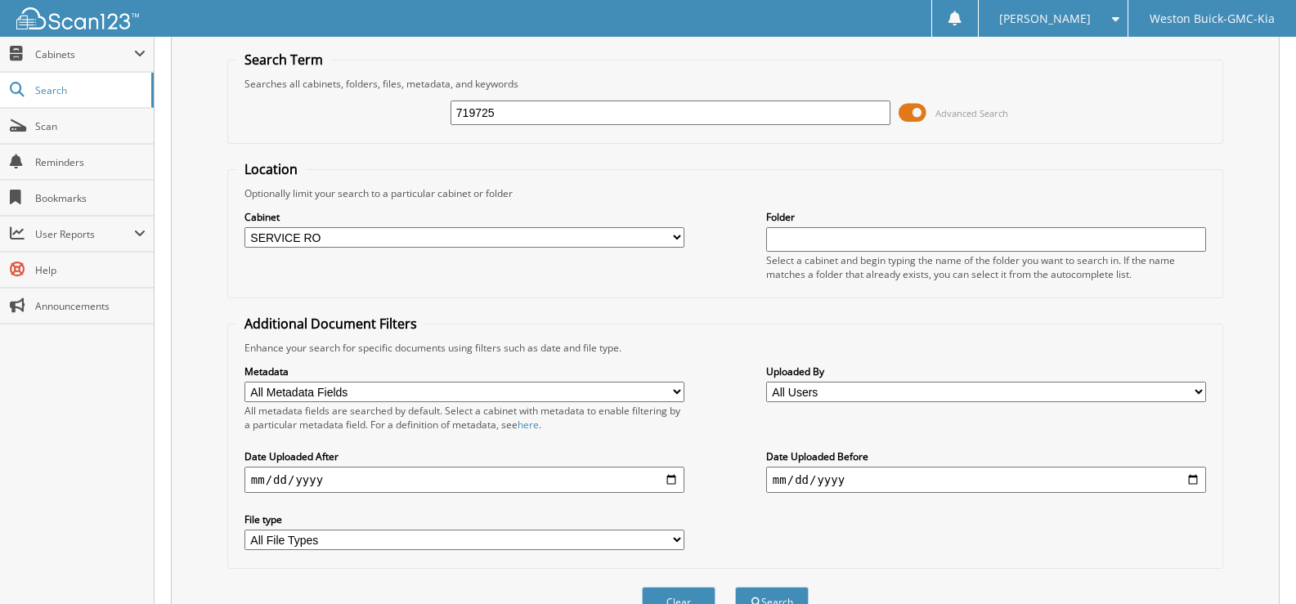
scroll to position [0, 0]
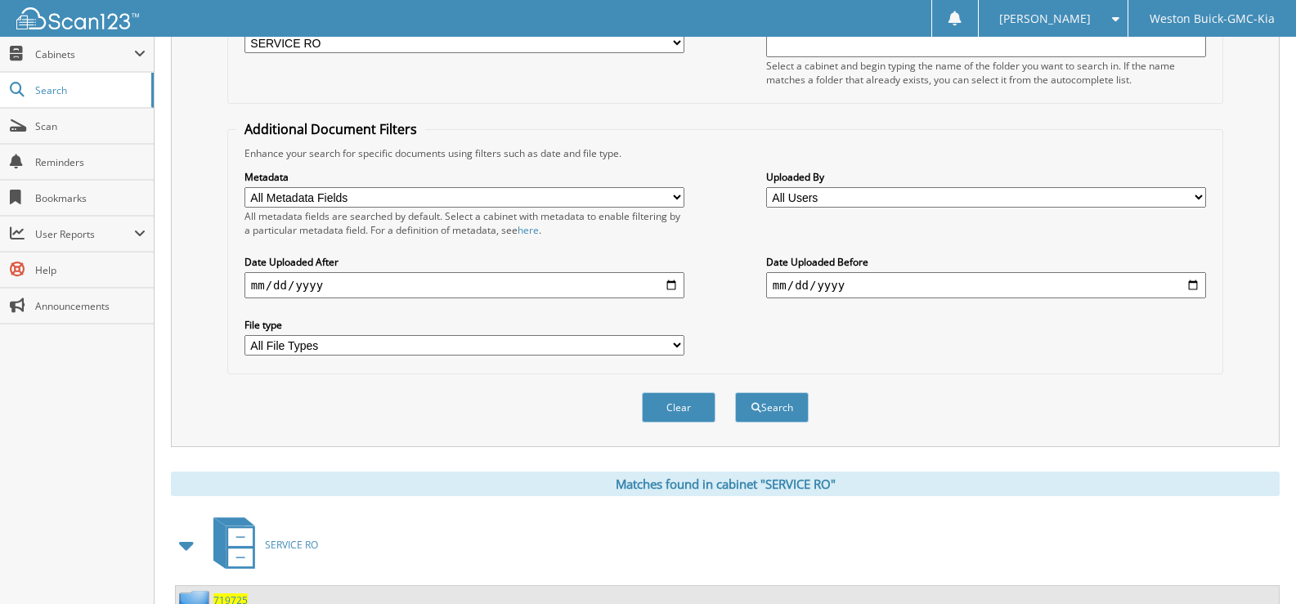
click at [684, 399] on button "Clear" at bounding box center [679, 407] width 74 height 30
select select
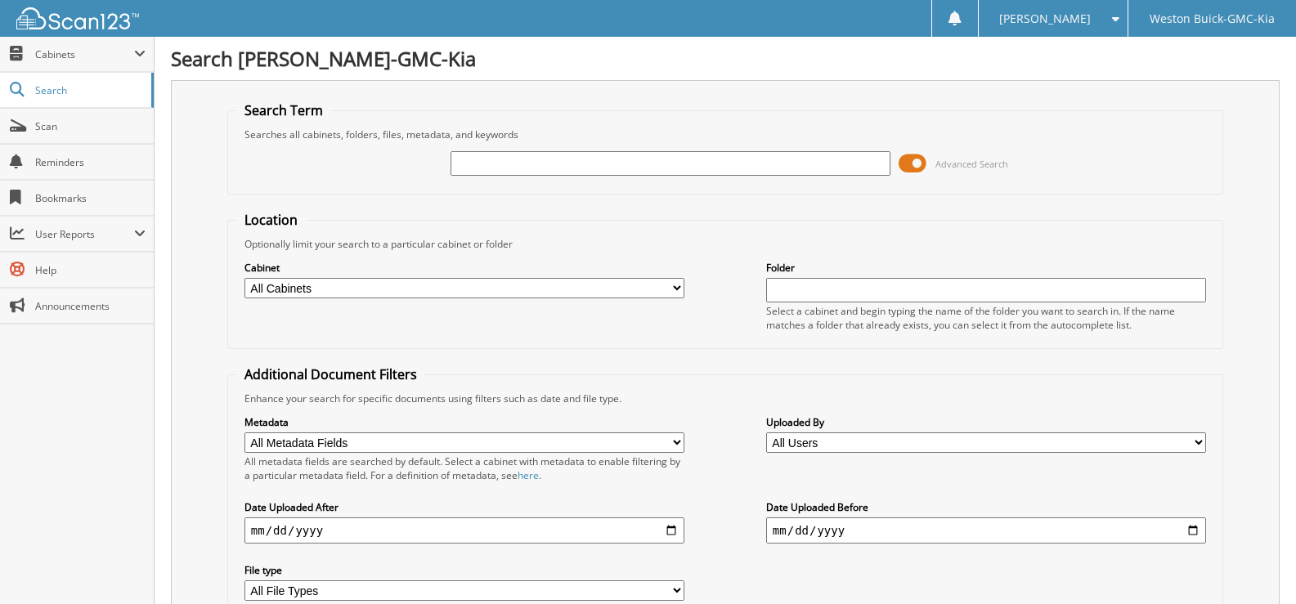
click at [468, 164] on input "text" at bounding box center [670, 163] width 440 height 25
type input "719542"
click at [674, 289] on select "All Cabinets ACCOUNTS PAYABLE DEAD DEALS PARTS INVOICE RESERVES SERVICE CONTRAC…" at bounding box center [464, 288] width 440 height 20
select select "4413"
click at [244, 278] on select "All Cabinets ACCOUNTS PAYABLE DEAD DEALS PARTS INVOICE RESERVES SERVICE CONTRAC…" at bounding box center [464, 288] width 440 height 20
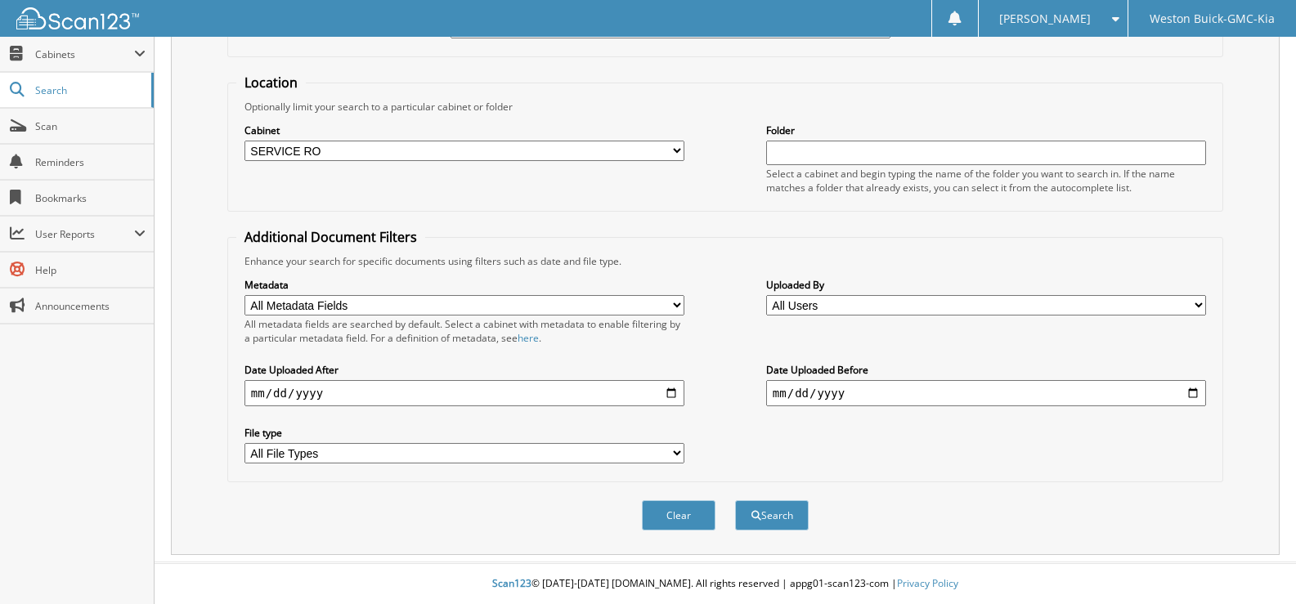
scroll to position [138, 0]
click at [746, 513] on button "Search" at bounding box center [772, 515] width 74 height 30
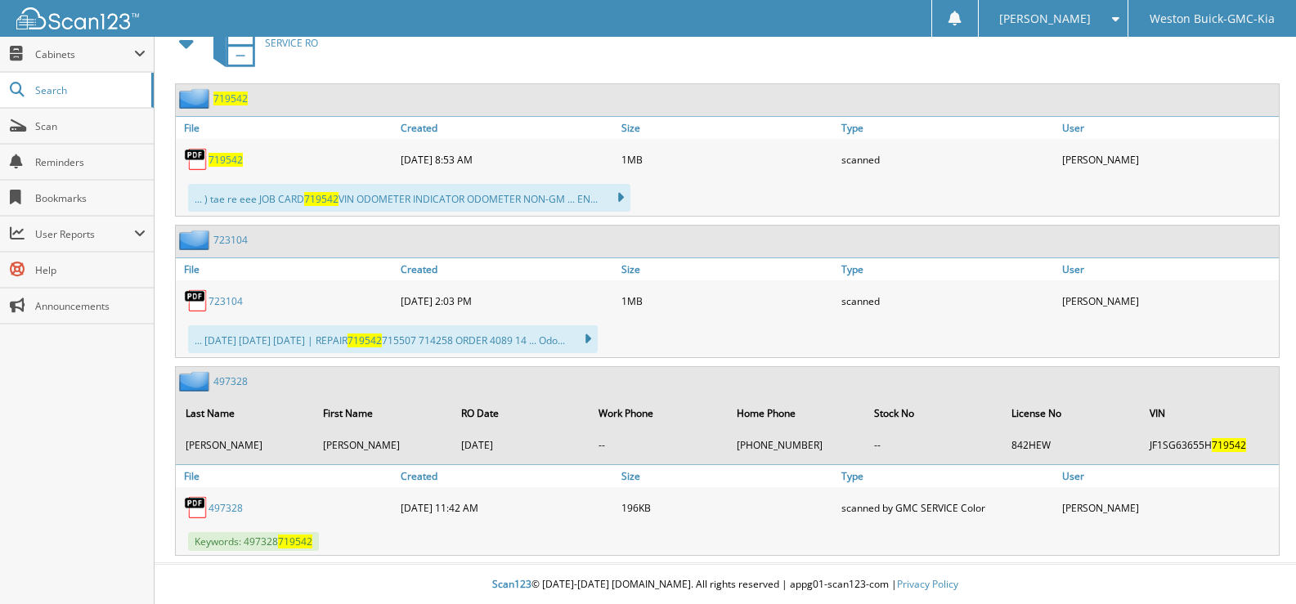
scroll to position [749, 0]
click at [231, 165] on span "719542" at bounding box center [225, 159] width 34 height 14
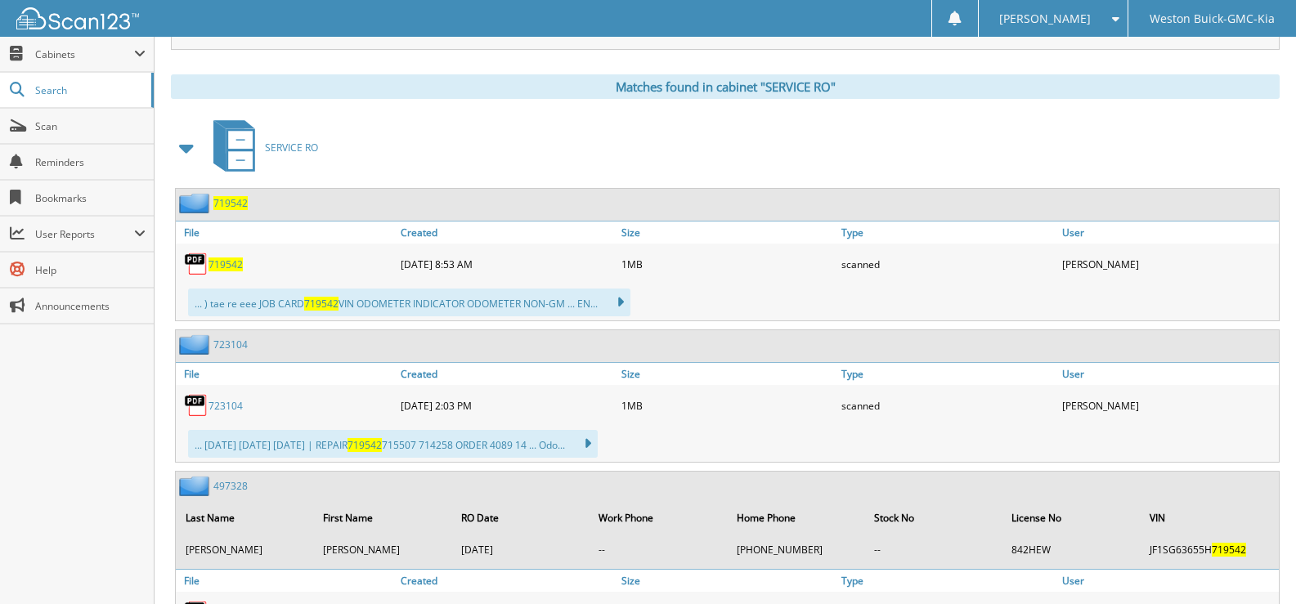
scroll to position [504, 0]
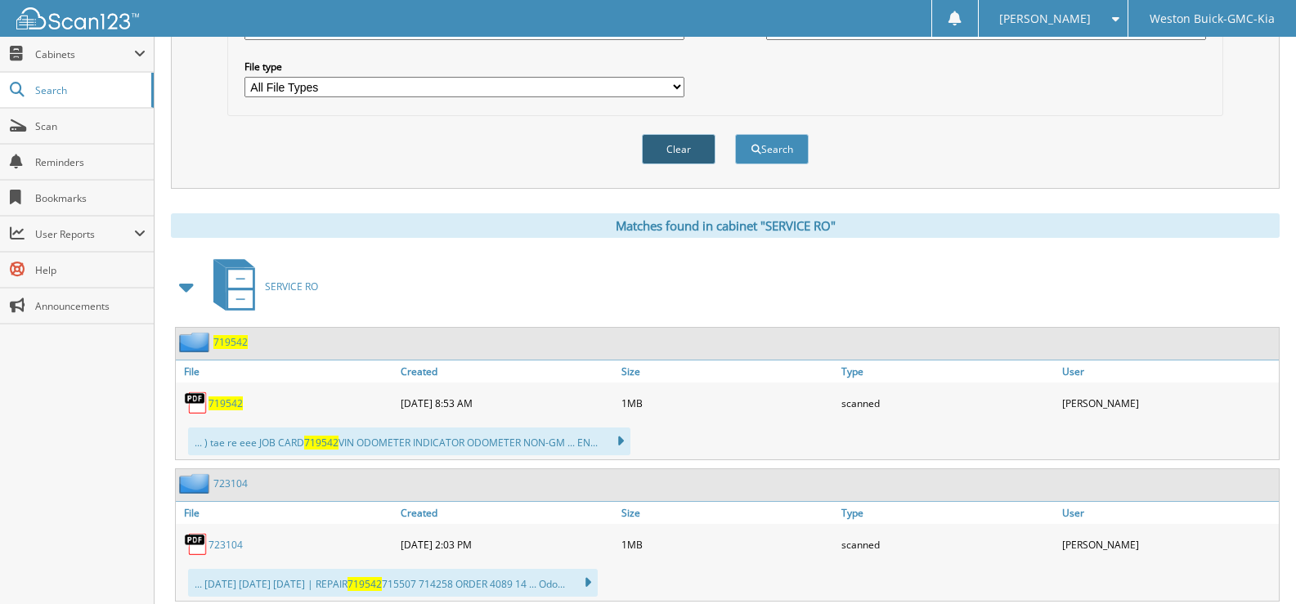
click at [673, 154] on button "Clear" at bounding box center [679, 149] width 74 height 30
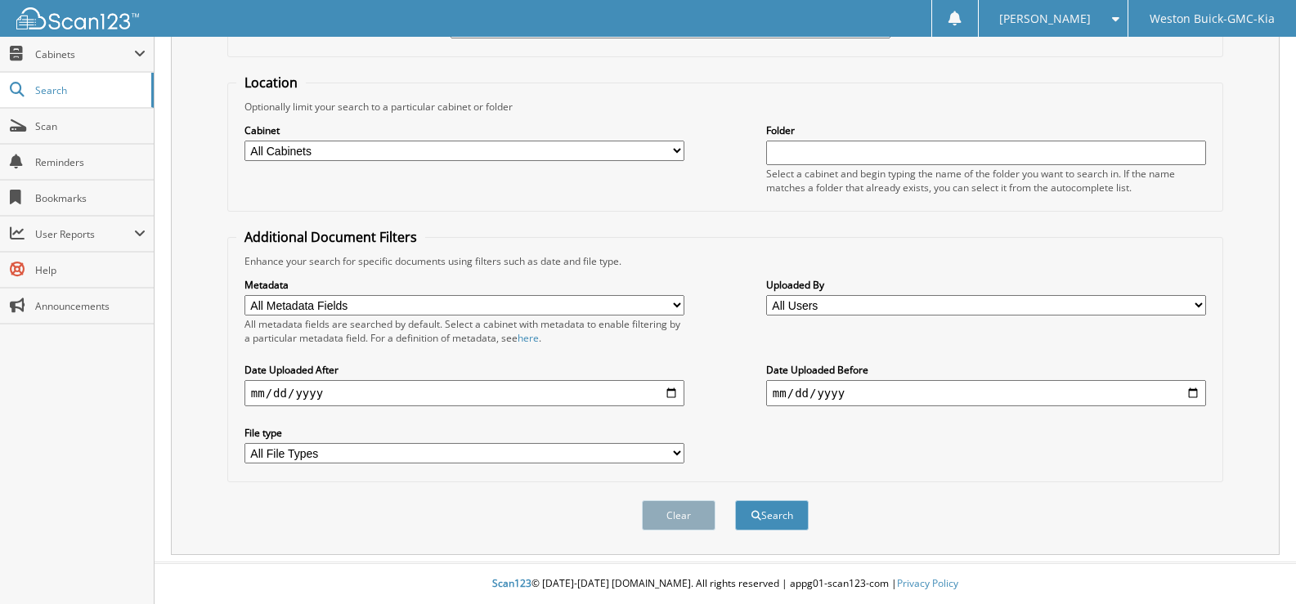
scroll to position [138, 0]
click at [475, 150] on select "All Cabinets ACCOUNTS PAYABLE DEAD DEALS PARTS INVOICE RESERVES SERVICE CONTRAC…" at bounding box center [464, 151] width 440 height 20
select select "4413"
click at [244, 141] on select "All Cabinets ACCOUNTS PAYABLE DEAD DEALS PARTS INVOICE RESERVES SERVICE CONTRAC…" at bounding box center [464, 151] width 440 height 20
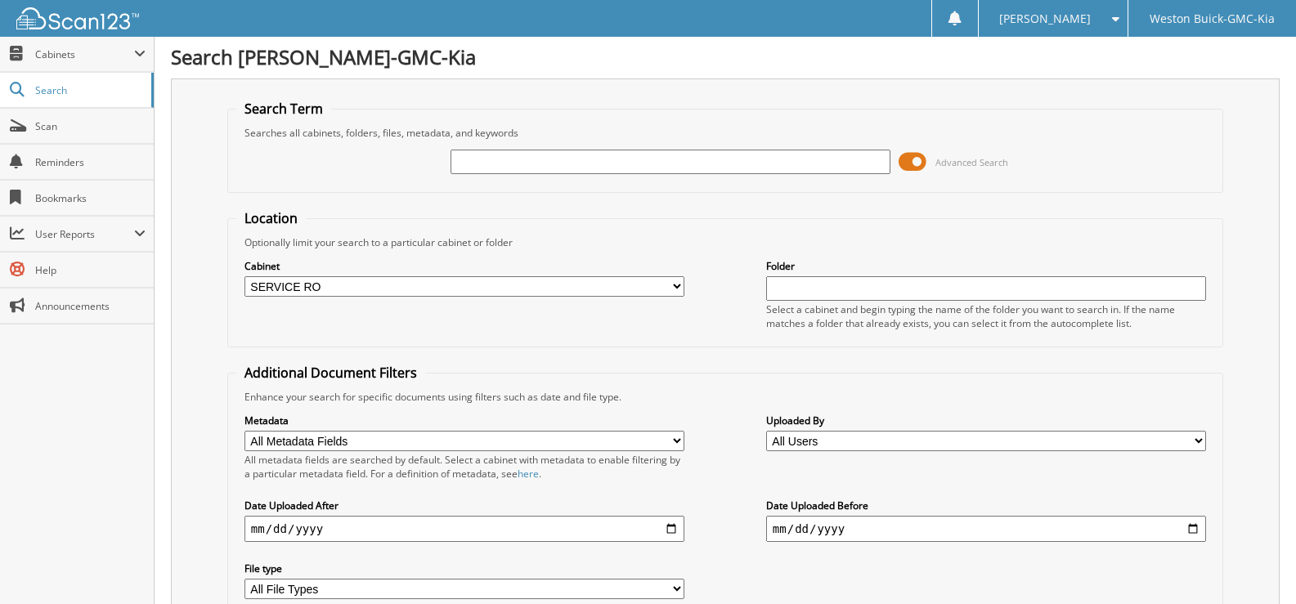
scroll to position [0, 0]
drag, startPoint x: 464, startPoint y: 171, endPoint x: 470, endPoint y: 157, distance: 15.4
click at [466, 167] on input "text" at bounding box center [670, 163] width 440 height 25
type input "719646"
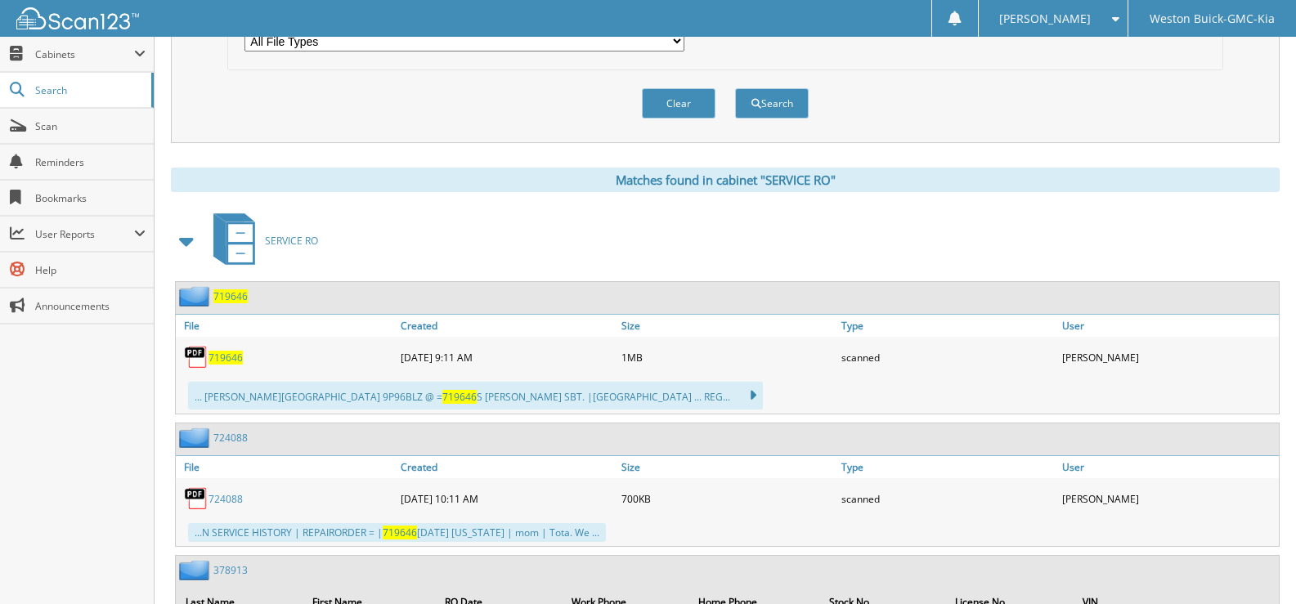
scroll to position [572, 0]
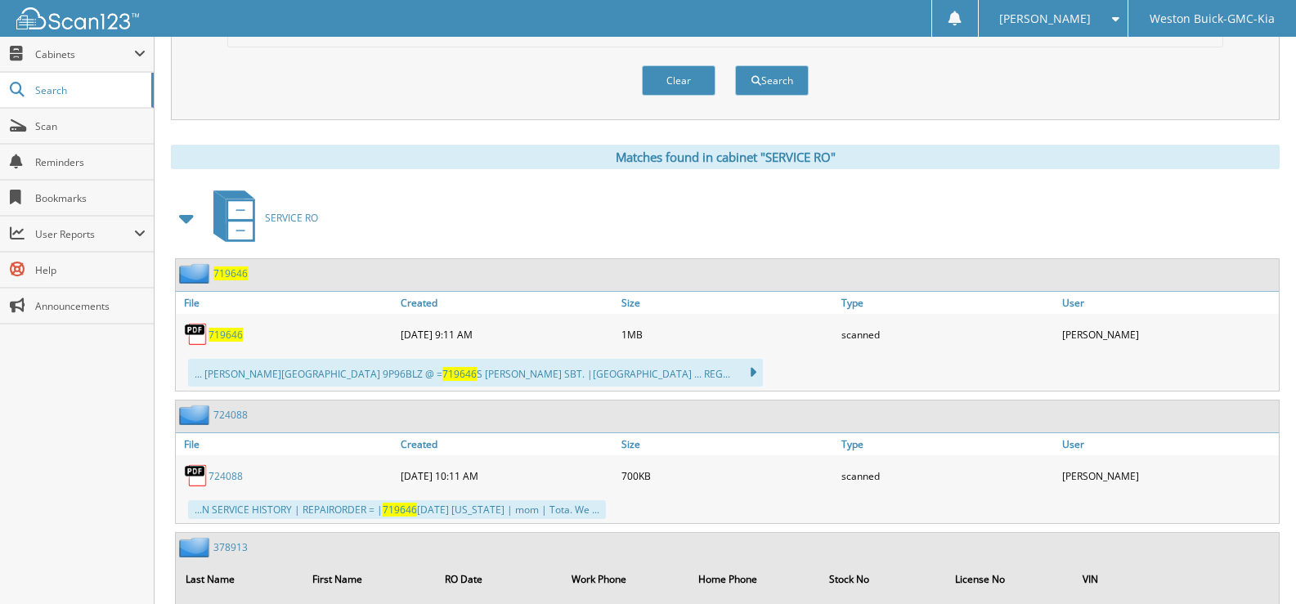
click at [226, 333] on span "719646" at bounding box center [225, 335] width 34 height 14
click at [683, 74] on button "Clear" at bounding box center [679, 80] width 74 height 30
select select
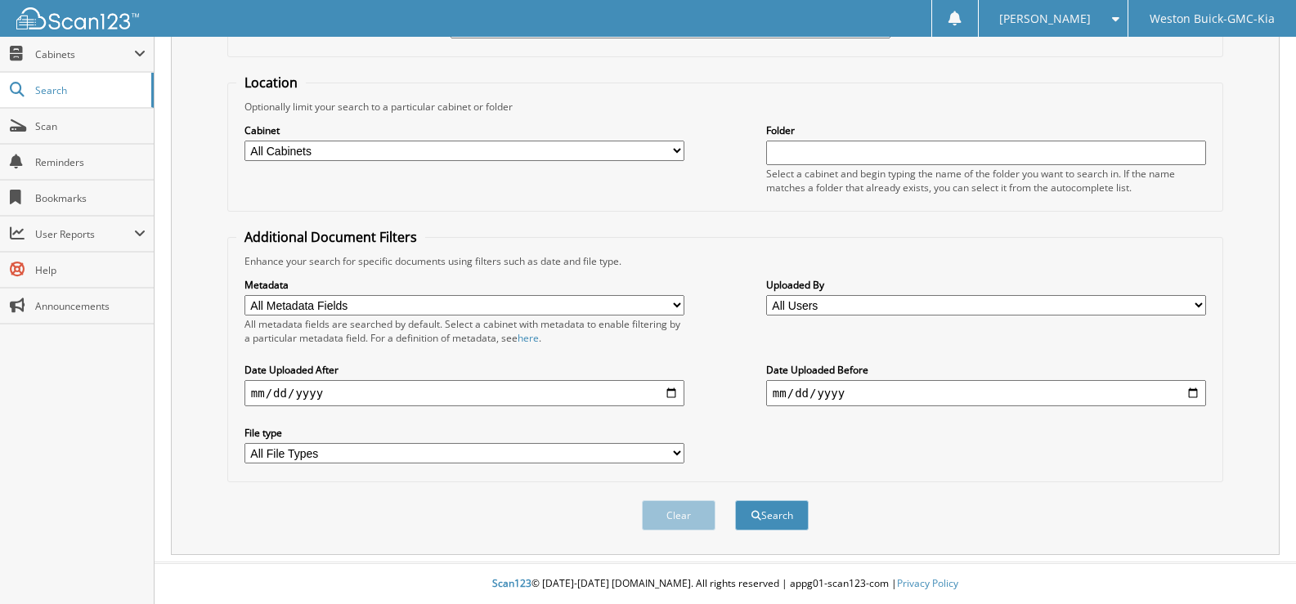
scroll to position [0, 0]
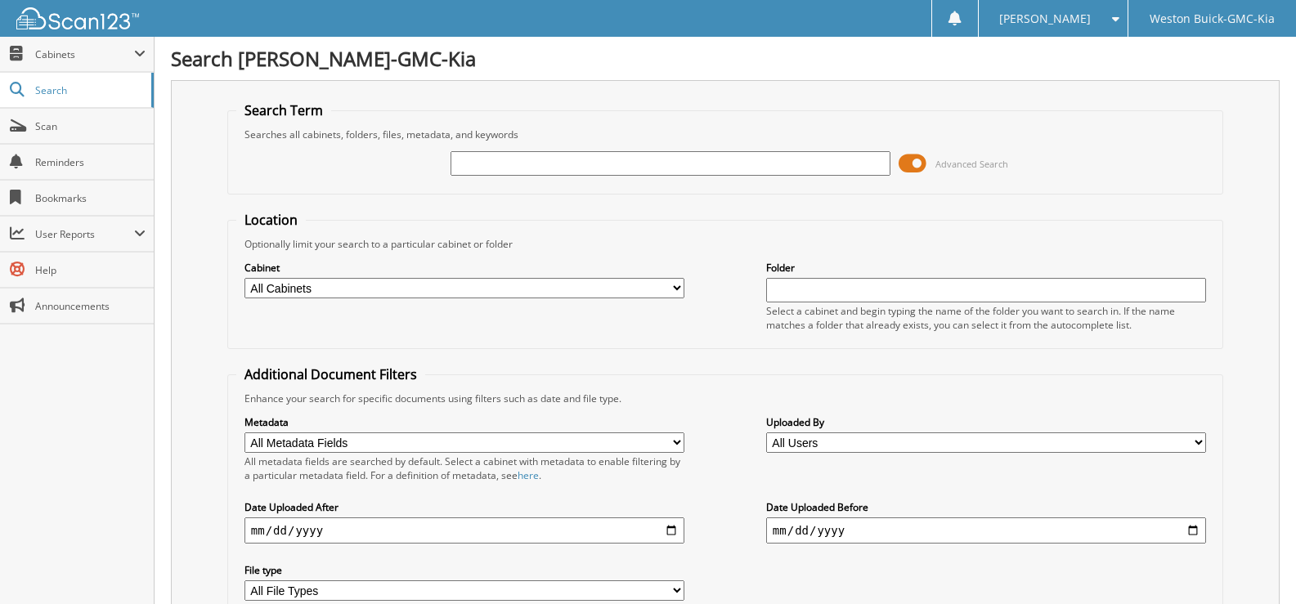
click at [494, 163] on input "text" at bounding box center [670, 163] width 440 height 25
type input "719541"
click at [678, 289] on select "All Cabinets ACCOUNTS PAYABLE DEAD DEALS PARTS INVOICE RESERVES SERVICE CONTRAC…" at bounding box center [464, 288] width 440 height 20
select select "4413"
click at [244, 278] on select "All Cabinets ACCOUNTS PAYABLE DEAD DEALS PARTS INVOICE RESERVES SERVICE CONTRAC…" at bounding box center [464, 288] width 440 height 20
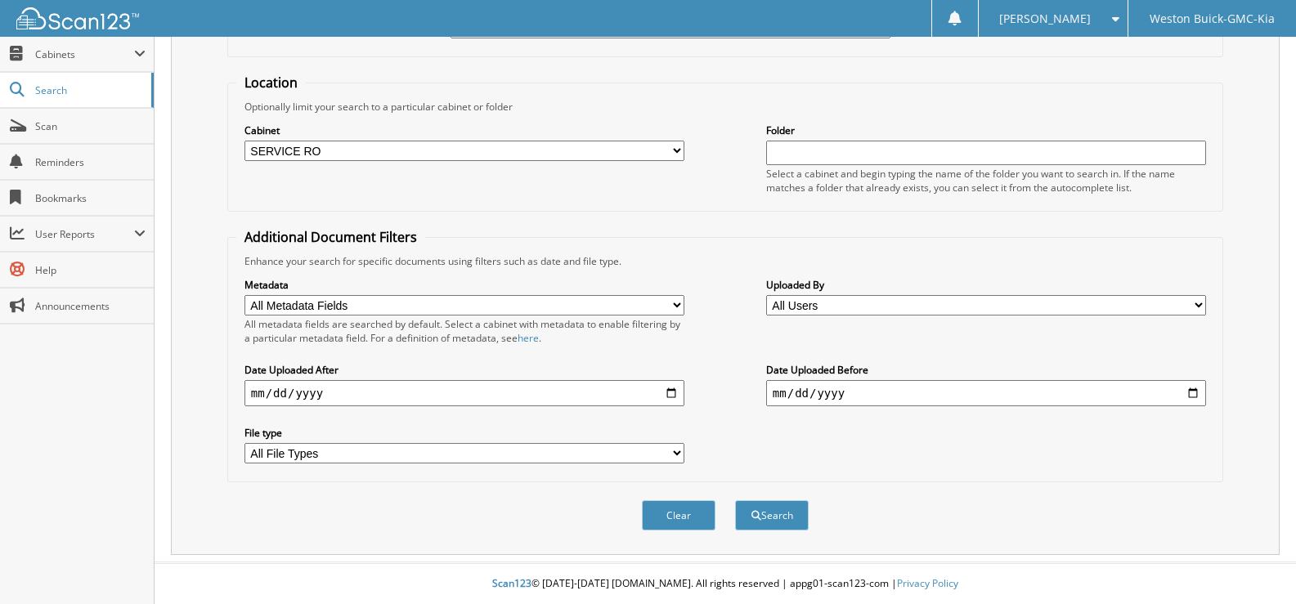
scroll to position [138, 0]
click at [772, 518] on button "Search" at bounding box center [772, 515] width 74 height 30
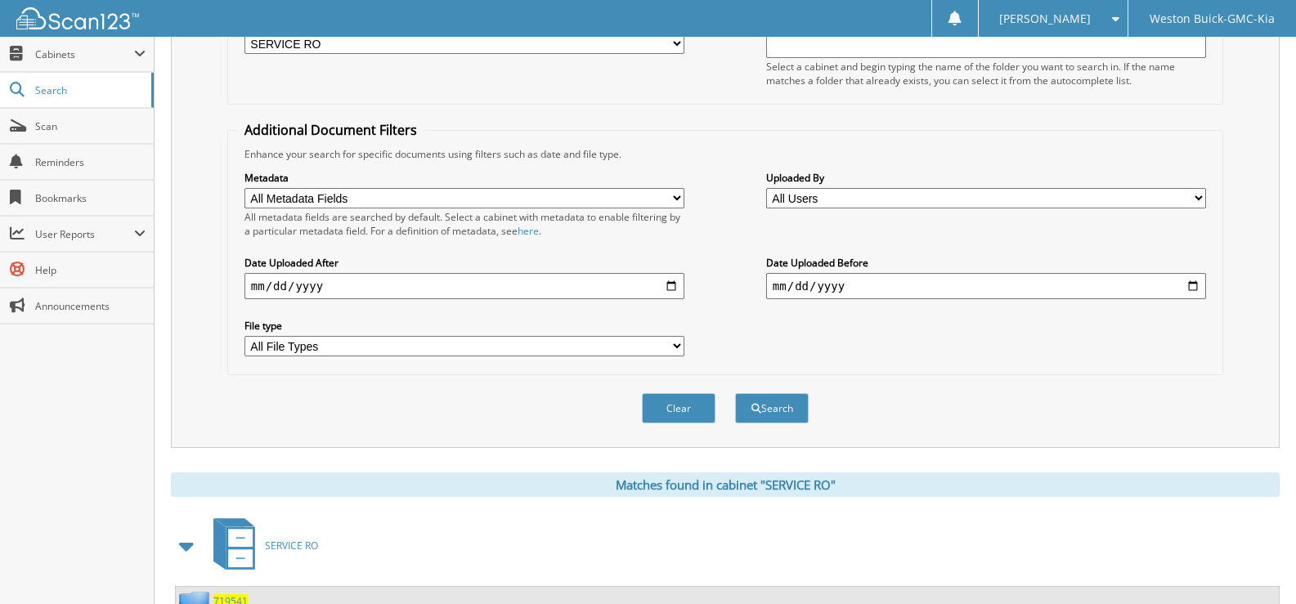
scroll to position [245, 0]
click at [772, 397] on button "Search" at bounding box center [772, 407] width 74 height 30
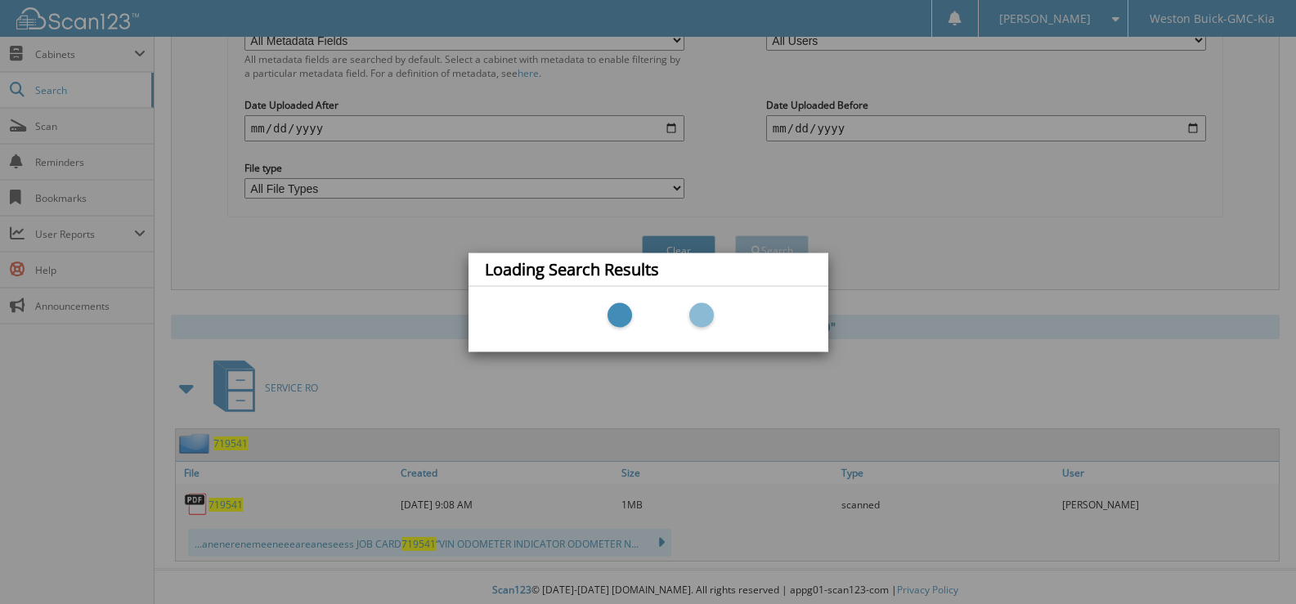
scroll to position [409, 0]
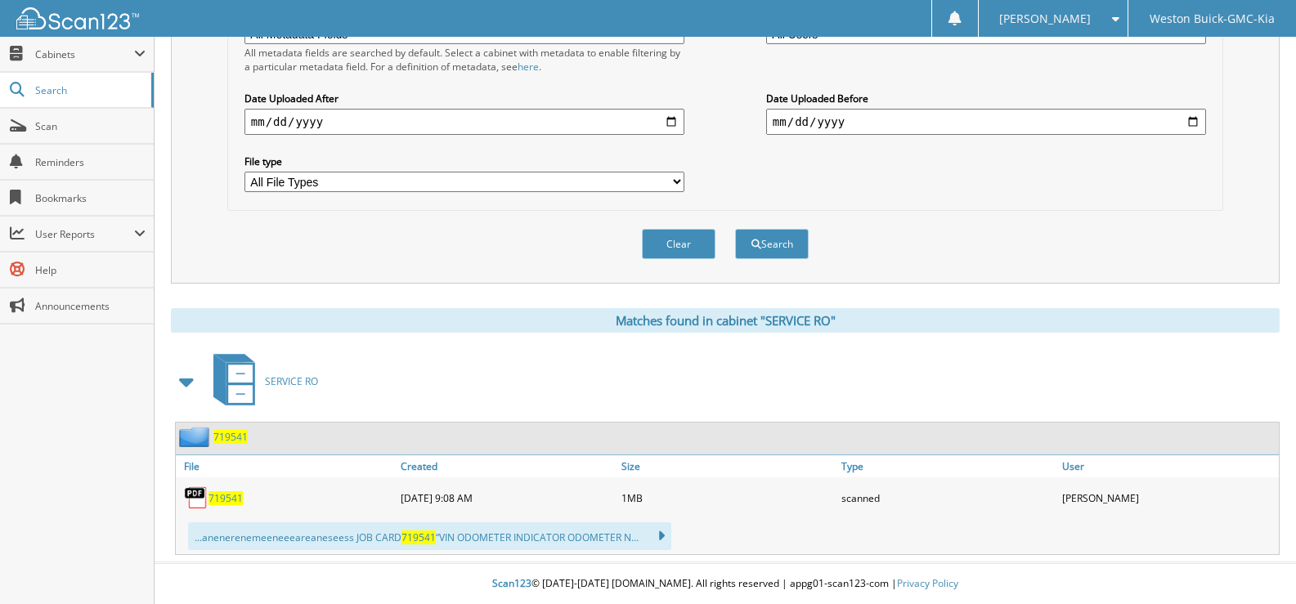
scroll to position [410, 0]
click at [226, 501] on span "719541" at bounding box center [225, 498] width 34 height 14
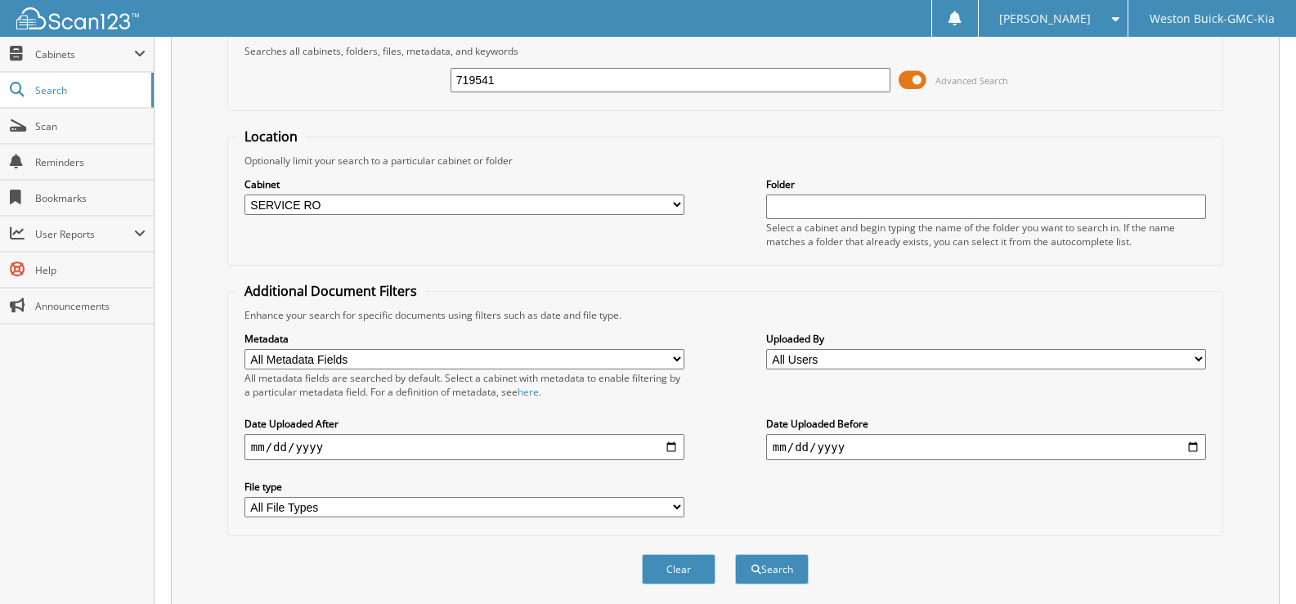
scroll to position [83, 0]
click at [679, 567] on button "Clear" at bounding box center [679, 570] width 74 height 30
click at [522, 84] on input "text" at bounding box center [670, 81] width 440 height 25
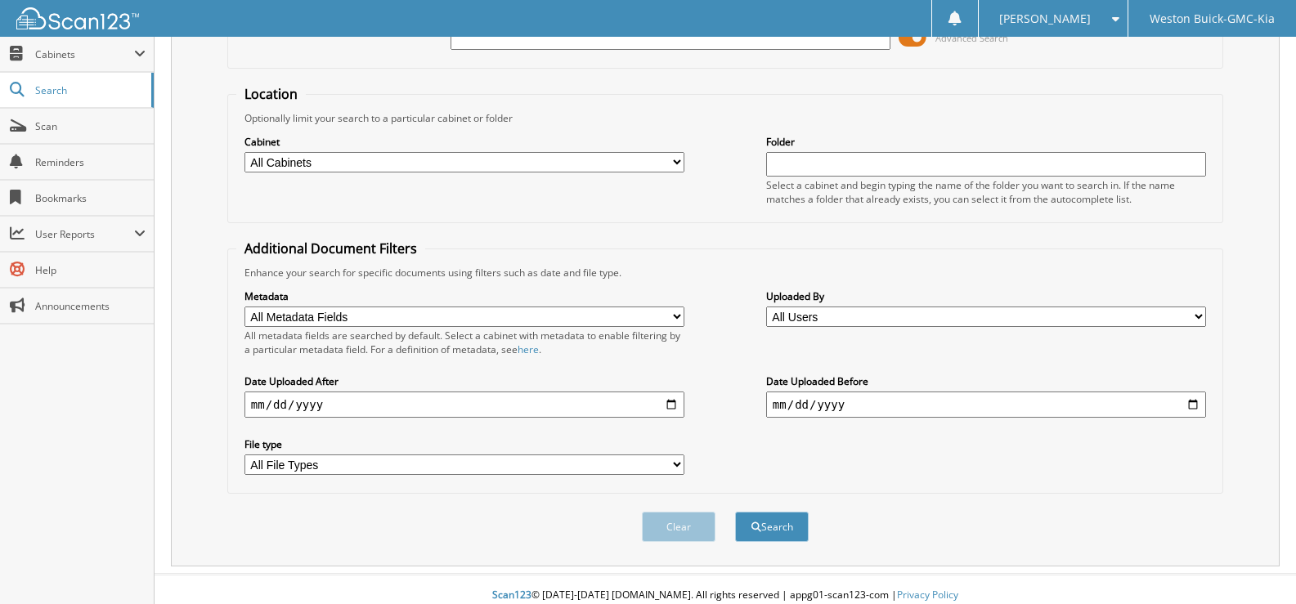
scroll to position [138, 0]
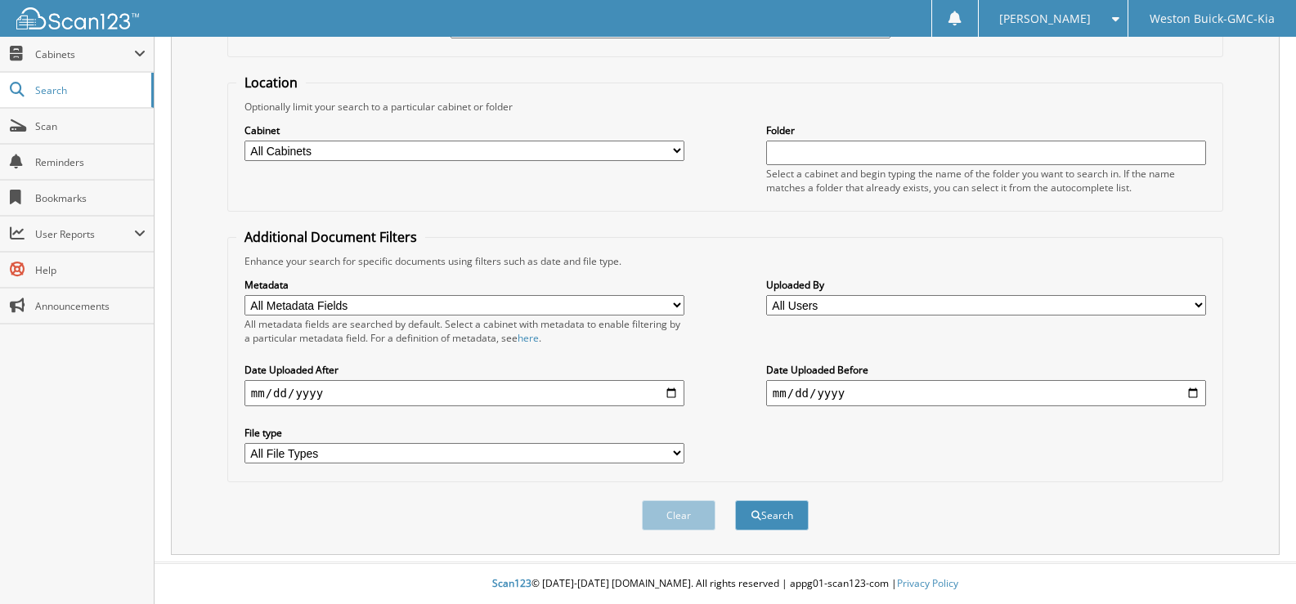
click at [338, 146] on select "All Cabinets ACCOUNTS PAYABLE DEAD DEALS PARTS INVOICE RESERVES SERVICE CONTRAC…" at bounding box center [464, 151] width 440 height 20
select select "4413"
click at [244, 141] on select "All Cabinets ACCOUNTS PAYABLE DEAD DEALS PARTS INVOICE RESERVES SERVICE CONTRAC…" at bounding box center [464, 151] width 440 height 20
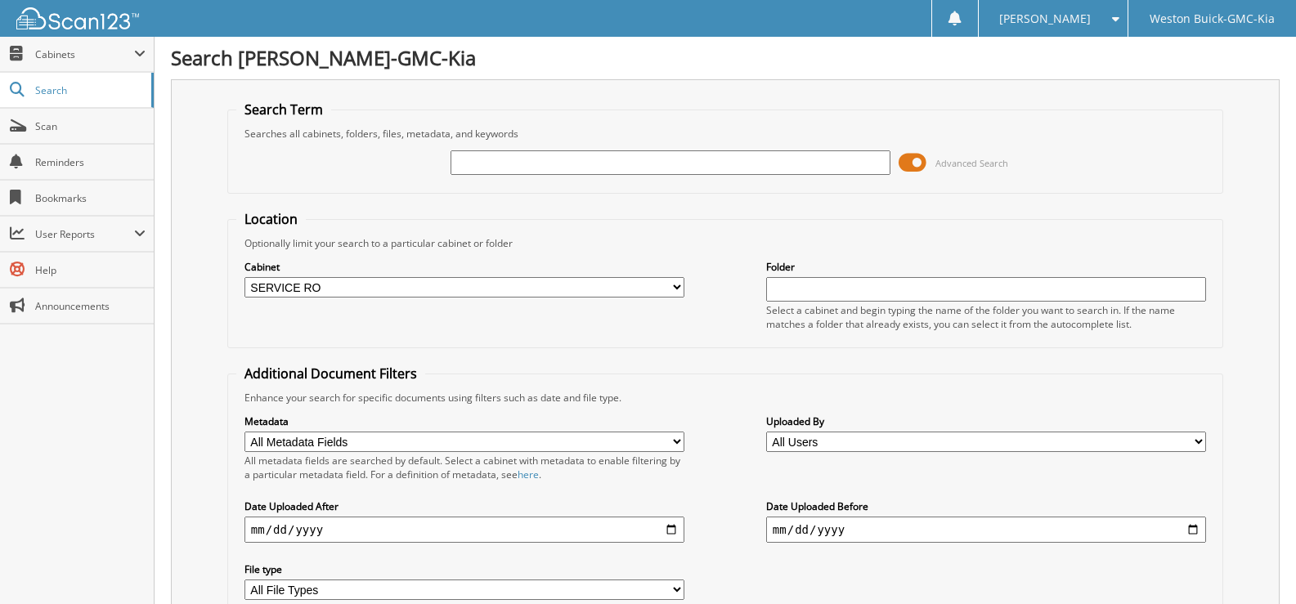
scroll to position [0, 0]
click at [468, 160] on input "text" at bounding box center [670, 163] width 440 height 25
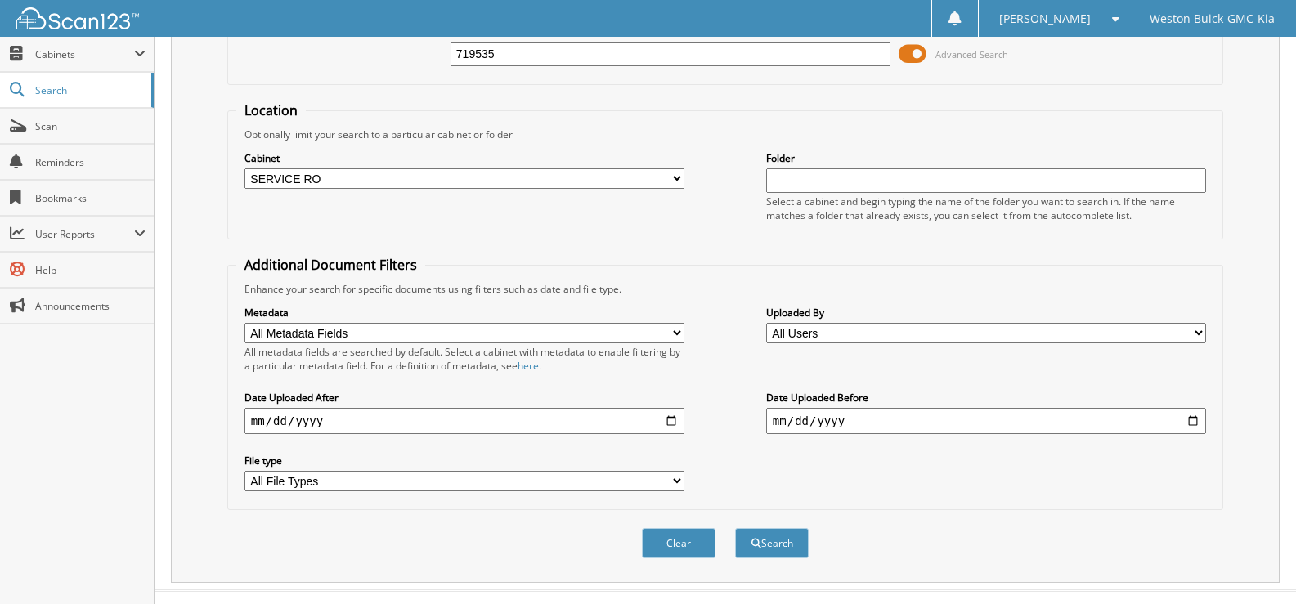
scroll to position [138, 0]
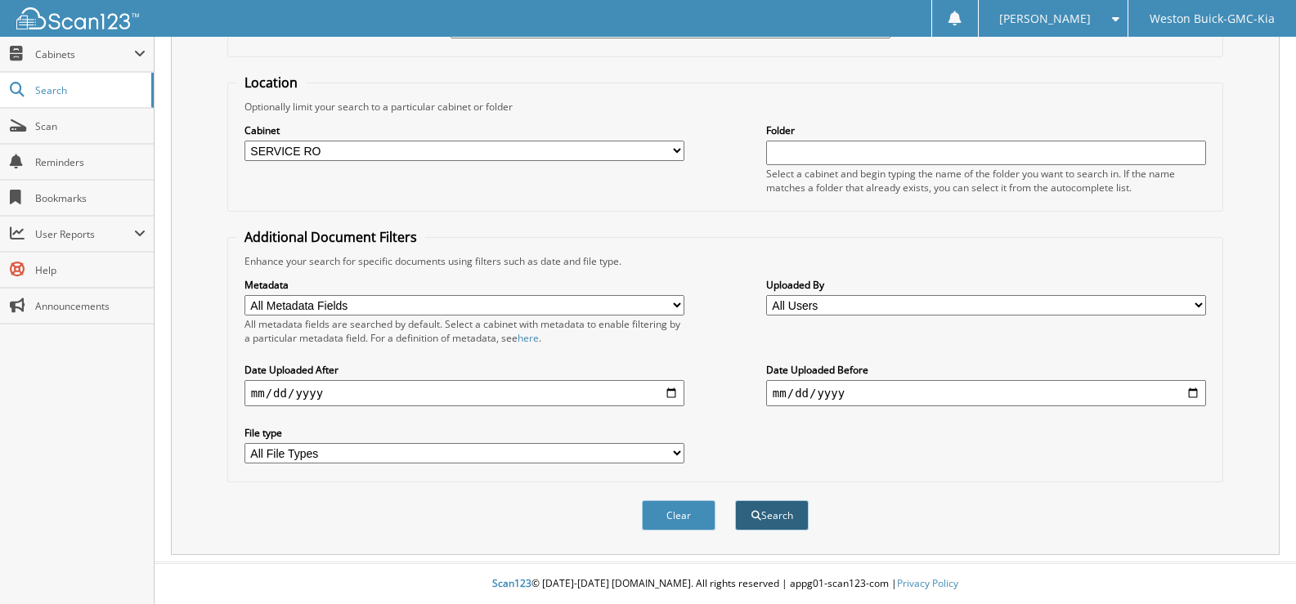
type input "719535"
click at [764, 511] on button "Search" at bounding box center [772, 515] width 74 height 30
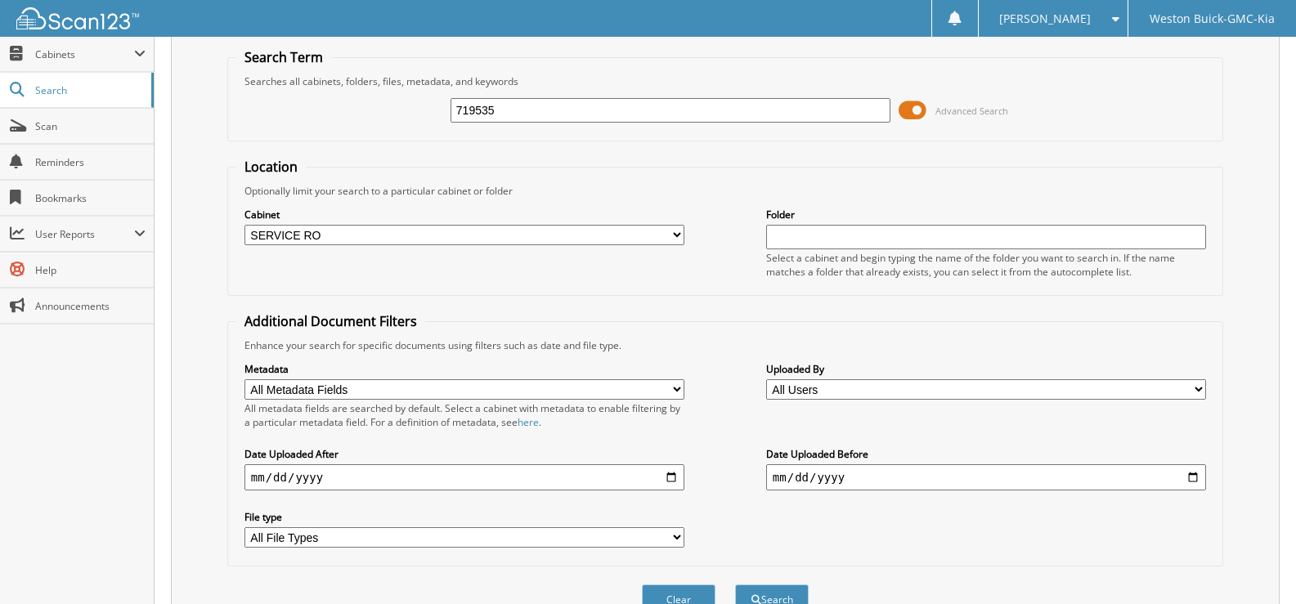
scroll to position [82, 0]
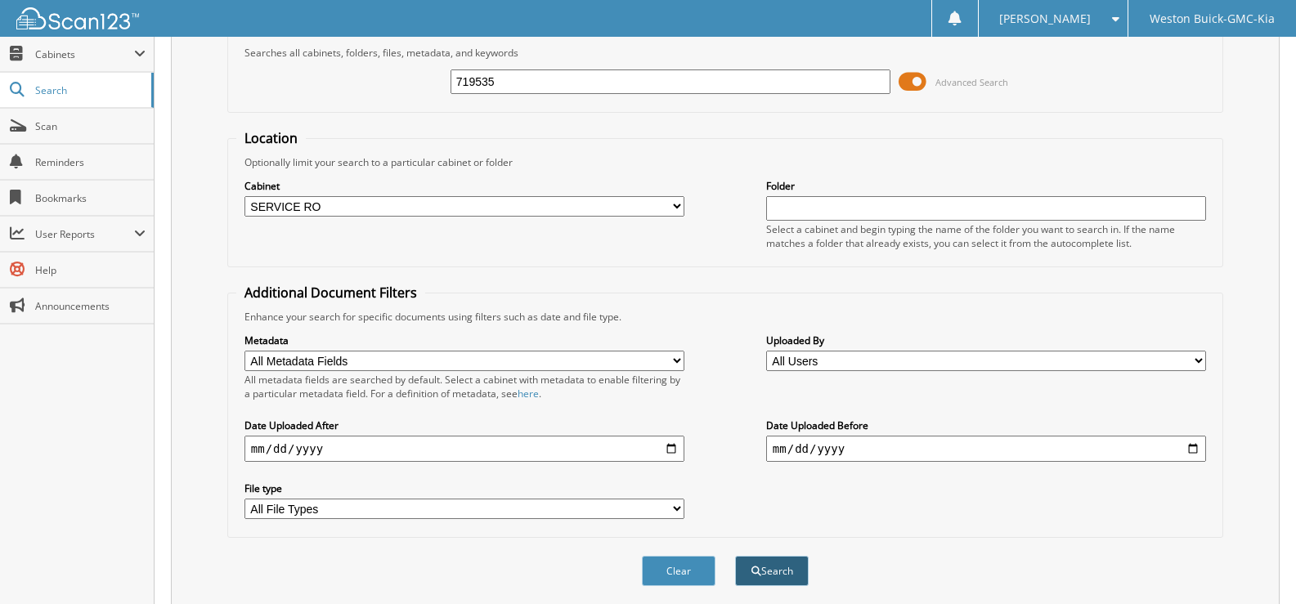
click at [788, 571] on button "Search" at bounding box center [772, 571] width 74 height 30
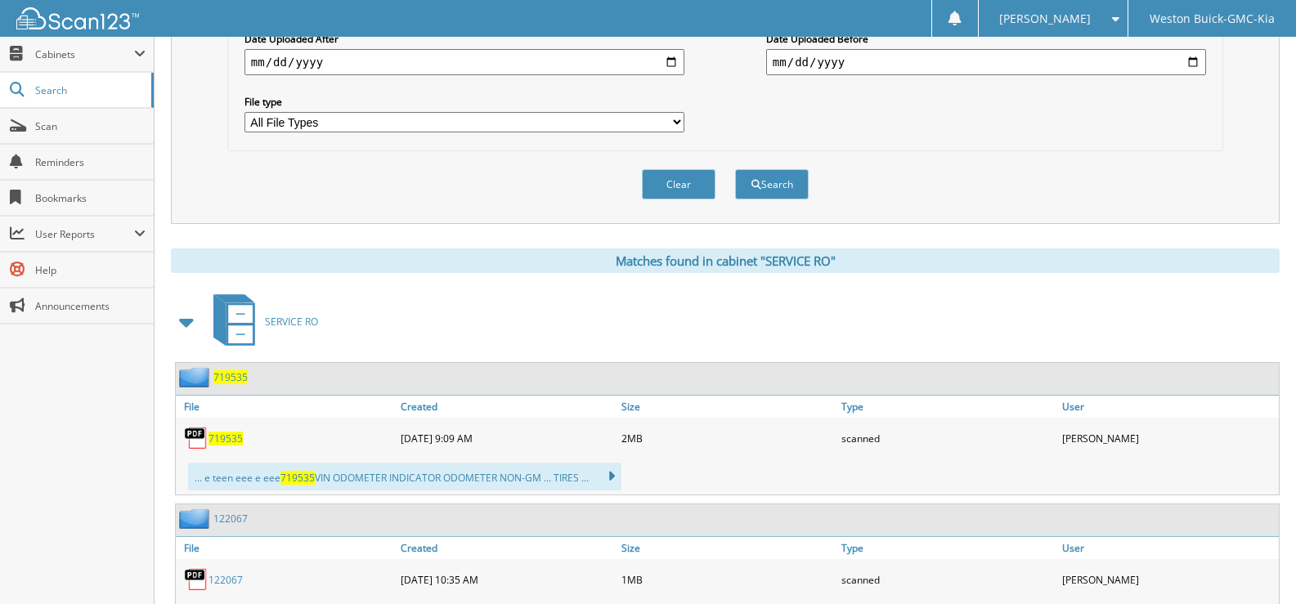
scroll to position [491, 0]
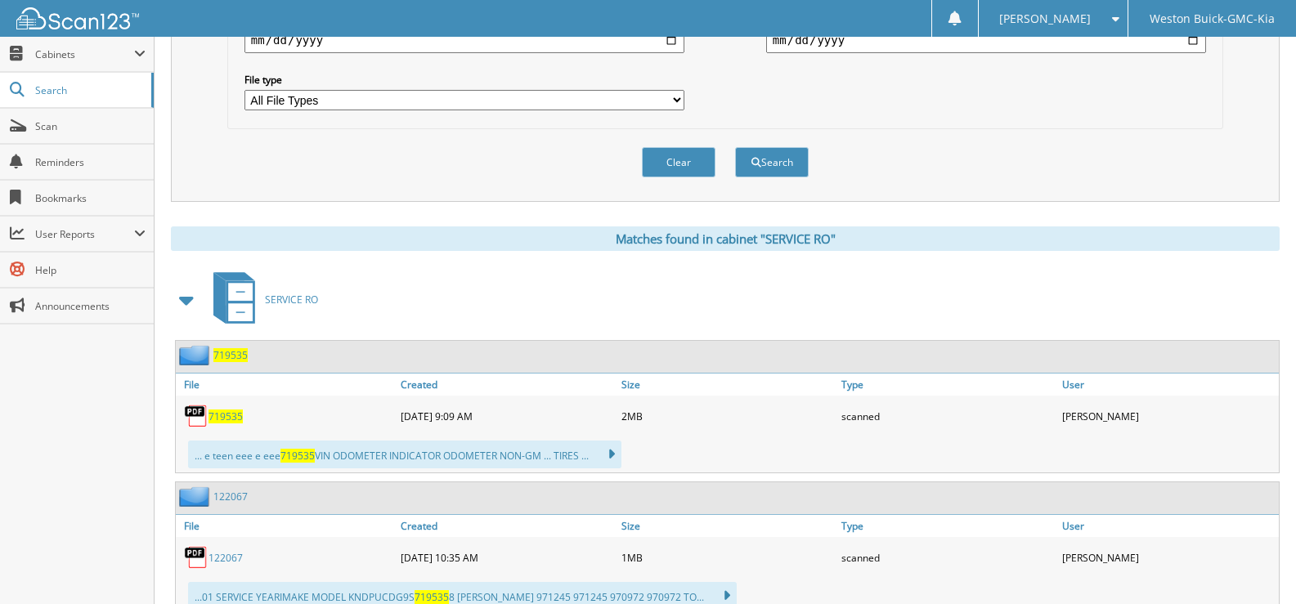
click at [219, 418] on span "719535" at bounding box center [225, 417] width 34 height 14
click at [683, 159] on button "Clear" at bounding box center [679, 162] width 74 height 30
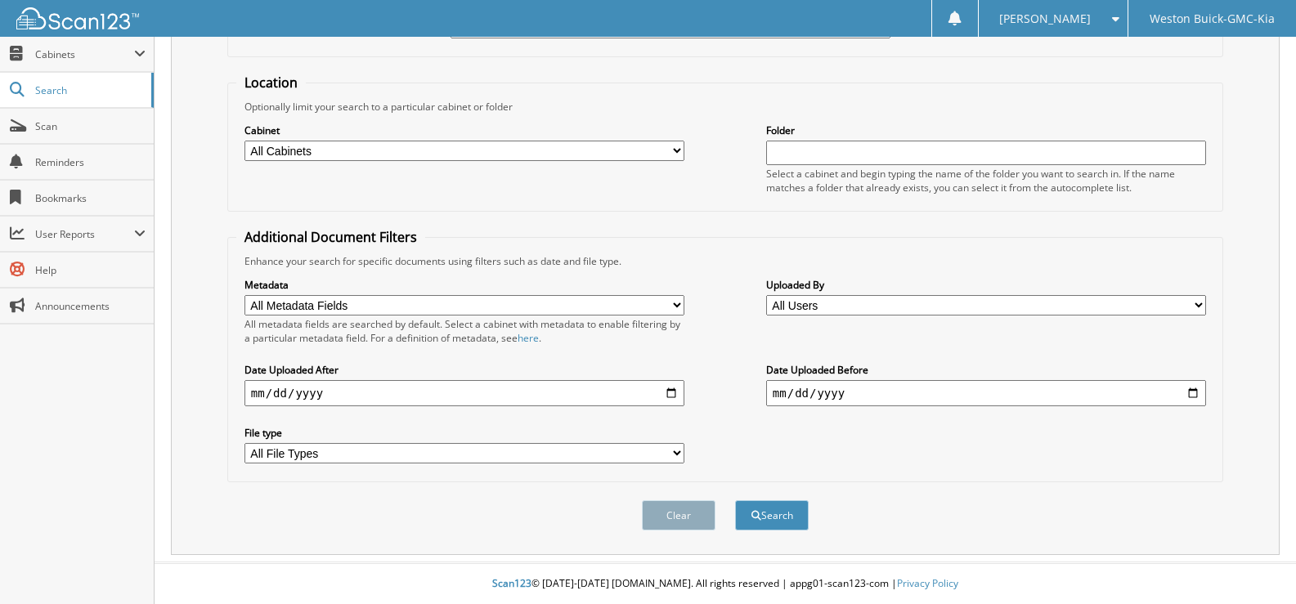
scroll to position [138, 0]
click at [679, 147] on select "All Cabinets ACCOUNTS PAYABLE DEAD DEALS PARTS INVOICE RESERVES SERVICE CONTRAC…" at bounding box center [464, 151] width 440 height 20
select select "4413"
click at [244, 141] on select "All Cabinets ACCOUNTS PAYABLE DEAD DEALS PARTS INVOICE RESERVES SERVICE CONTRAC…" at bounding box center [464, 151] width 440 height 20
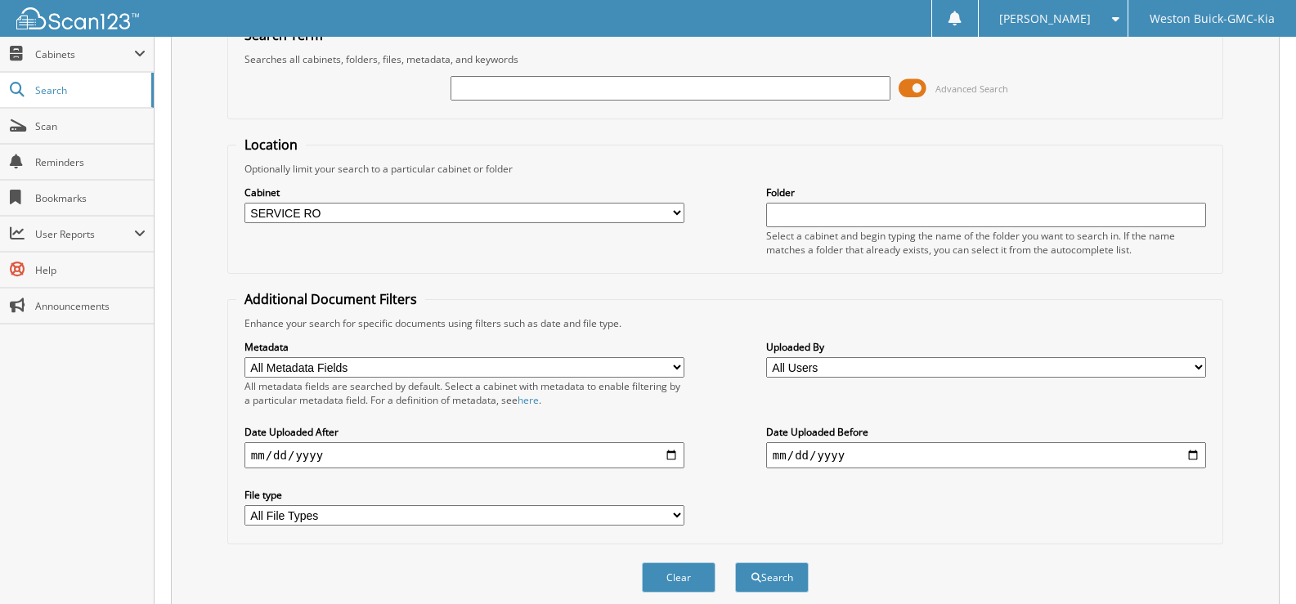
scroll to position [0, 0]
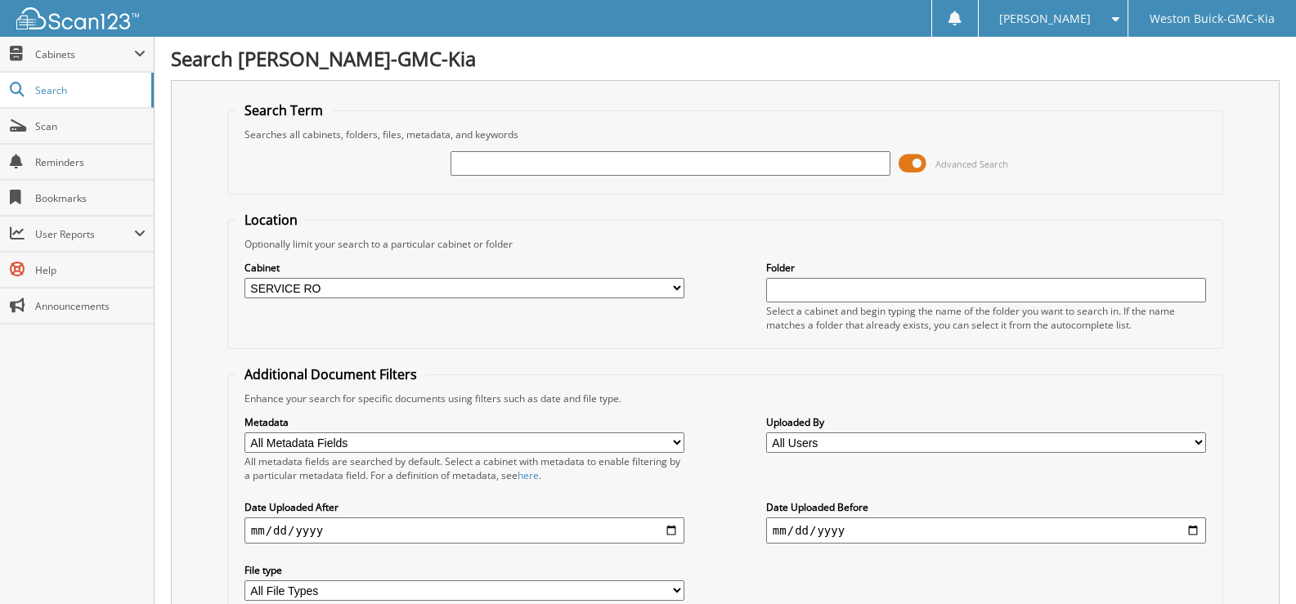
click at [500, 166] on input "text" at bounding box center [670, 163] width 440 height 25
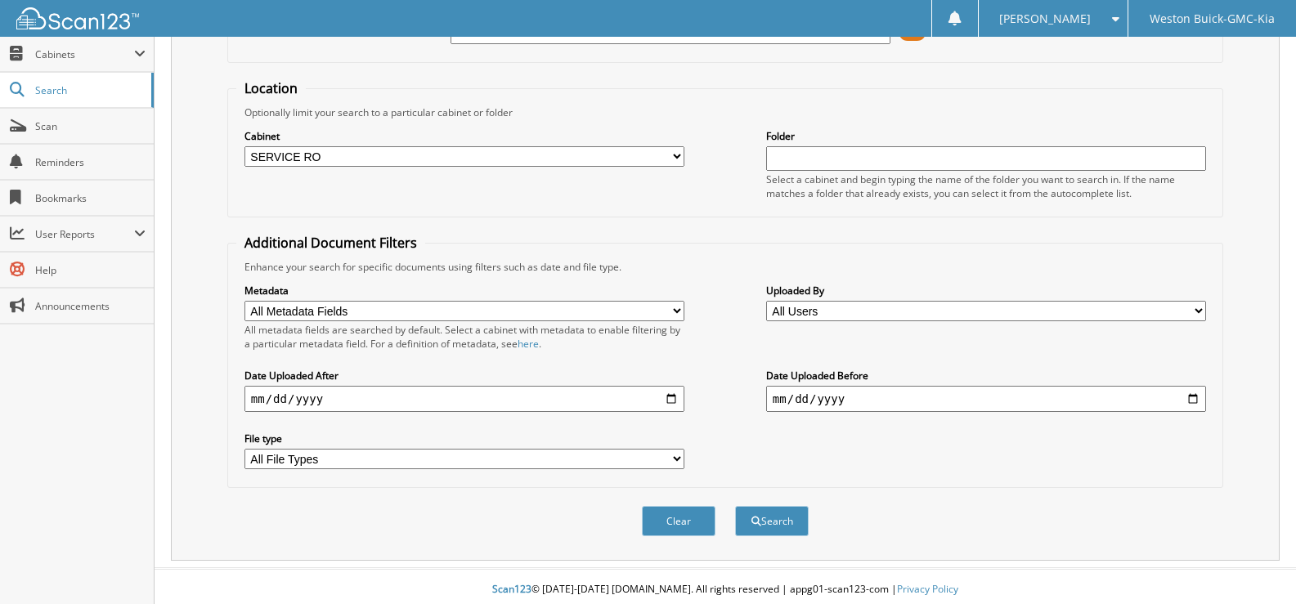
scroll to position [138, 0]
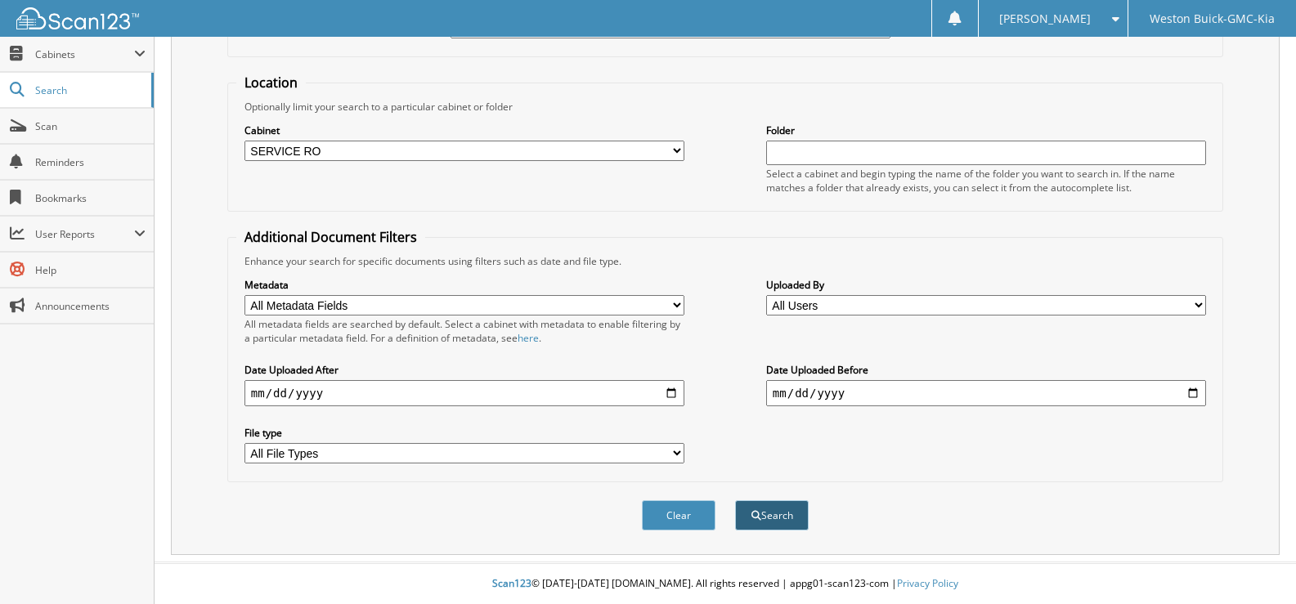
type input "719550"
click at [768, 509] on button "Search" at bounding box center [772, 515] width 74 height 30
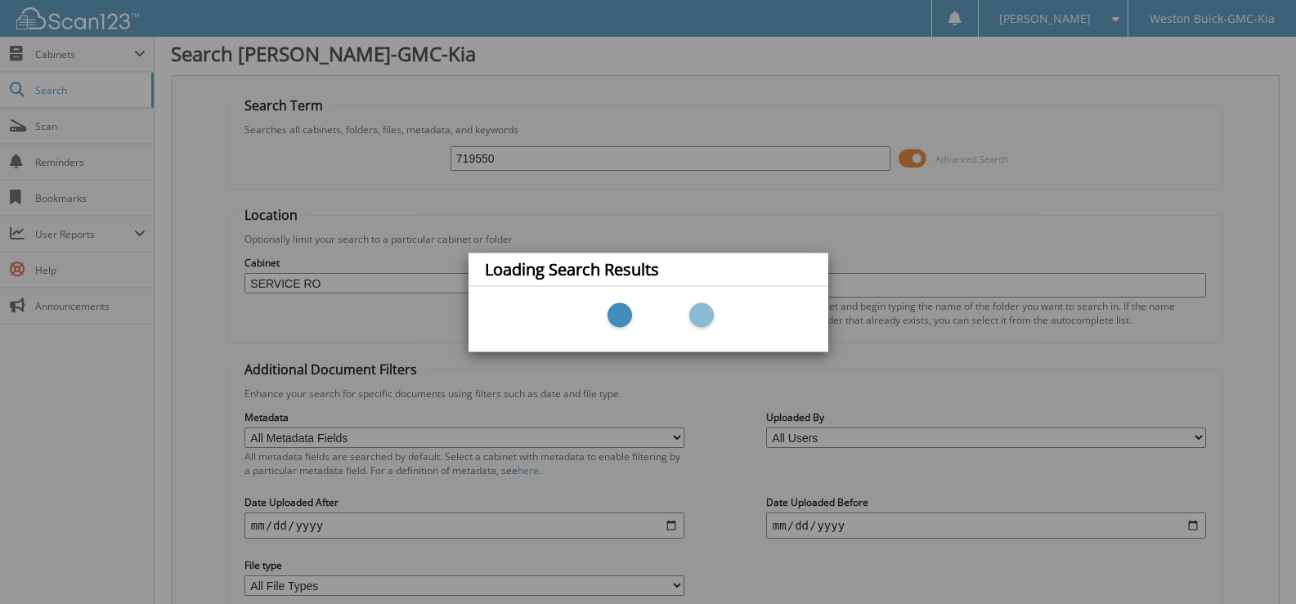
scroll to position [0, 0]
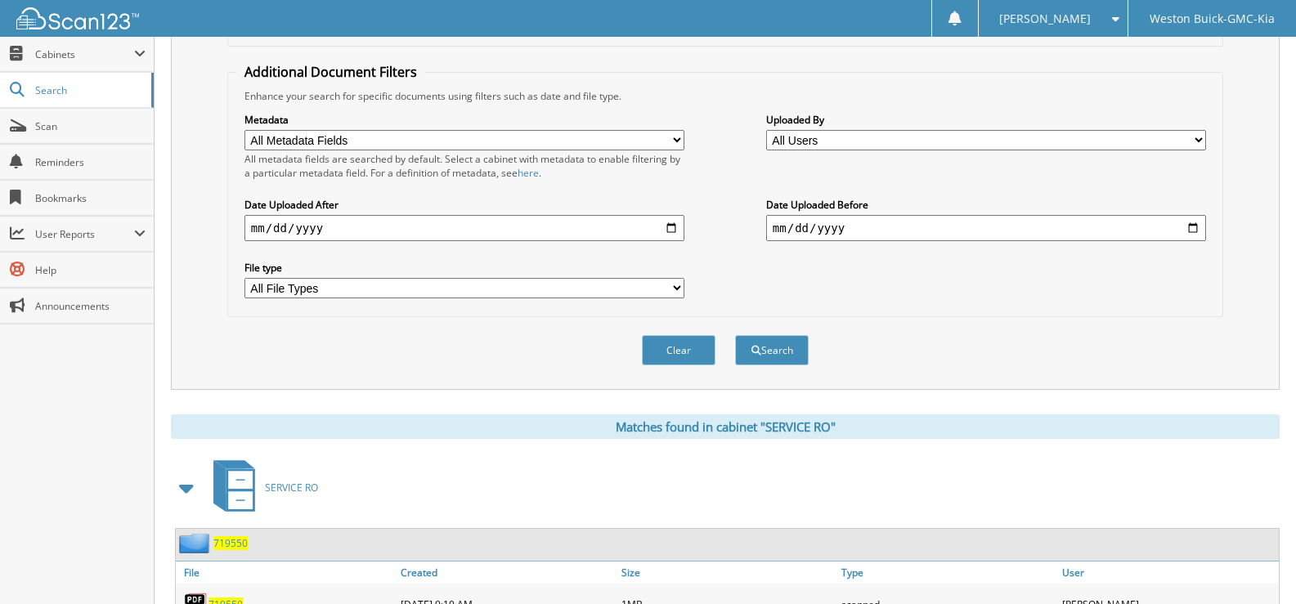
scroll to position [327, 0]
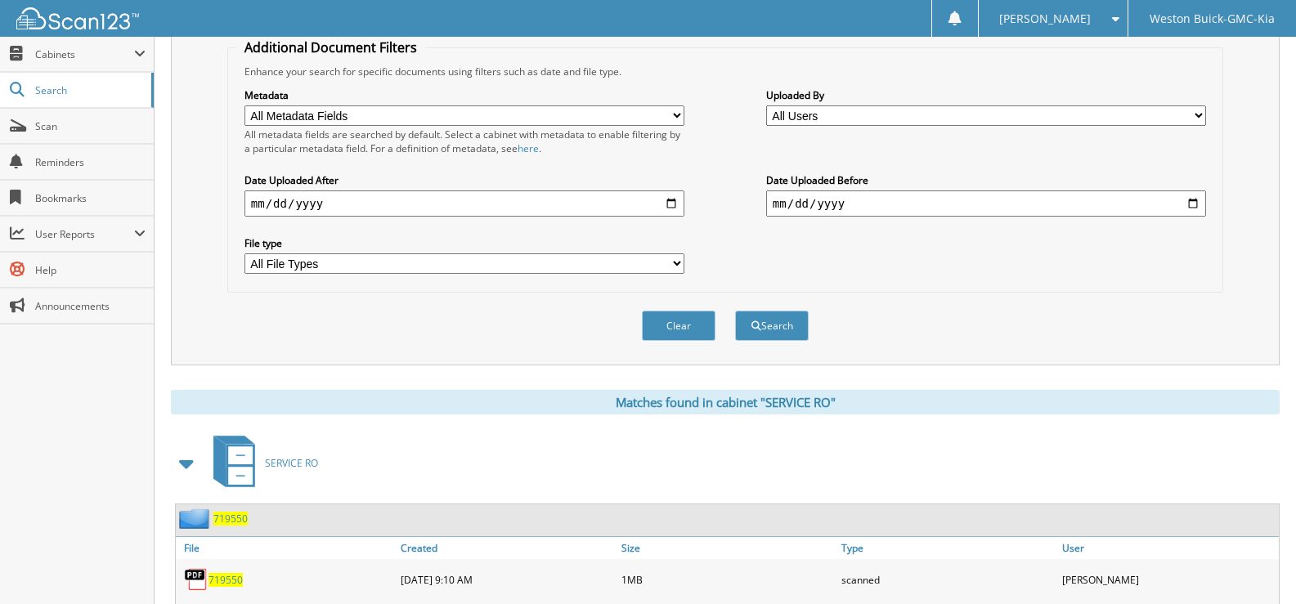
click at [223, 582] on span "719550" at bounding box center [225, 580] width 34 height 14
click at [693, 334] on button "Clear" at bounding box center [679, 326] width 74 height 30
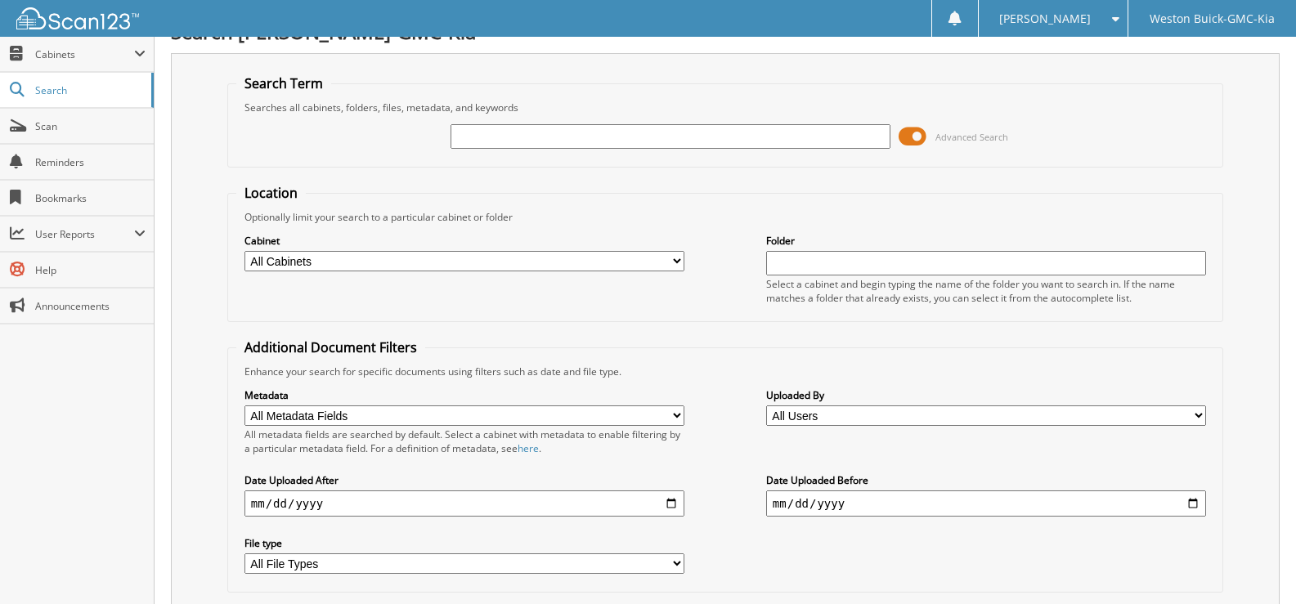
scroll to position [0, 0]
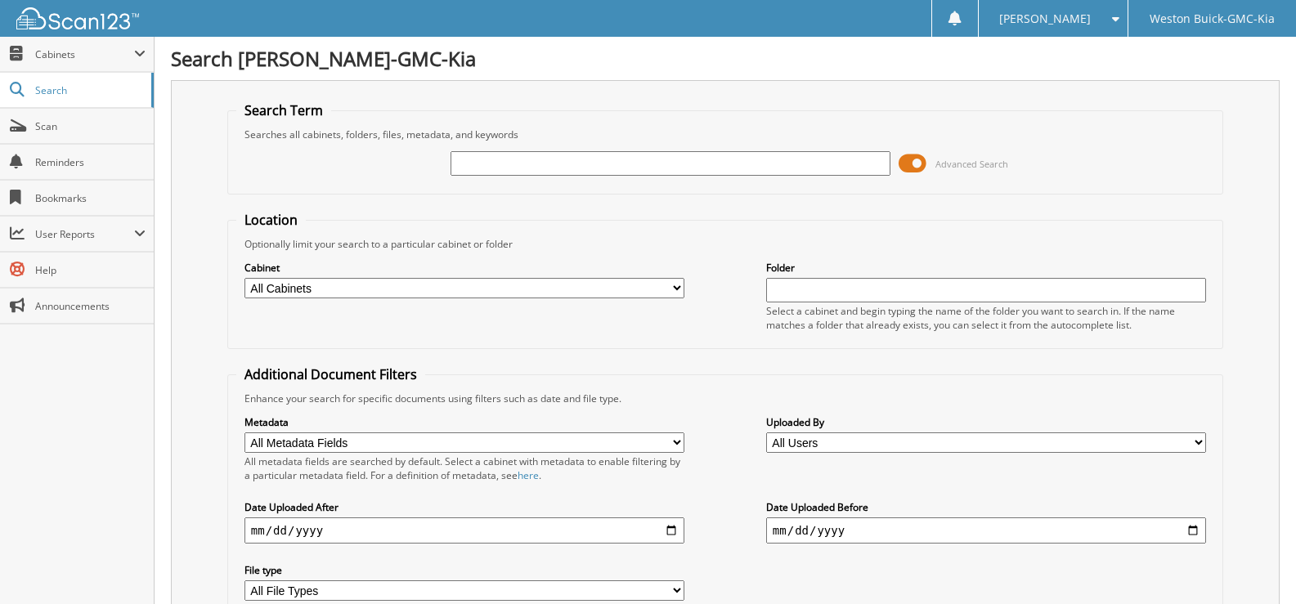
click at [469, 164] on input "text" at bounding box center [670, 163] width 440 height 25
click at [509, 291] on select "All Cabinets ACCOUNTS PAYABLE DEAD DEALS PARTS INVOICE RESERVES SERVICE CONTRAC…" at bounding box center [464, 288] width 440 height 20
select select "4413"
click at [244, 278] on select "All Cabinets ACCOUNTS PAYABLE DEAD DEALS PARTS INVOICE RESERVES SERVICE CONTRAC…" at bounding box center [464, 288] width 440 height 20
drag, startPoint x: 541, startPoint y: 167, endPoint x: 533, endPoint y: 163, distance: 9.1
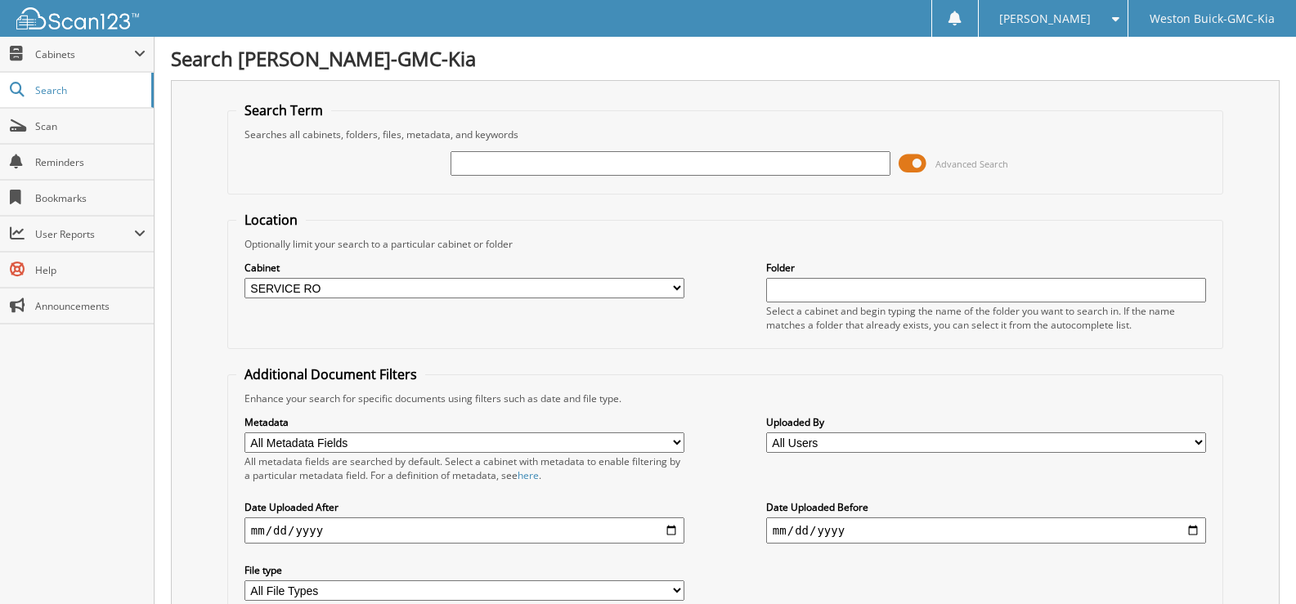
click at [536, 168] on input "text" at bounding box center [670, 163] width 440 height 25
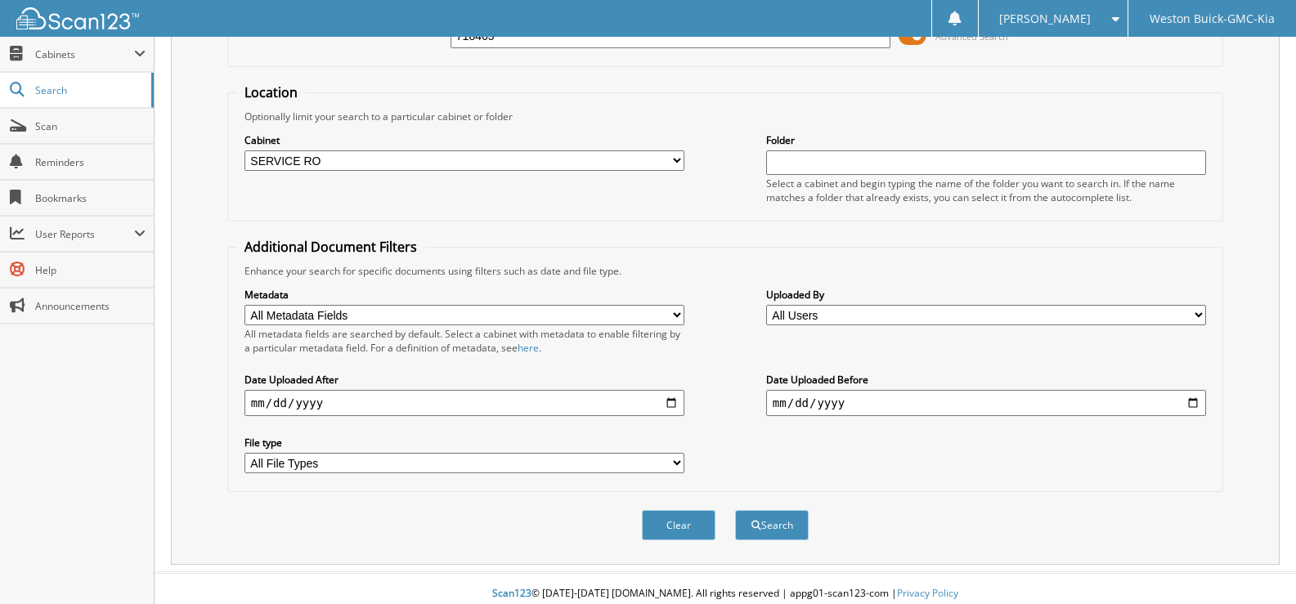
scroll to position [138, 0]
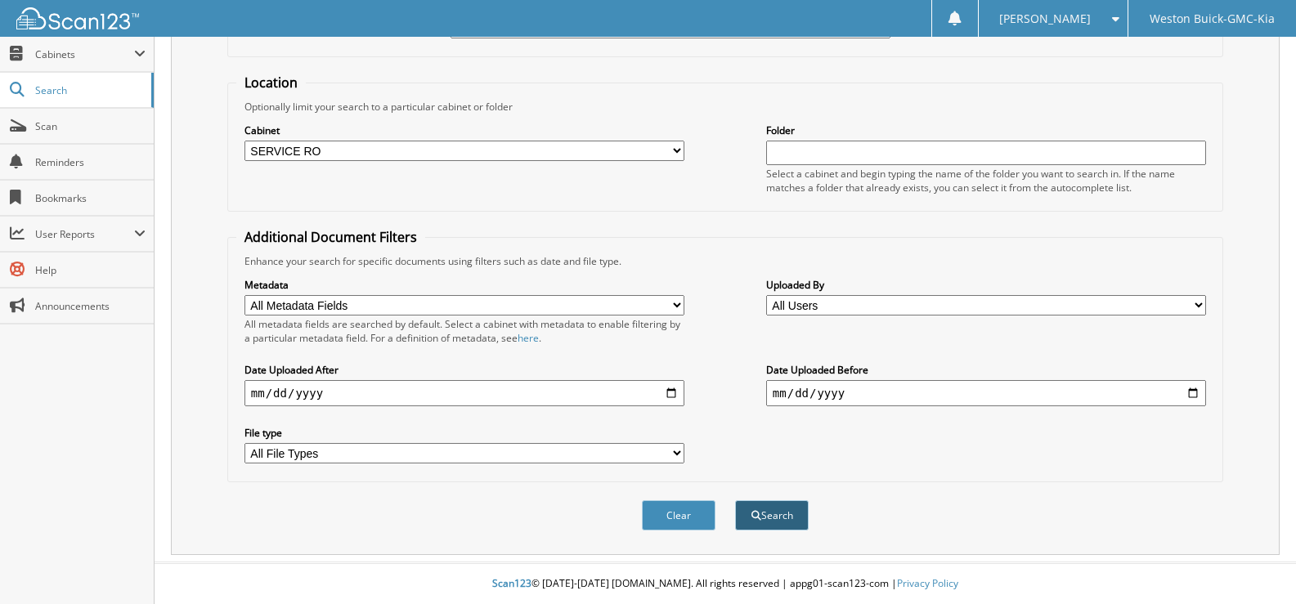
type input "718465"
click at [754, 513] on span "submit" at bounding box center [756, 516] width 10 height 10
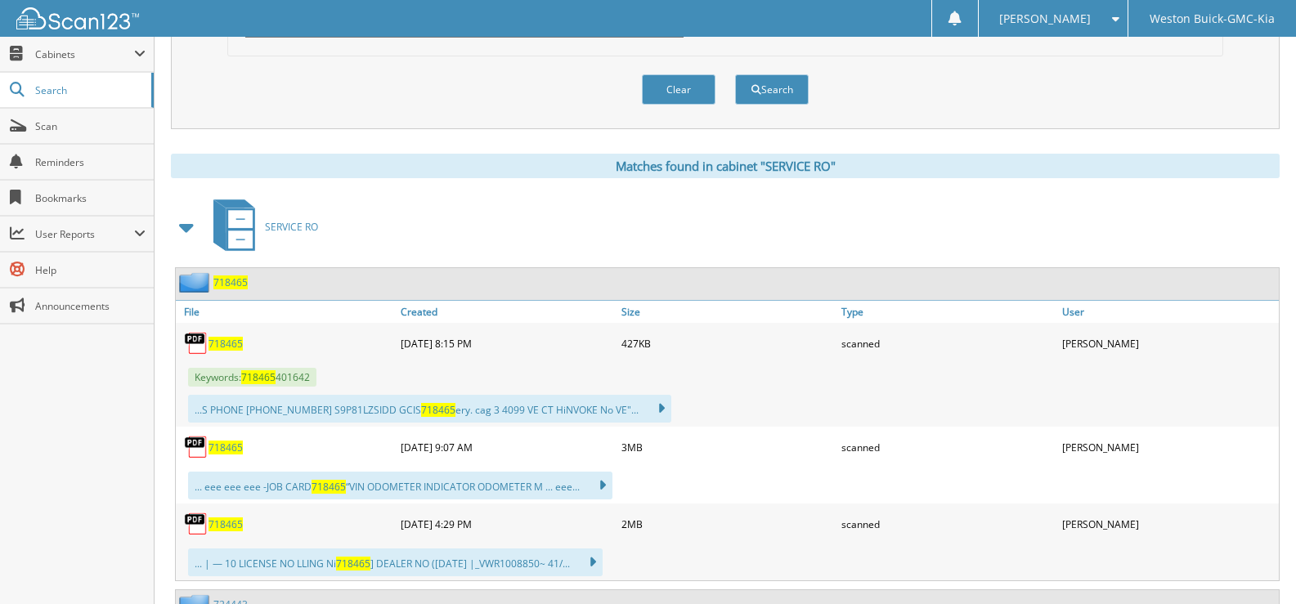
scroll to position [540, 0]
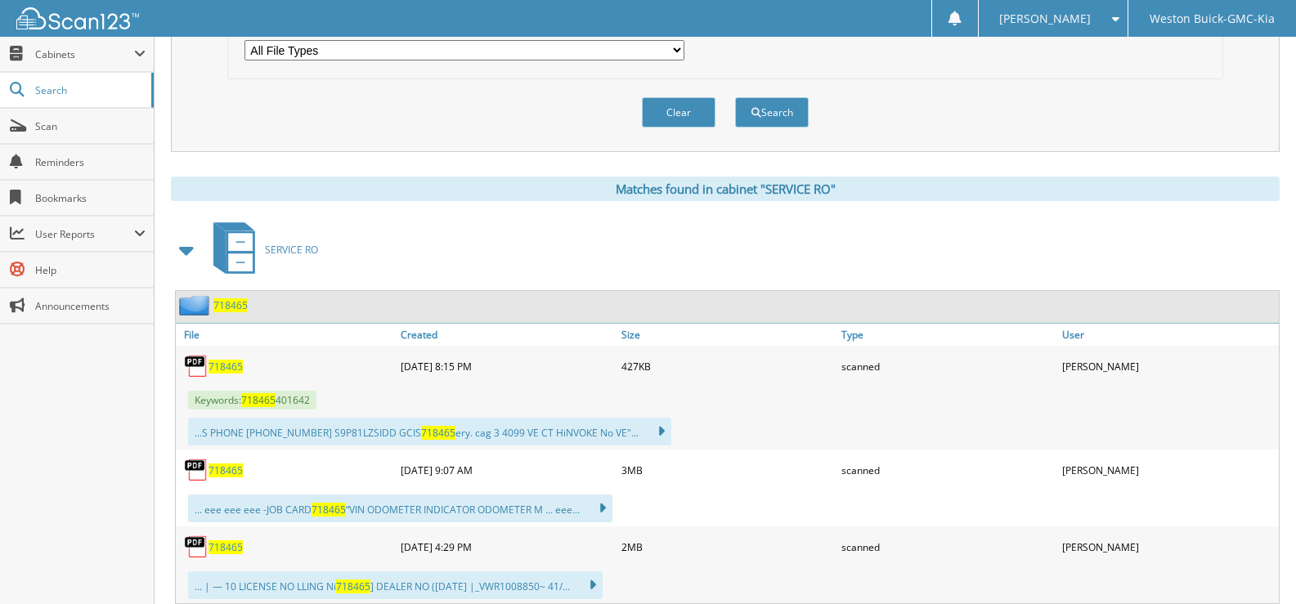
click at [223, 474] on span "718465" at bounding box center [225, 471] width 34 height 14
click at [692, 114] on button "Clear" at bounding box center [679, 112] width 74 height 30
select select
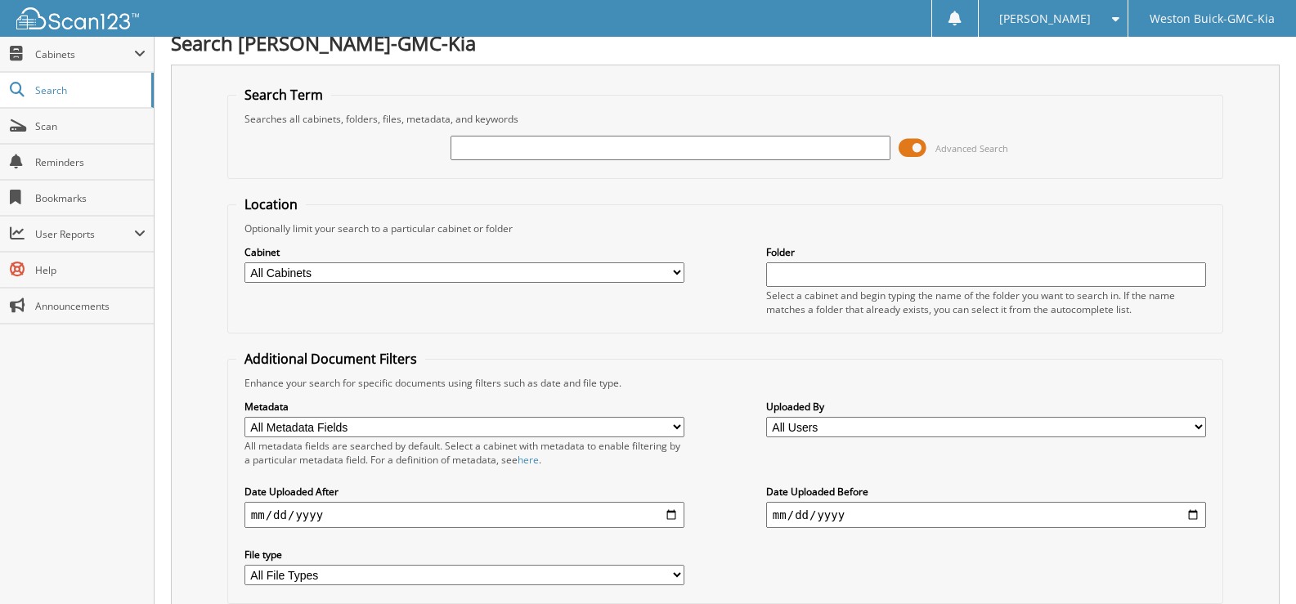
scroll to position [0, 0]
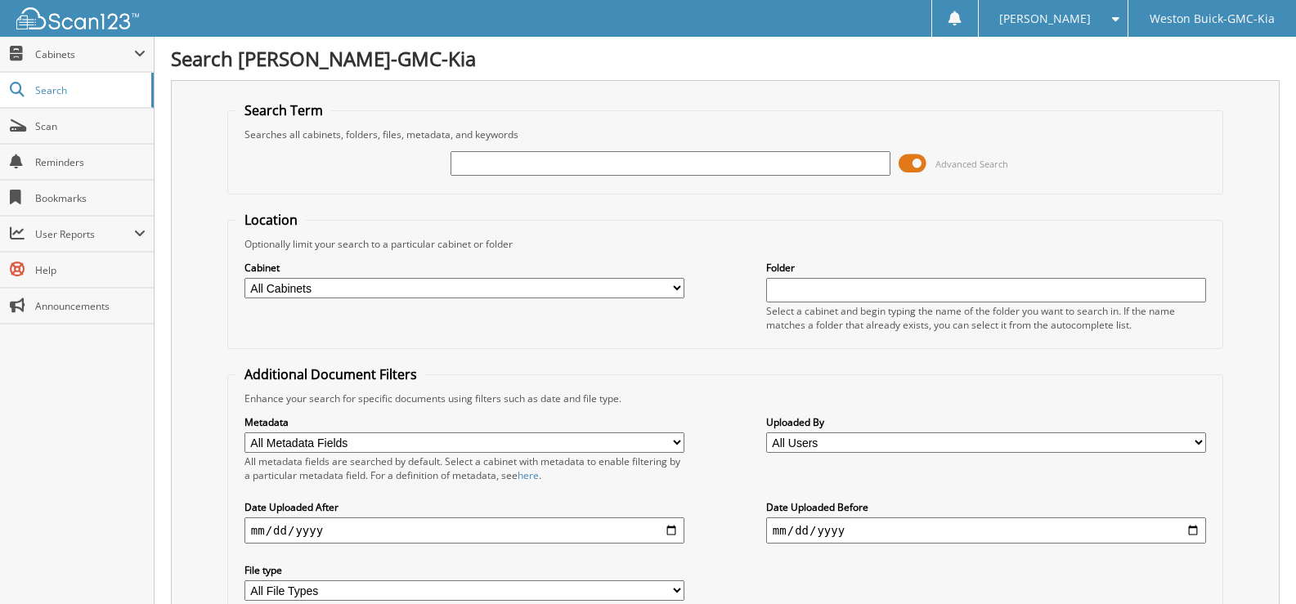
click at [468, 171] on input "text" at bounding box center [670, 163] width 440 height 25
click at [464, 164] on input "text" at bounding box center [670, 163] width 440 height 25
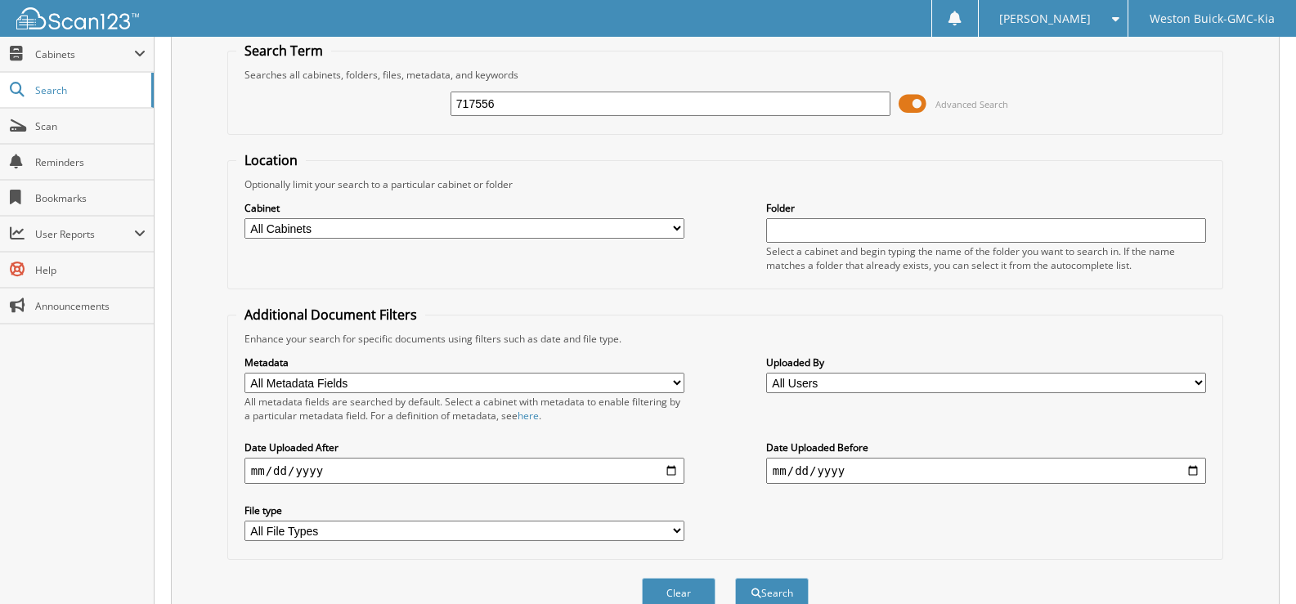
scroll to position [138, 0]
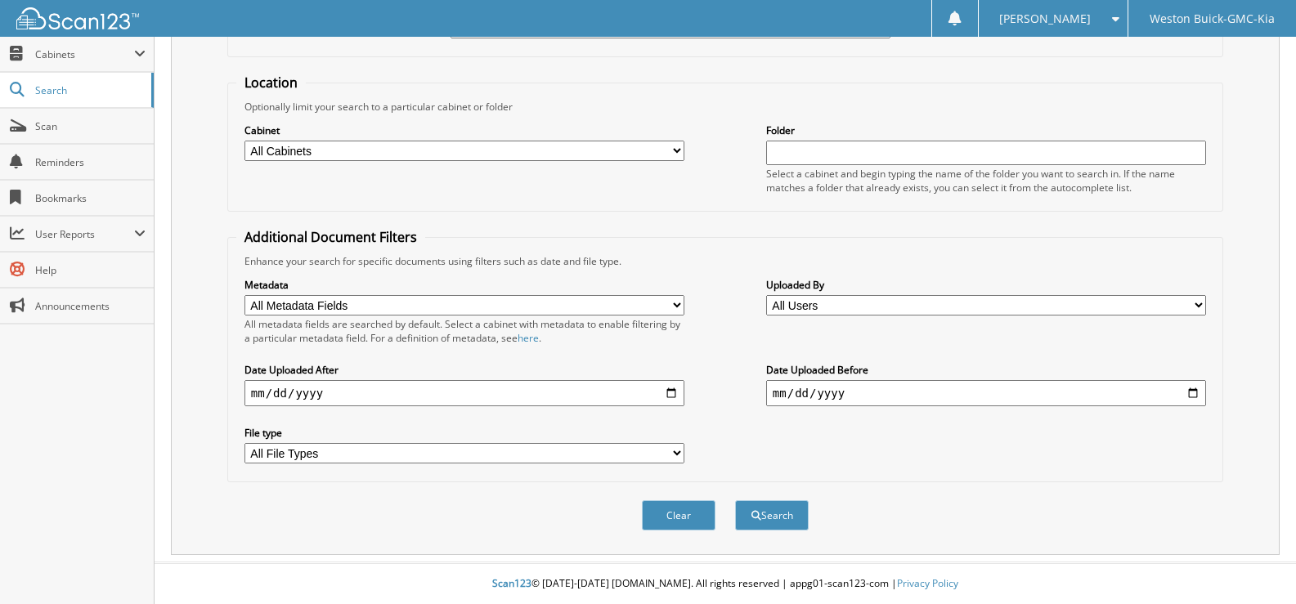
type input "717556"
click at [670, 151] on select "All Cabinets ACCOUNTS PAYABLE DEAD DEALS PARTS INVOICE RESERVES SERVICE CONTRAC…" at bounding box center [464, 151] width 440 height 20
select select "4413"
click at [244, 141] on select "All Cabinets ACCOUNTS PAYABLE DEAD DEALS PARTS INVOICE RESERVES SERVICE CONTRAC…" at bounding box center [464, 151] width 440 height 20
click at [759, 516] on button "Search" at bounding box center [772, 515] width 74 height 30
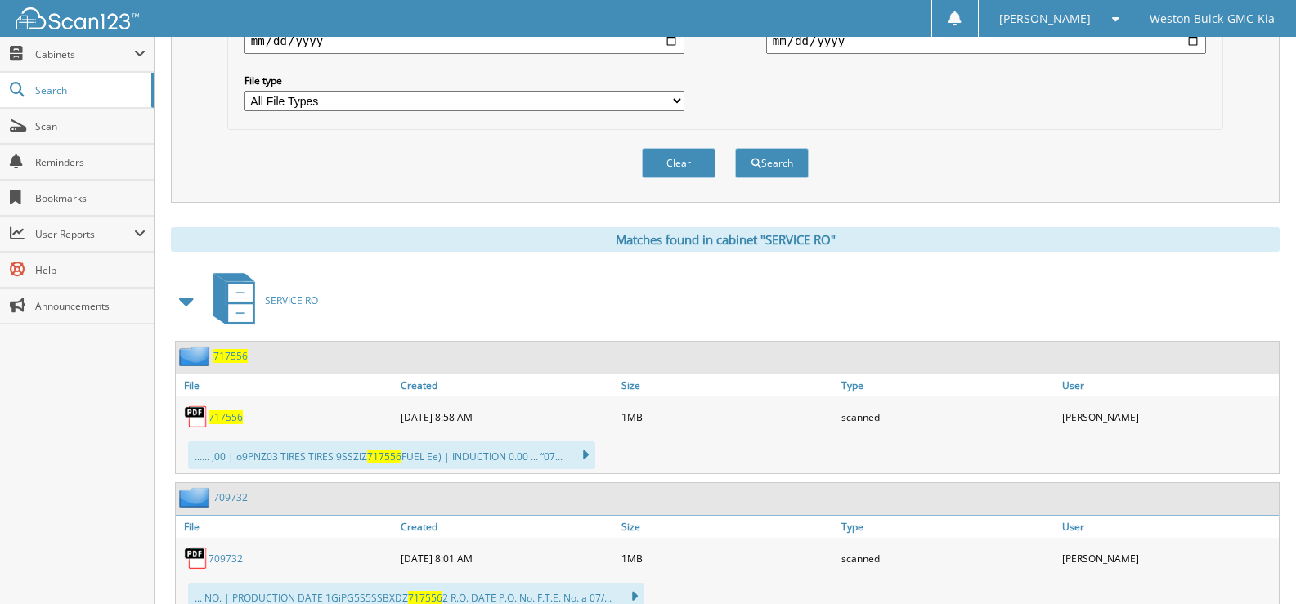
scroll to position [491, 0]
click at [228, 417] on span "717556" at bounding box center [225, 417] width 34 height 14
click at [696, 159] on button "Clear" at bounding box center [679, 162] width 74 height 30
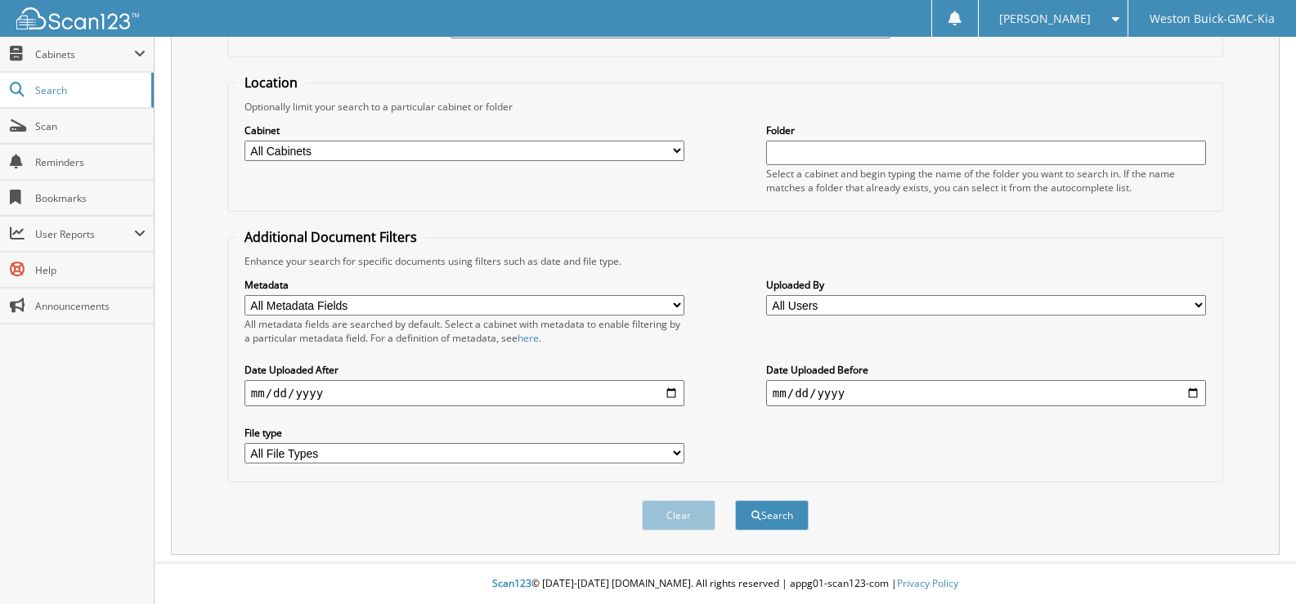
click at [388, 146] on select "All Cabinets ACCOUNTS PAYABLE DEAD DEALS PARTS INVOICE RESERVES SERVICE CONTRAC…" at bounding box center [464, 151] width 440 height 20
select select "4413"
click at [244, 141] on select "All Cabinets ACCOUNTS PAYABLE DEAD DEALS PARTS INVOICE RESERVES SERVICE CONTRAC…" at bounding box center [464, 151] width 440 height 20
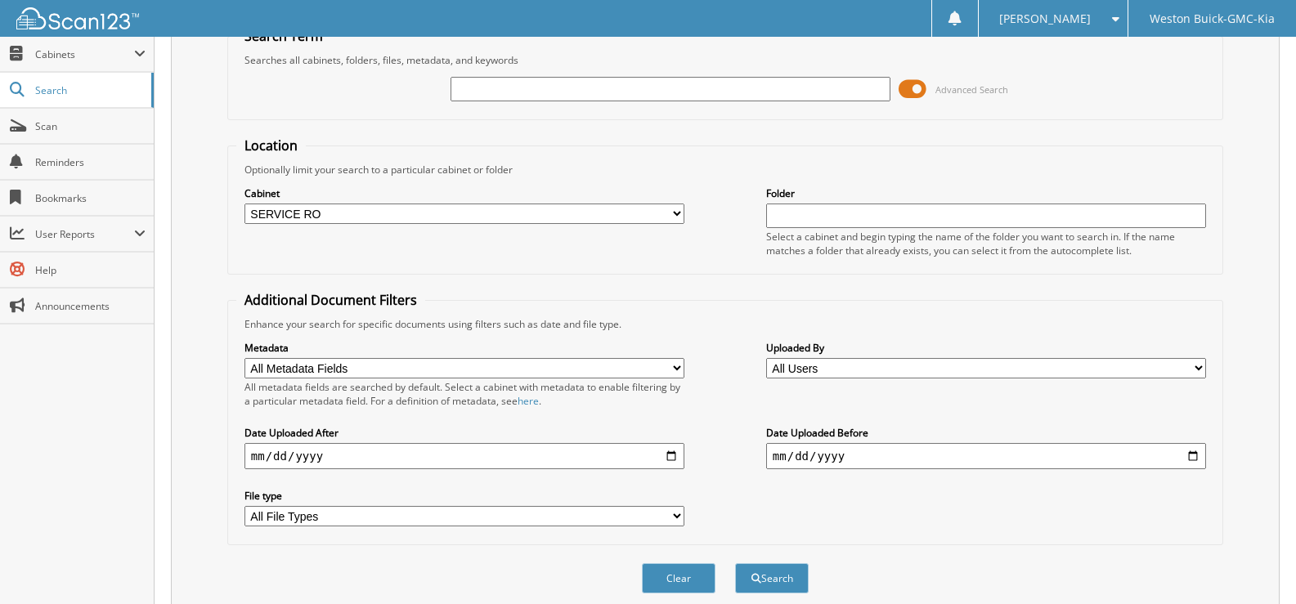
scroll to position [0, 0]
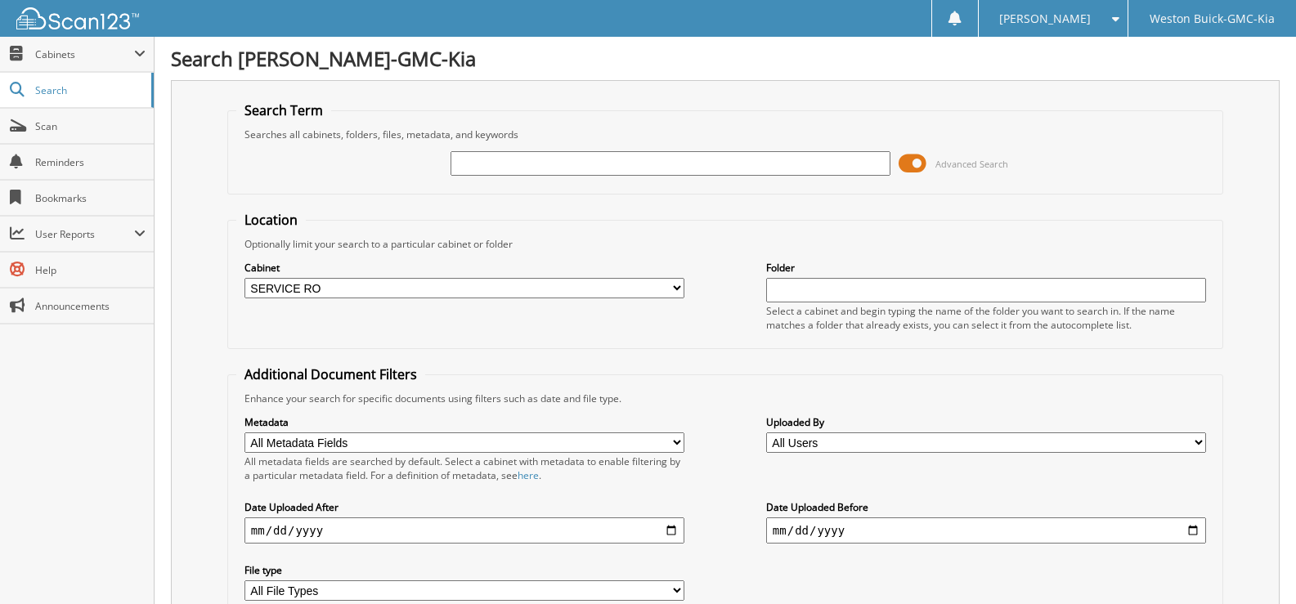
click at [467, 161] on input "text" at bounding box center [670, 163] width 440 height 25
type input "718421"
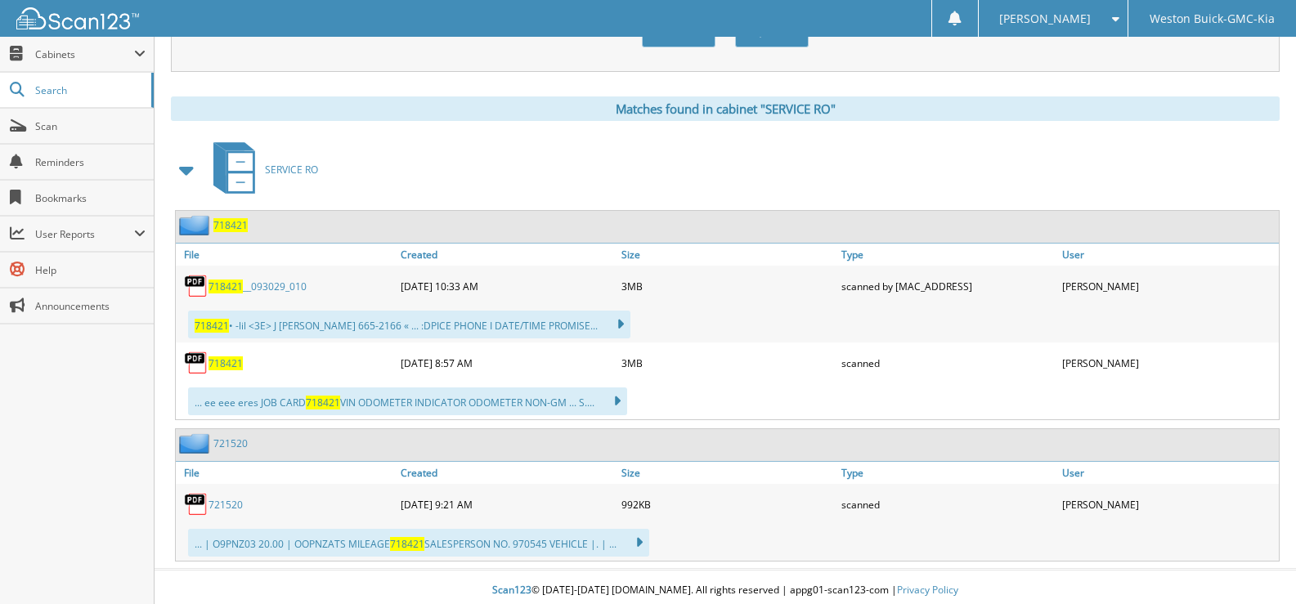
scroll to position [628, 0]
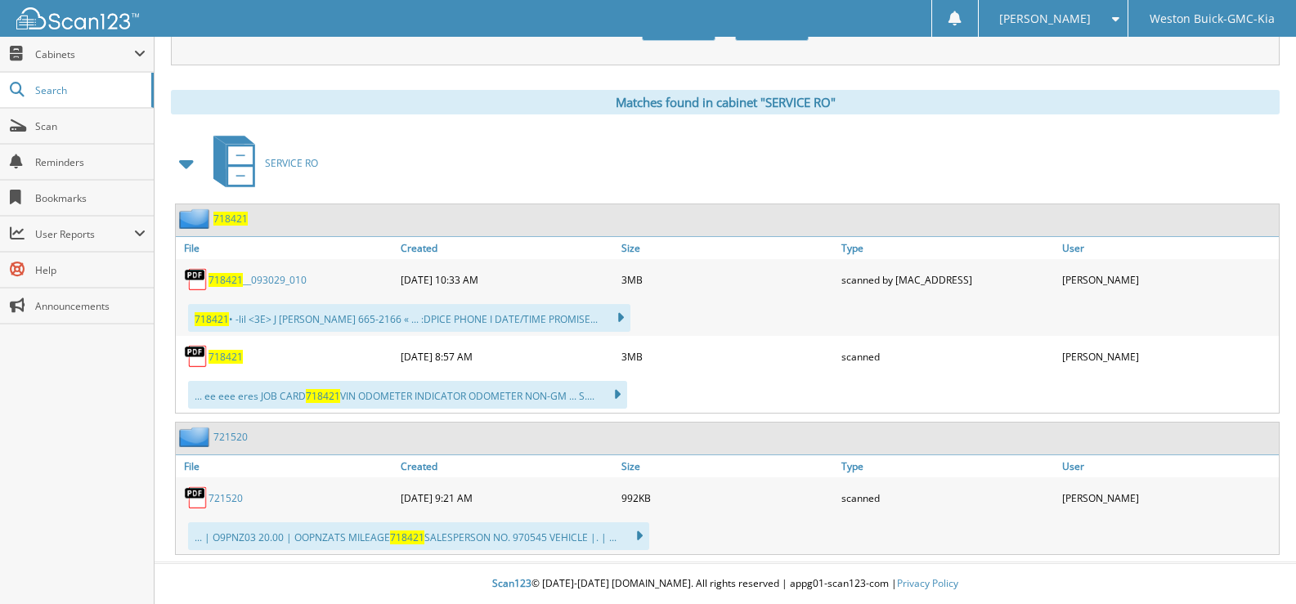
click at [232, 360] on span "718421" at bounding box center [225, 357] width 34 height 14
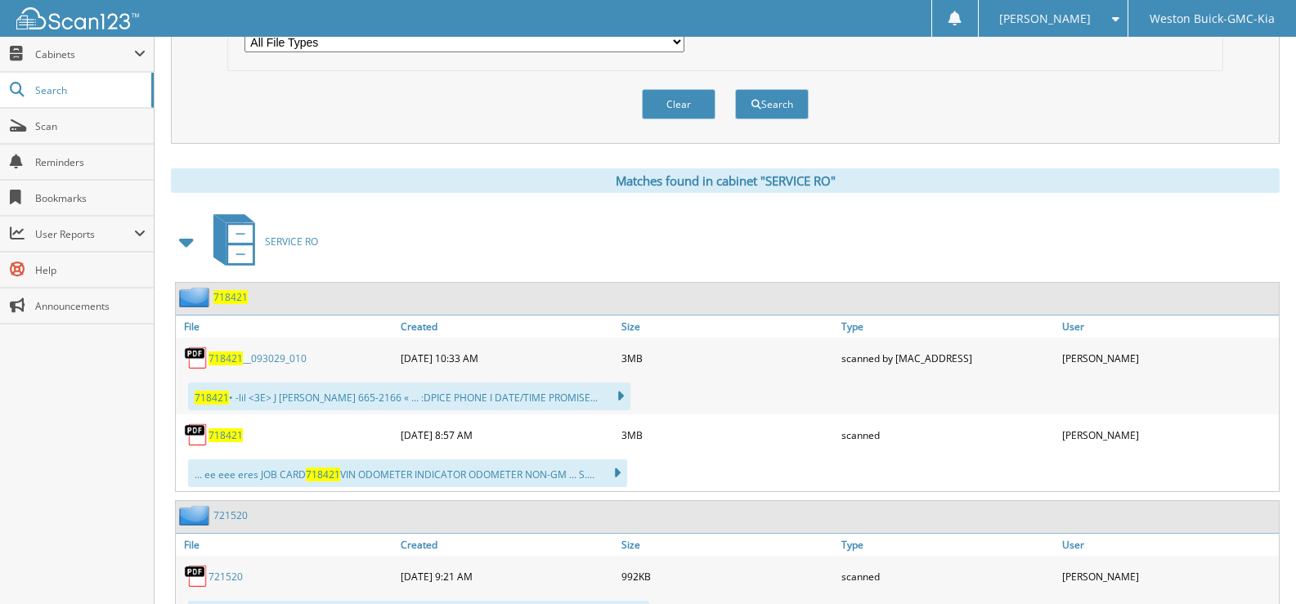
scroll to position [383, 0]
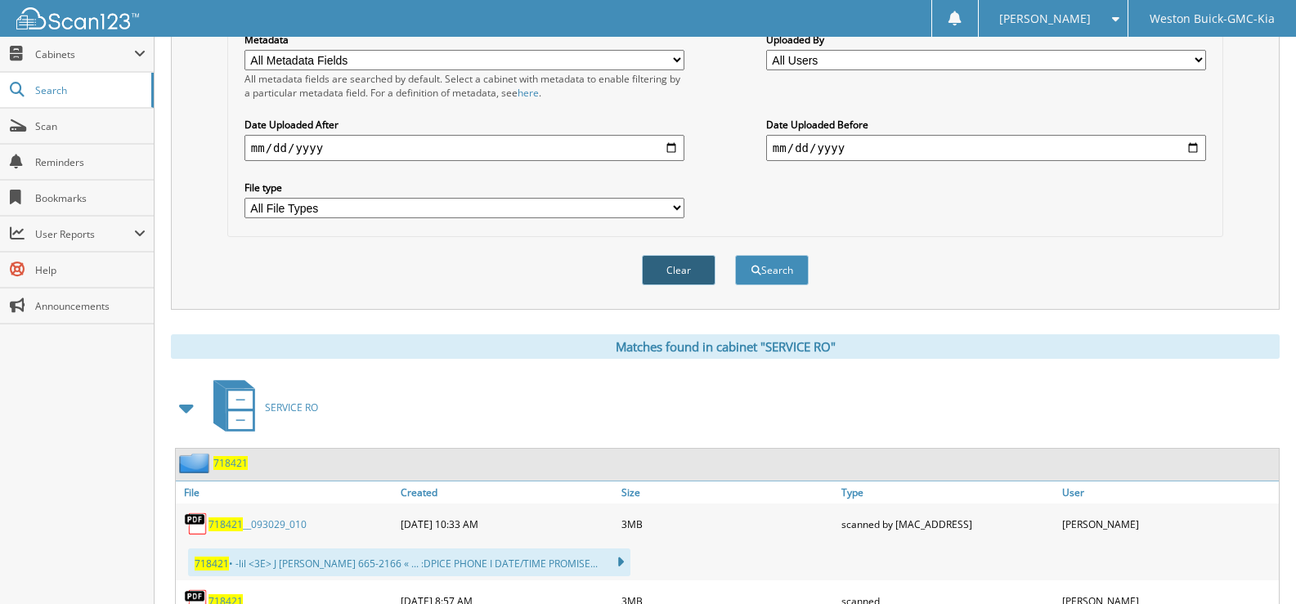
click at [677, 271] on button "Clear" at bounding box center [679, 270] width 74 height 30
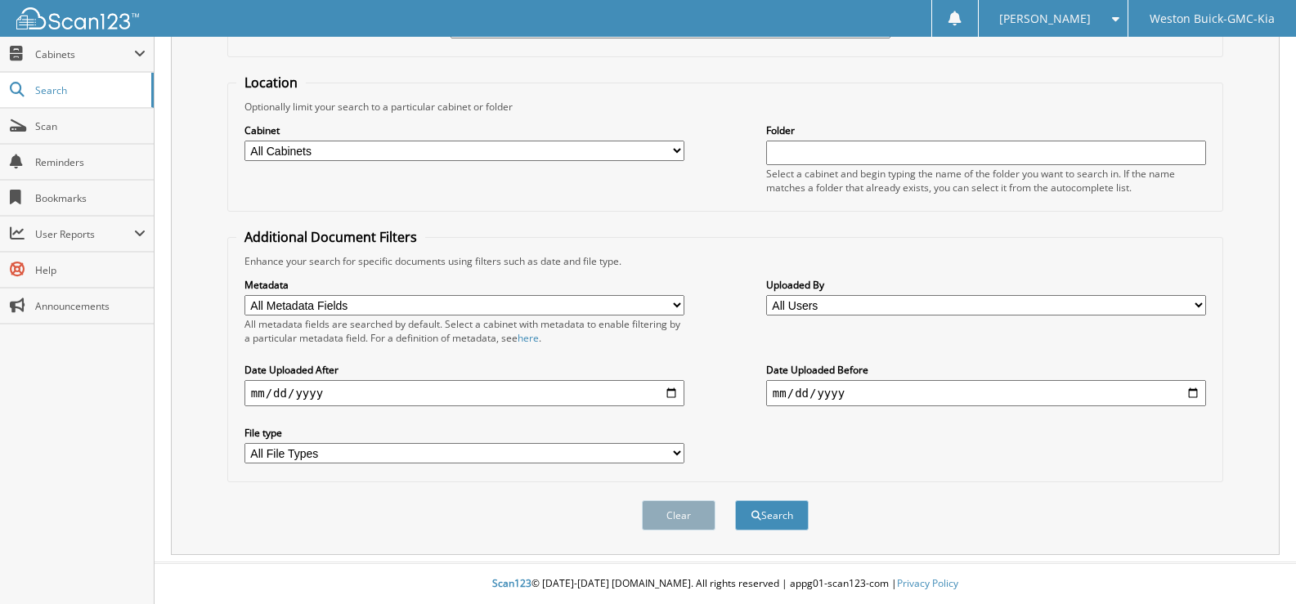
scroll to position [138, 0]
click at [329, 153] on select "All Cabinets ACCOUNTS PAYABLE DEAD DEALS PARTS INVOICE RESERVES SERVICE CONTRAC…" at bounding box center [464, 151] width 440 height 20
select select "4413"
click at [244, 141] on select "All Cabinets ACCOUNTS PAYABLE DEAD DEALS PARTS INVOICE RESERVES SERVICE CONTRAC…" at bounding box center [464, 151] width 440 height 20
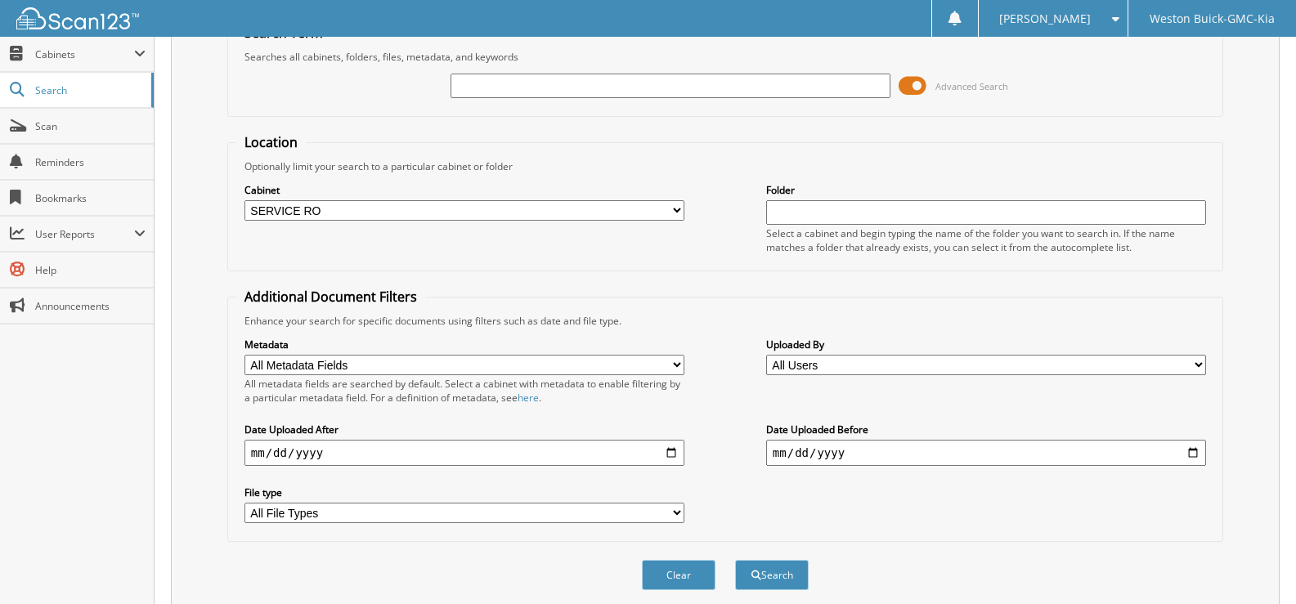
scroll to position [0, 0]
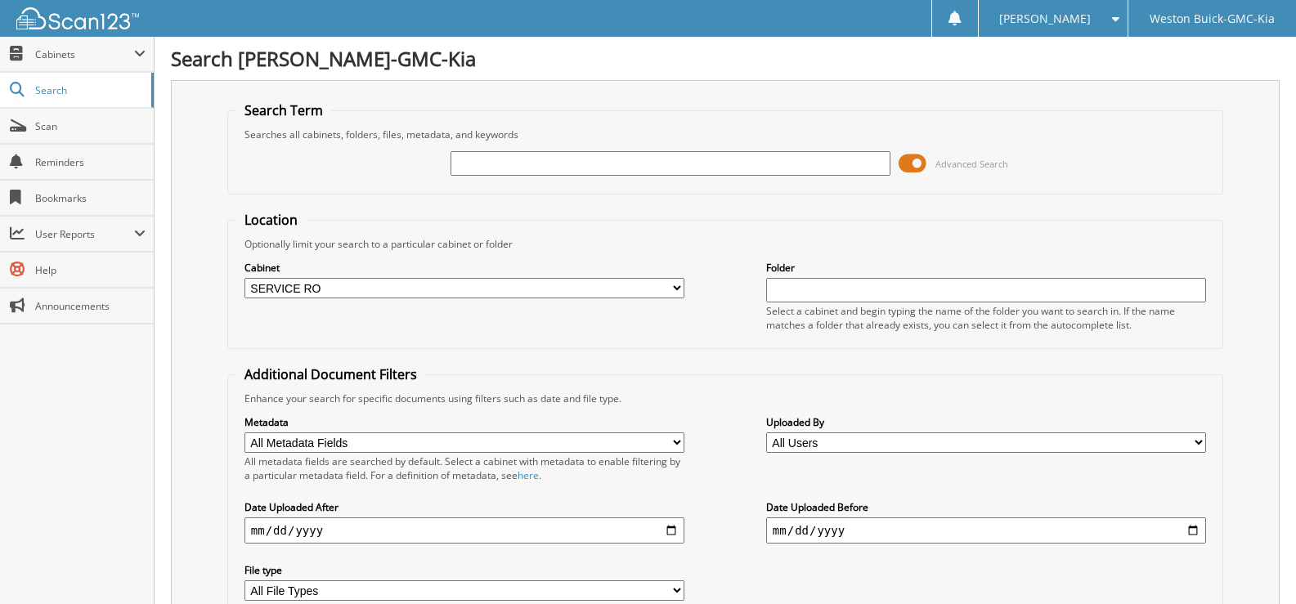
click at [486, 170] on input "text" at bounding box center [670, 163] width 440 height 25
click at [557, 159] on input "719296" at bounding box center [670, 163] width 440 height 25
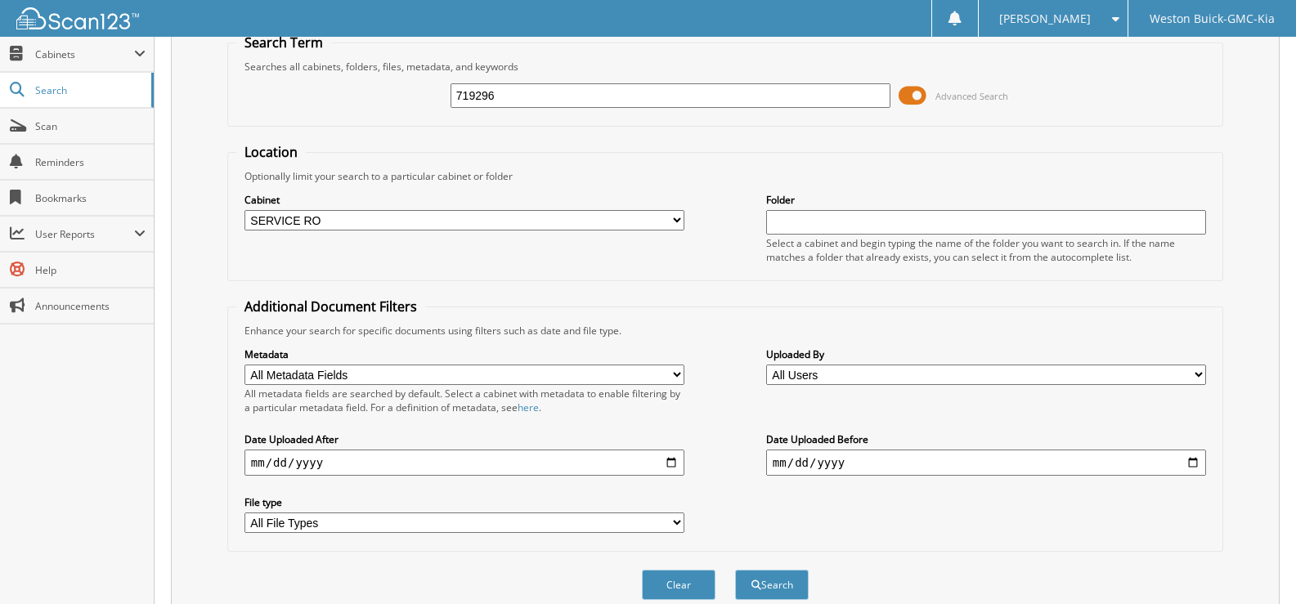
scroll to position [138, 0]
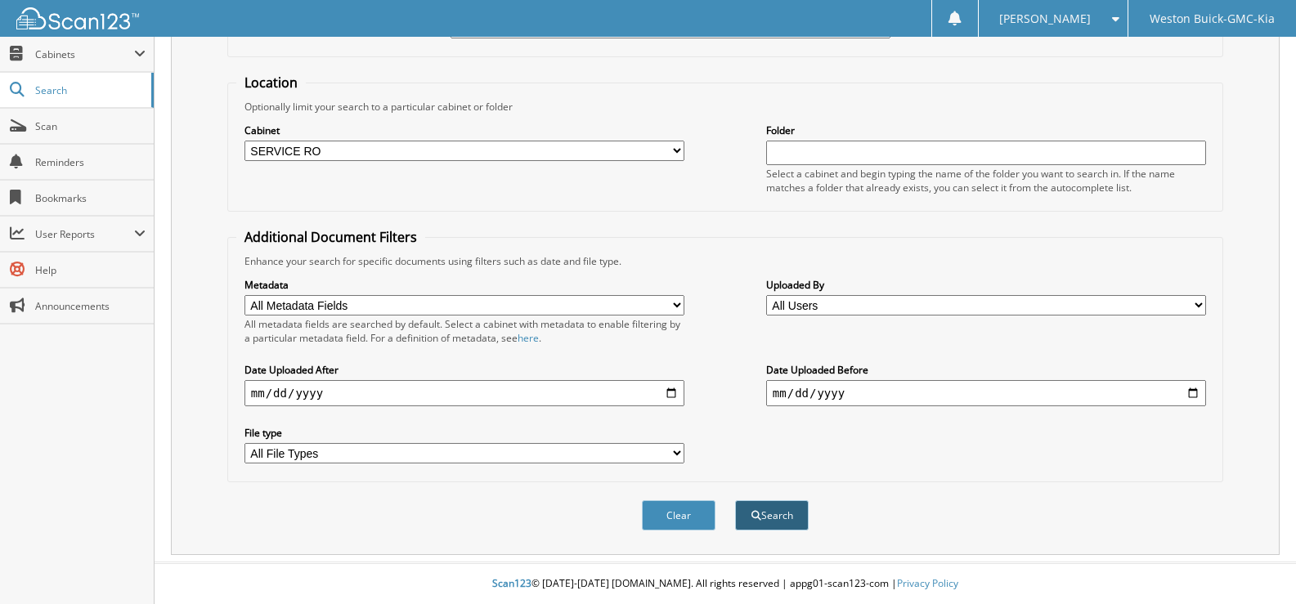
type input "719296"
click at [764, 514] on button "Search" at bounding box center [772, 515] width 74 height 30
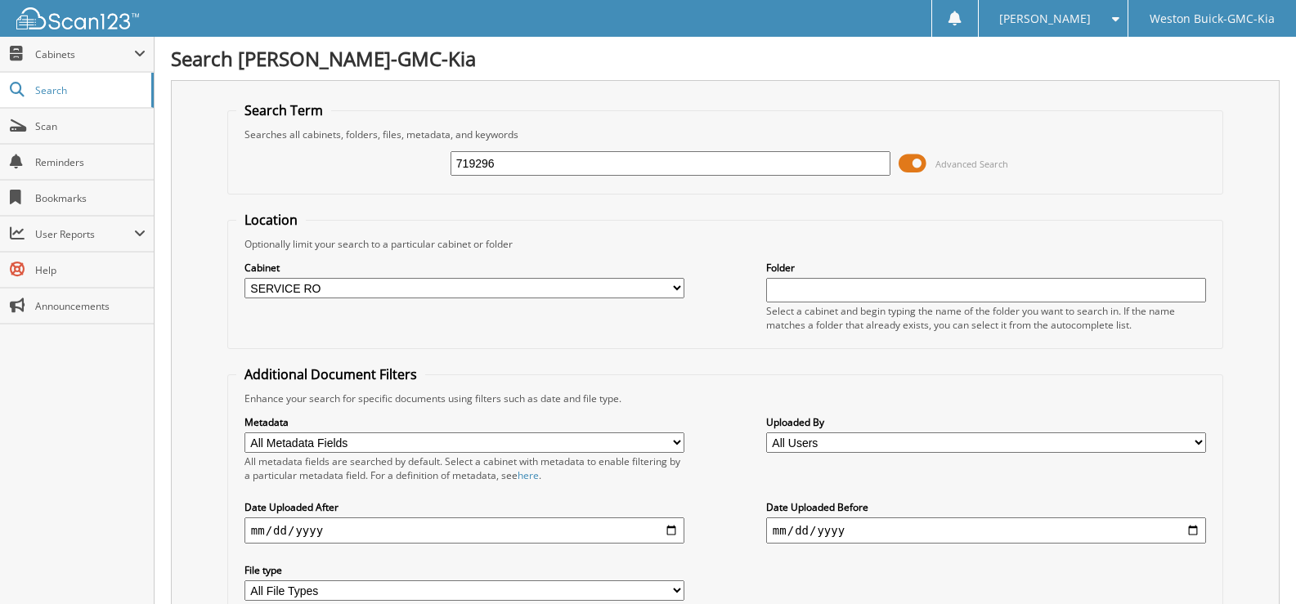
click at [508, 167] on input "719296" at bounding box center [670, 163] width 440 height 25
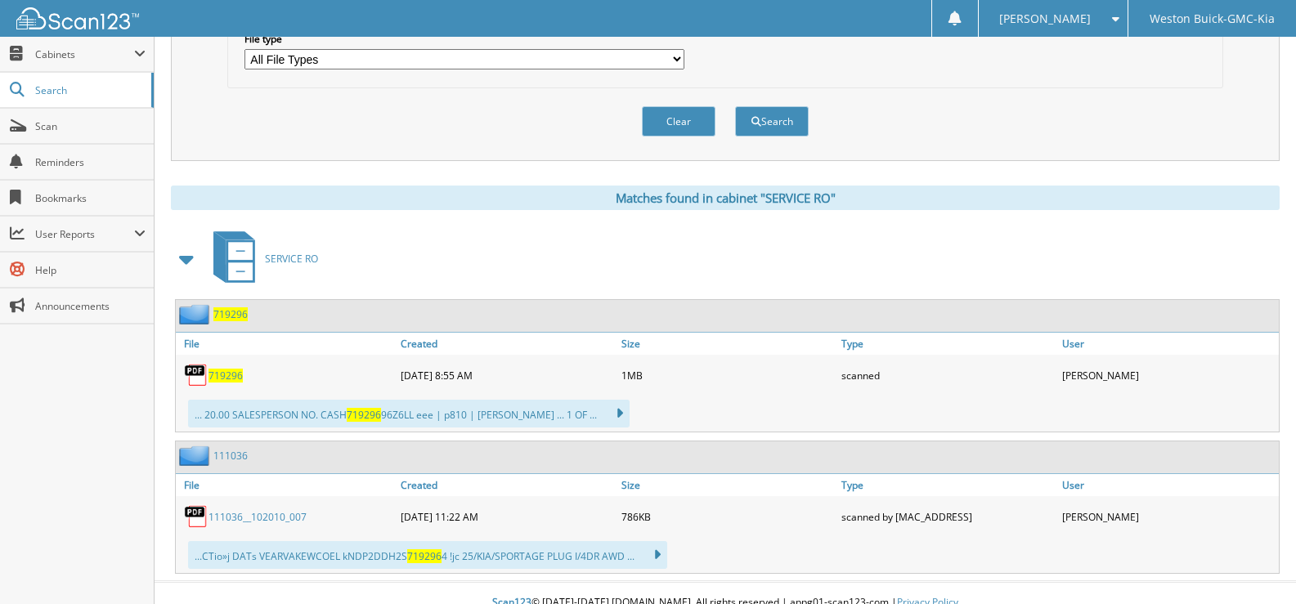
scroll to position [551, 0]
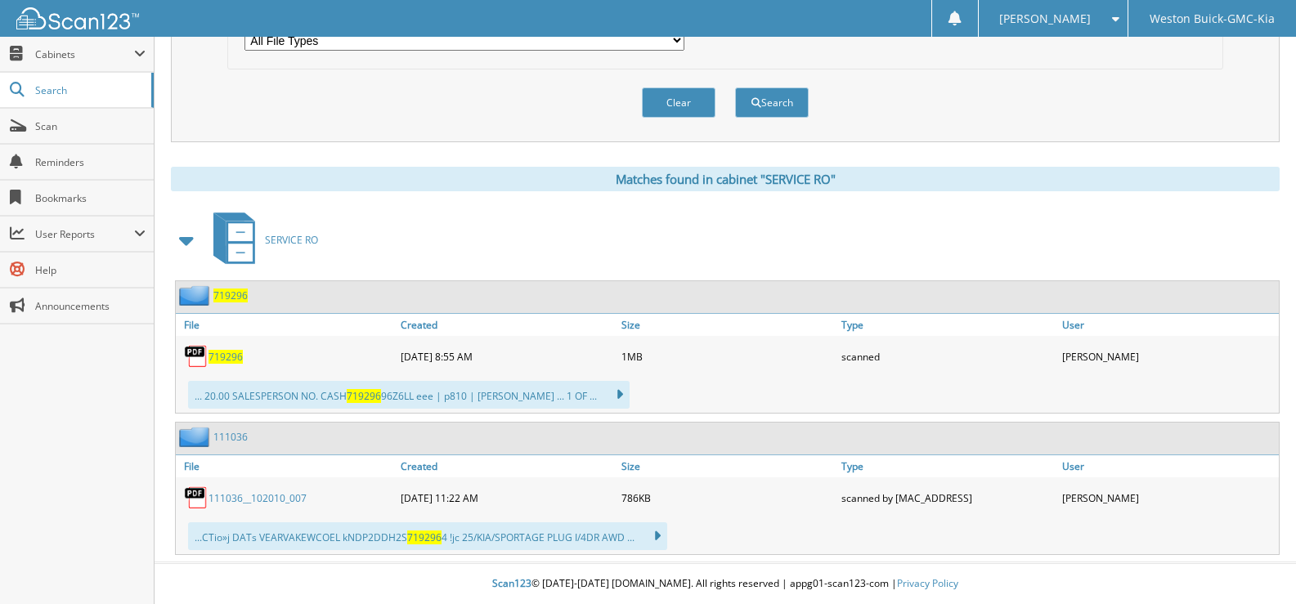
click at [230, 356] on span "719296" at bounding box center [225, 357] width 34 height 14
click at [676, 110] on button "Clear" at bounding box center [679, 102] width 74 height 30
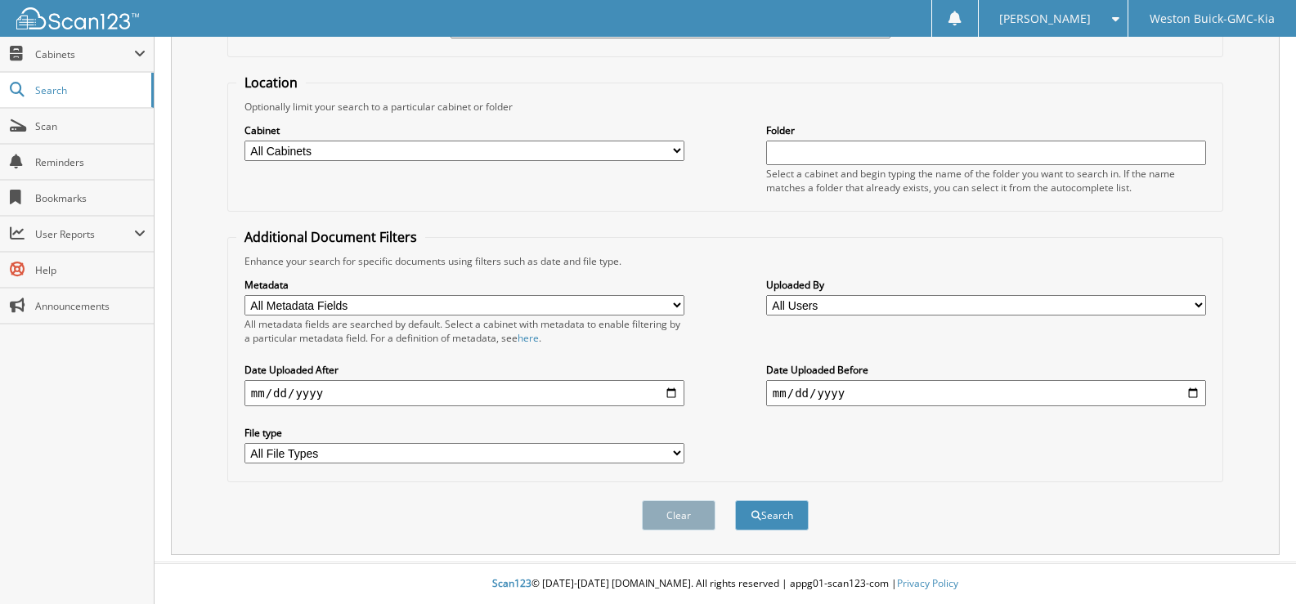
scroll to position [138, 0]
click at [676, 151] on select "All Cabinets ACCOUNTS PAYABLE DEAD DEALS PARTS INVOICE RESERVES SERVICE CONTRAC…" at bounding box center [464, 151] width 440 height 20
select select "4413"
click at [244, 141] on select "All Cabinets ACCOUNTS PAYABLE DEAD DEALS PARTS INVOICE RESERVES SERVICE CONTRAC…" at bounding box center [464, 151] width 440 height 20
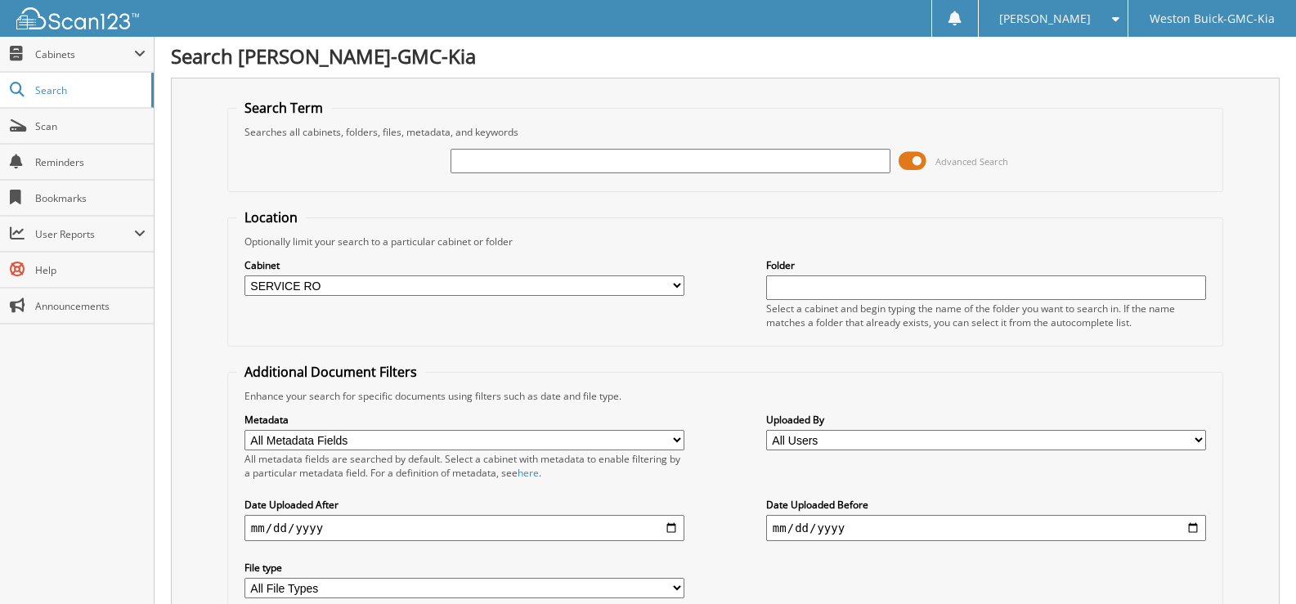
scroll to position [0, 0]
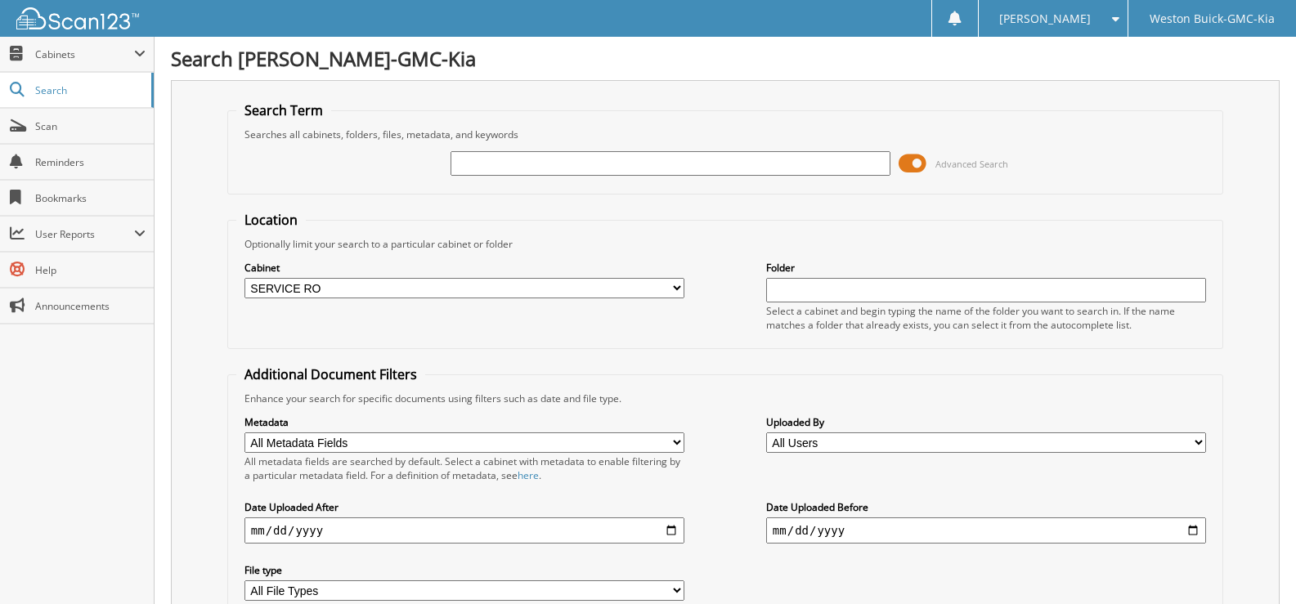
click at [531, 170] on input "text" at bounding box center [670, 163] width 440 height 25
type input "719411"
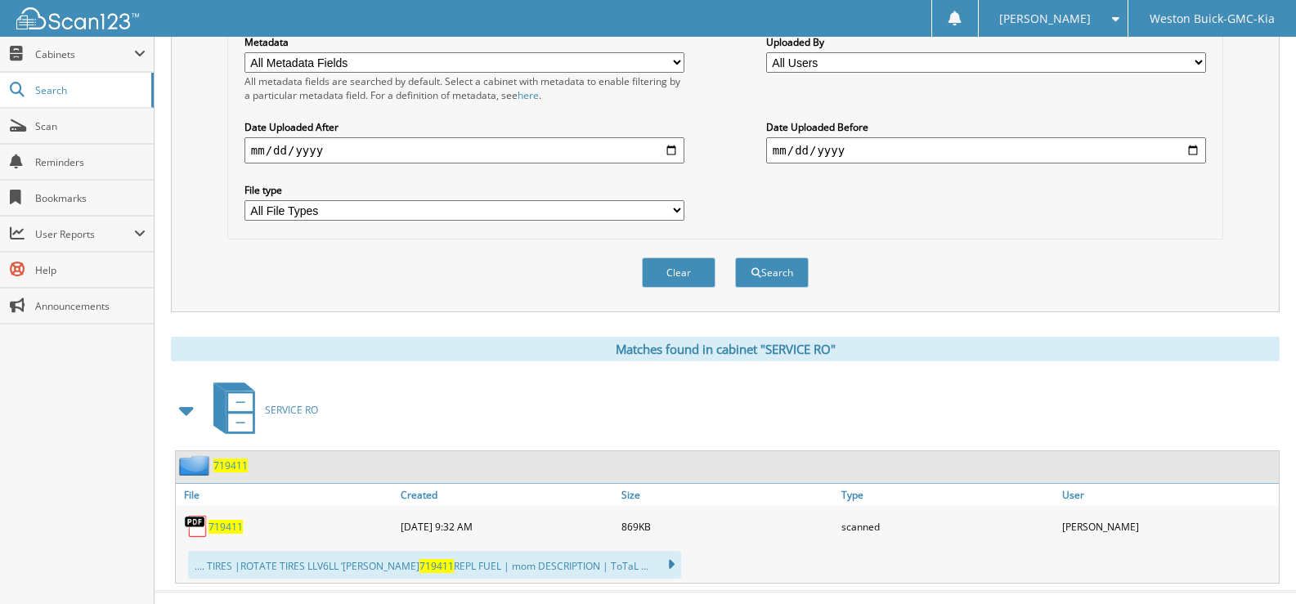
scroll to position [409, 0]
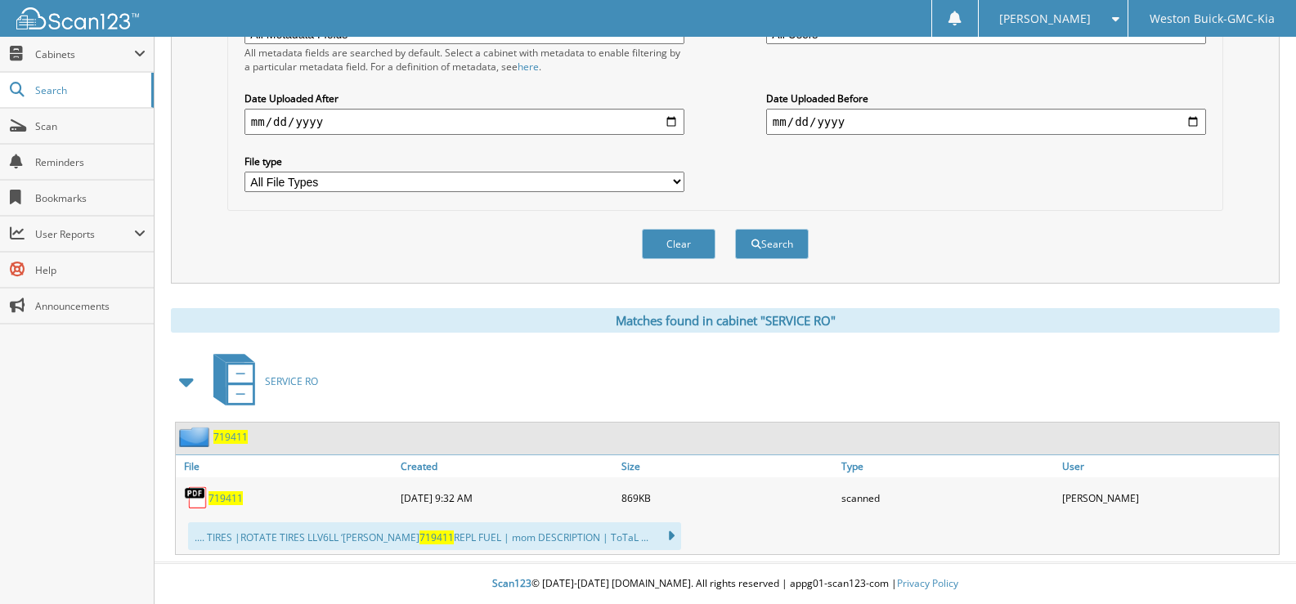
click at [226, 502] on span "719411" at bounding box center [225, 498] width 34 height 14
click at [669, 241] on button "Clear" at bounding box center [679, 244] width 74 height 30
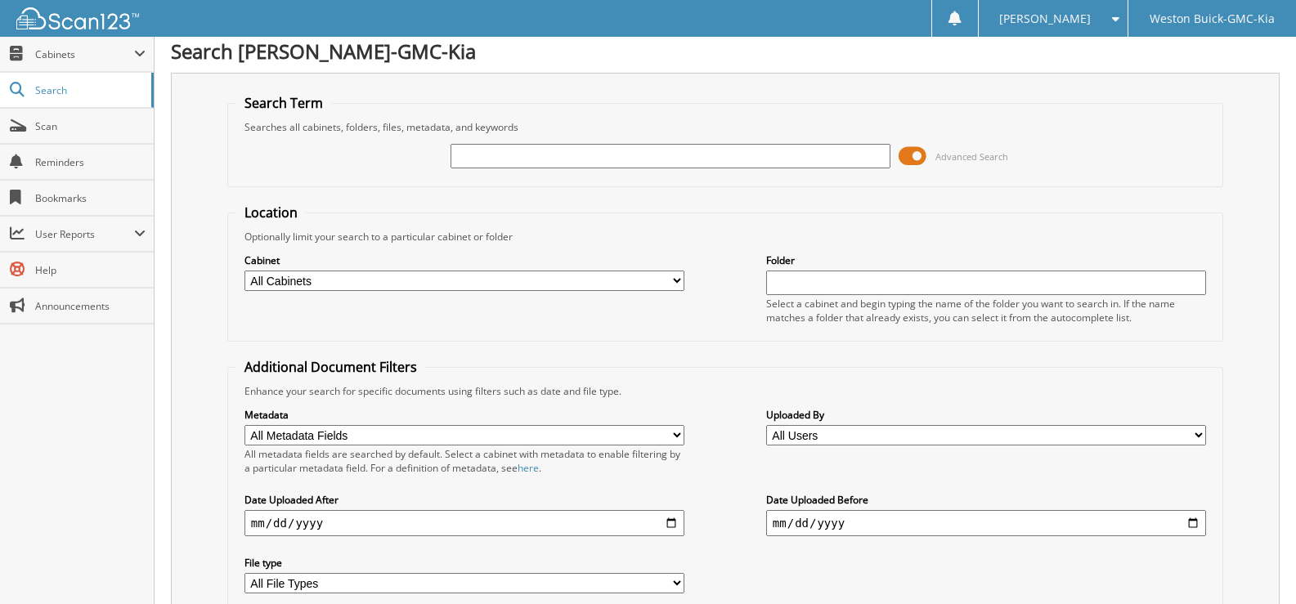
scroll to position [0, 0]
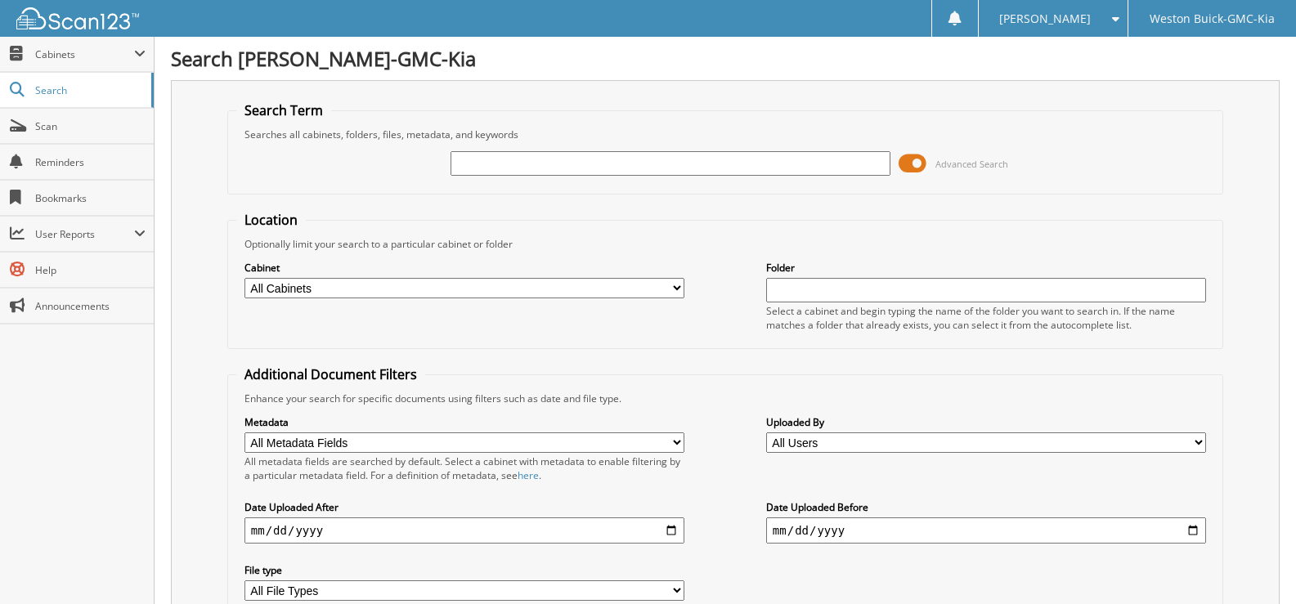
click at [680, 287] on select "All Cabinets ACCOUNTS PAYABLE DEAD DEALS PARTS INVOICE RESERVES SERVICE CONTRAC…" at bounding box center [464, 288] width 440 height 20
select select "4413"
click at [244, 278] on select "All Cabinets ACCOUNTS PAYABLE DEAD DEALS PARTS INVOICE RESERVES SERVICE CONTRAC…" at bounding box center [464, 288] width 440 height 20
click at [487, 164] on input "text" at bounding box center [670, 163] width 440 height 25
click at [1074, 22] on span "[PERSON_NAME]" at bounding box center [1045, 19] width 92 height 10
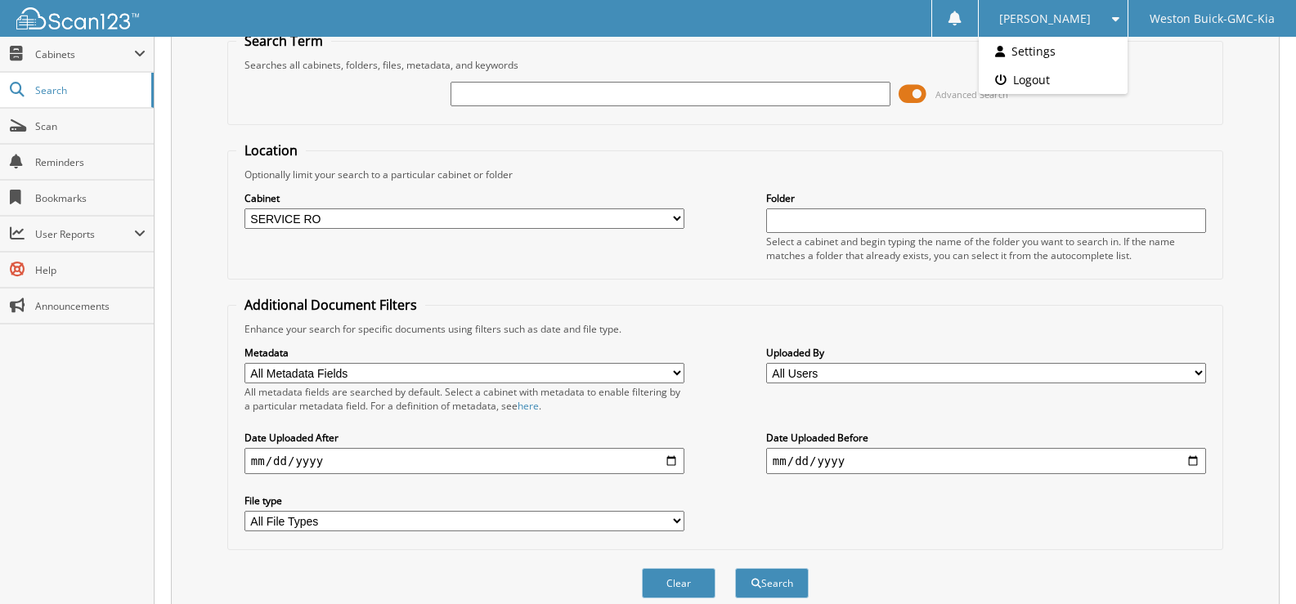
scroll to position [138, 0]
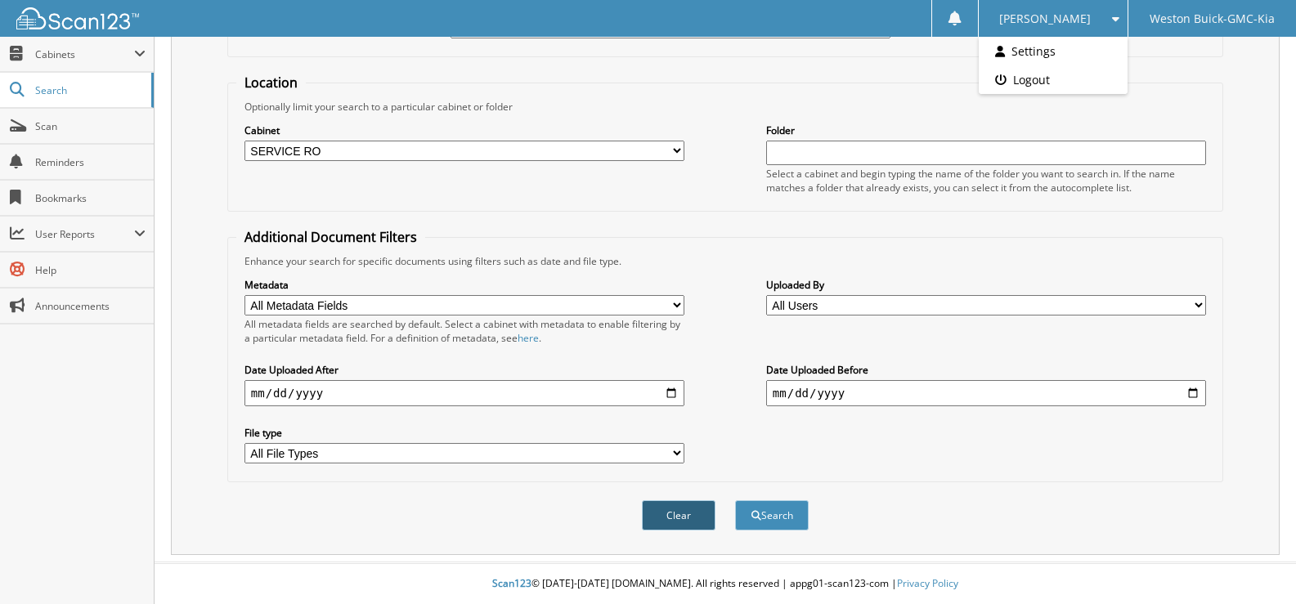
click at [680, 512] on button "Clear" at bounding box center [679, 515] width 74 height 30
select select
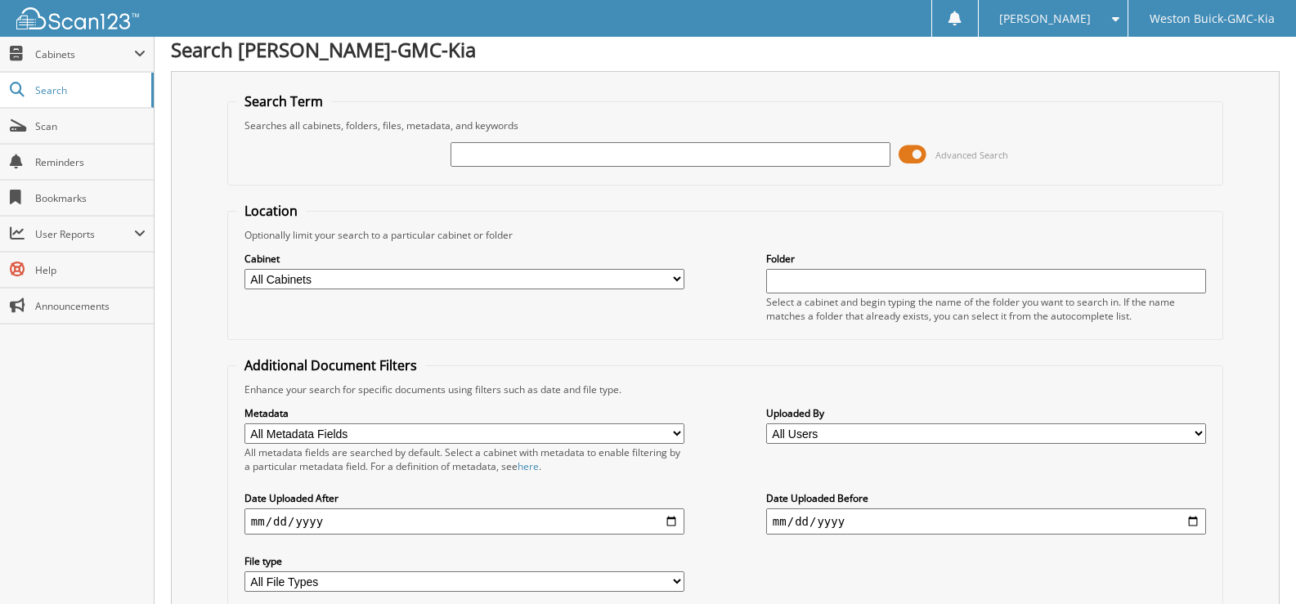
scroll to position [0, 0]
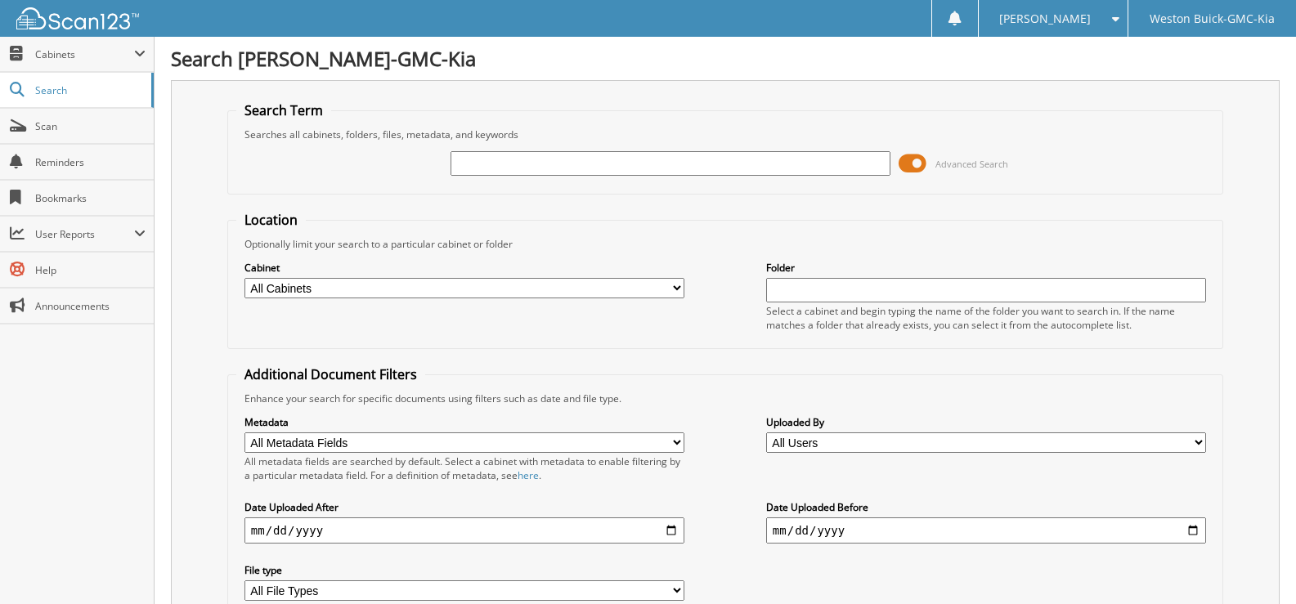
click at [1089, 18] on span "[PERSON_NAME]" at bounding box center [1045, 19] width 92 height 10
click at [1068, 78] on link "Logout" at bounding box center [1054, 79] width 150 height 29
